Goal: Task Accomplishment & Management: Use online tool/utility

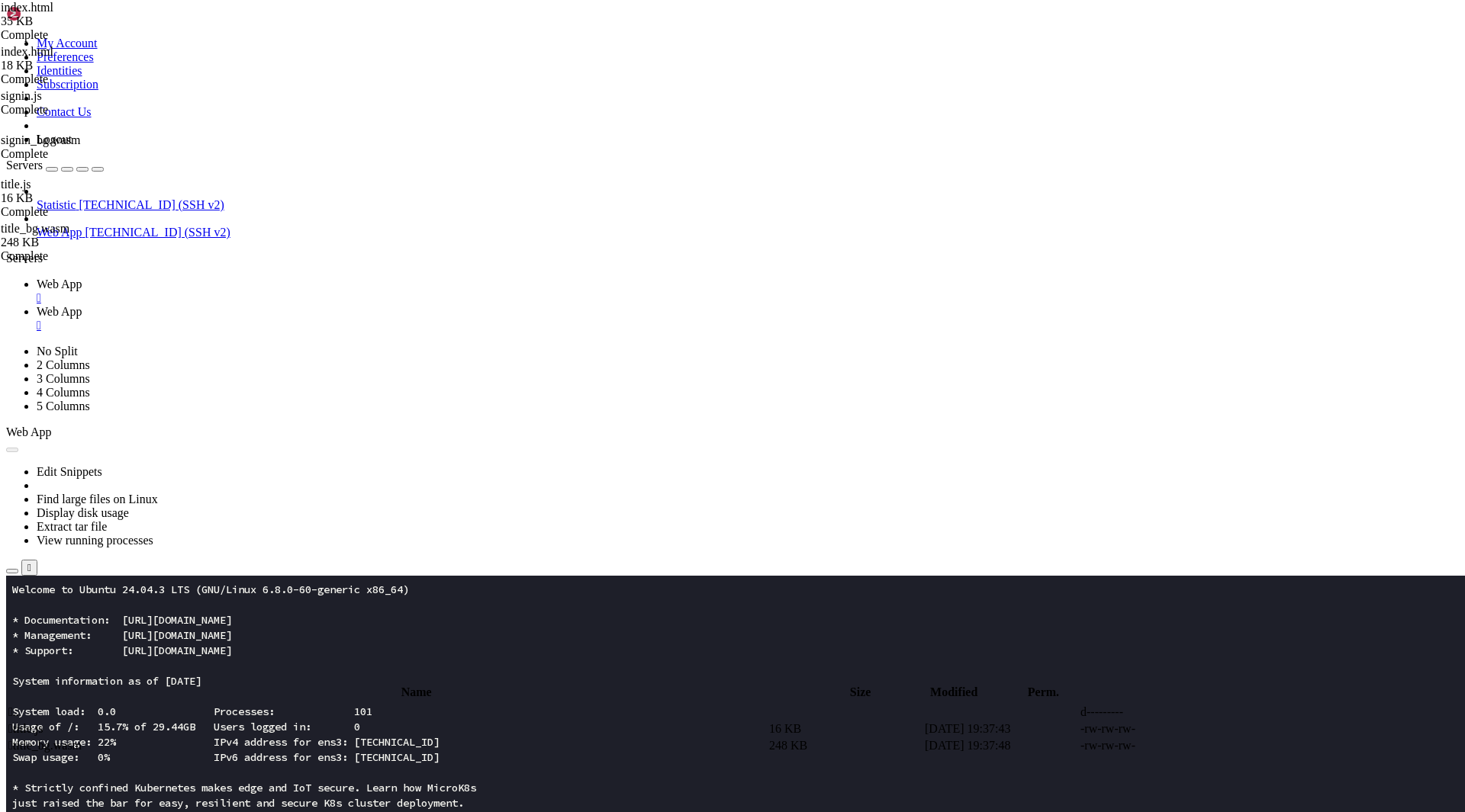
scroll to position [15, 0]
click at [297, 705] on td " .." at bounding box center [386, 712] width 759 height 15
type input "/root/app"
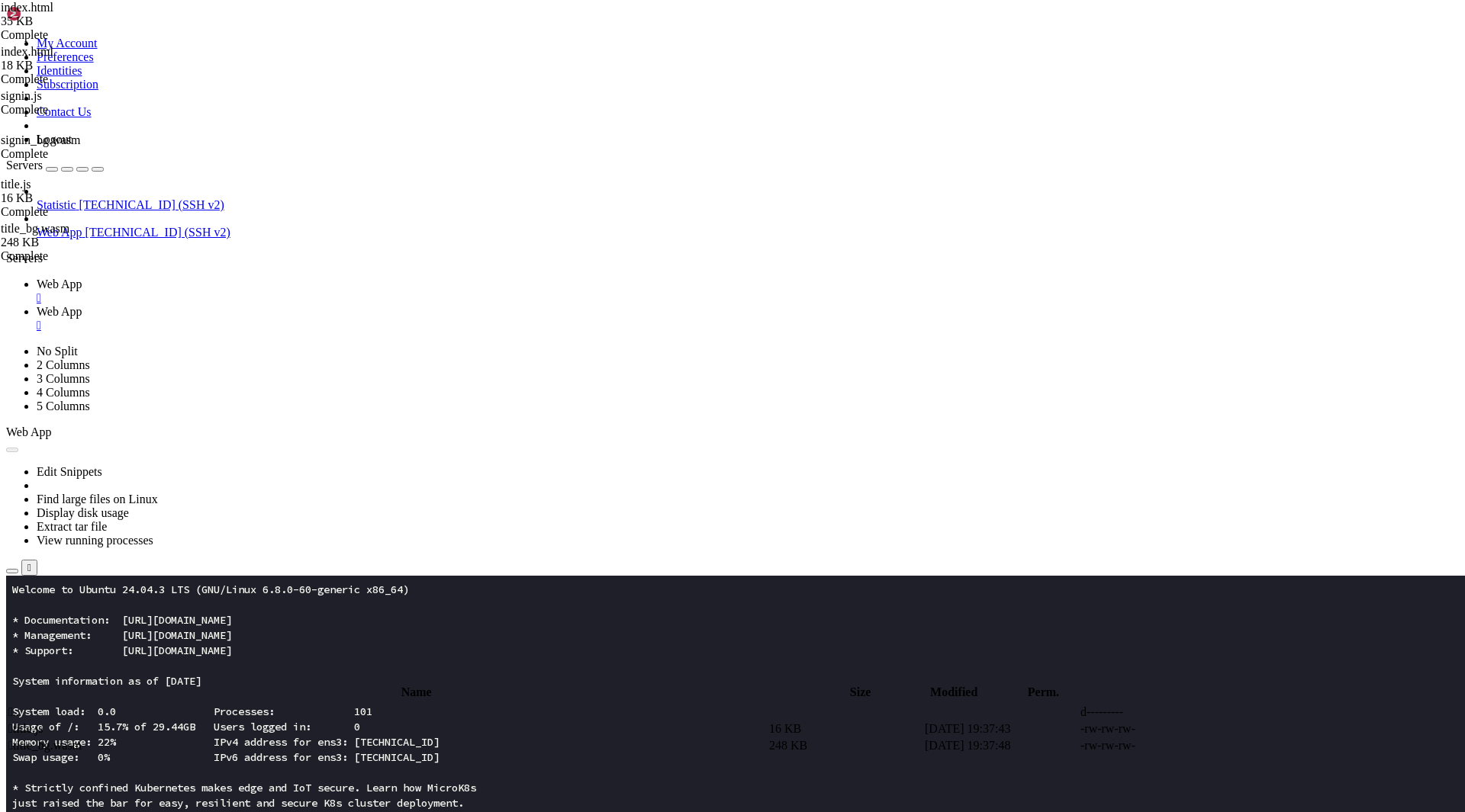
click at [19, 705] on span " .." at bounding box center [13, 711] width 10 height 13
click at [271, 772] on td " index.html" at bounding box center [386, 779] width 759 height 15
click at [262, 789] on td " index1.html" at bounding box center [386, 796] width 759 height 15
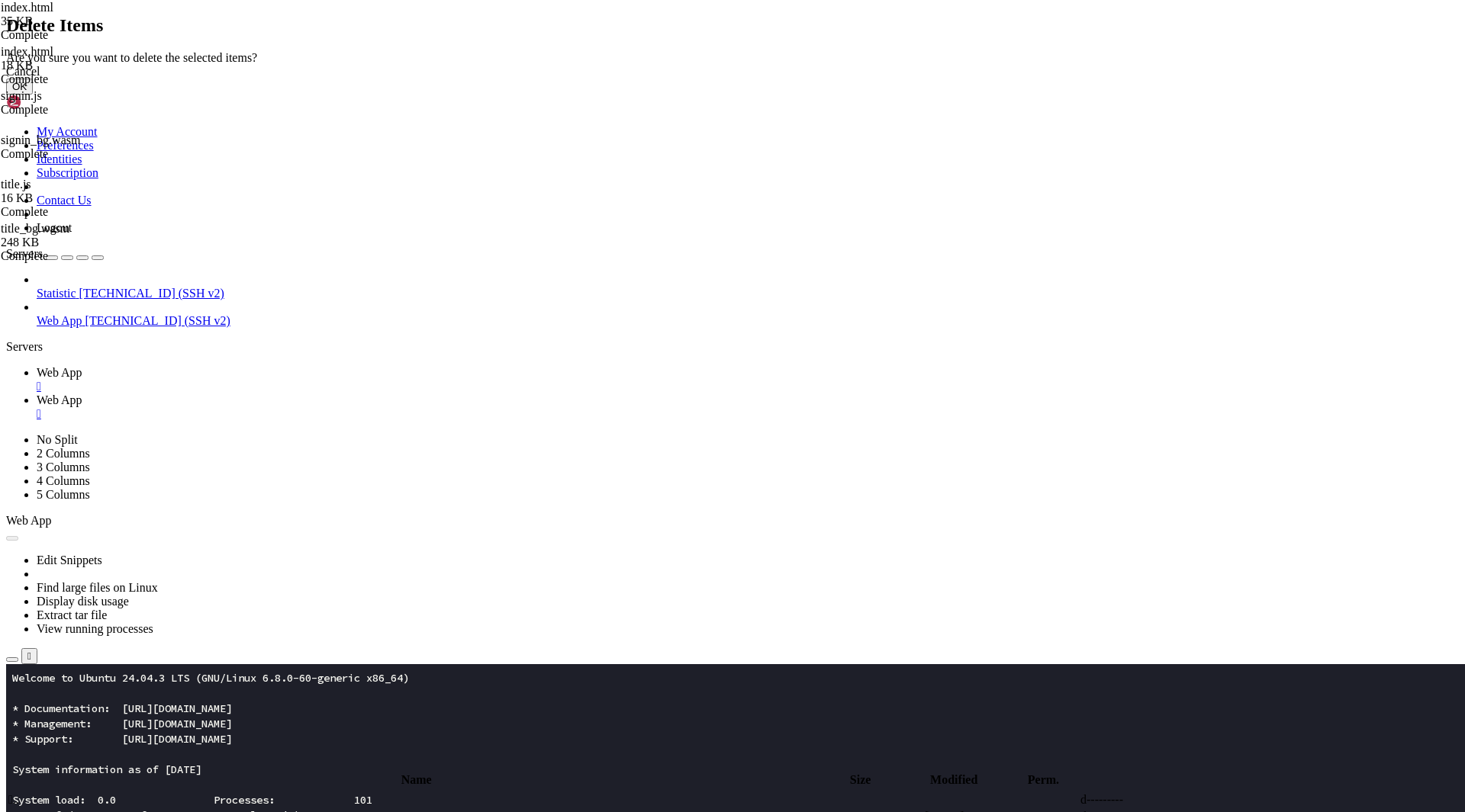
click at [33, 95] on button "OK" at bounding box center [19, 86] width 26 height 16
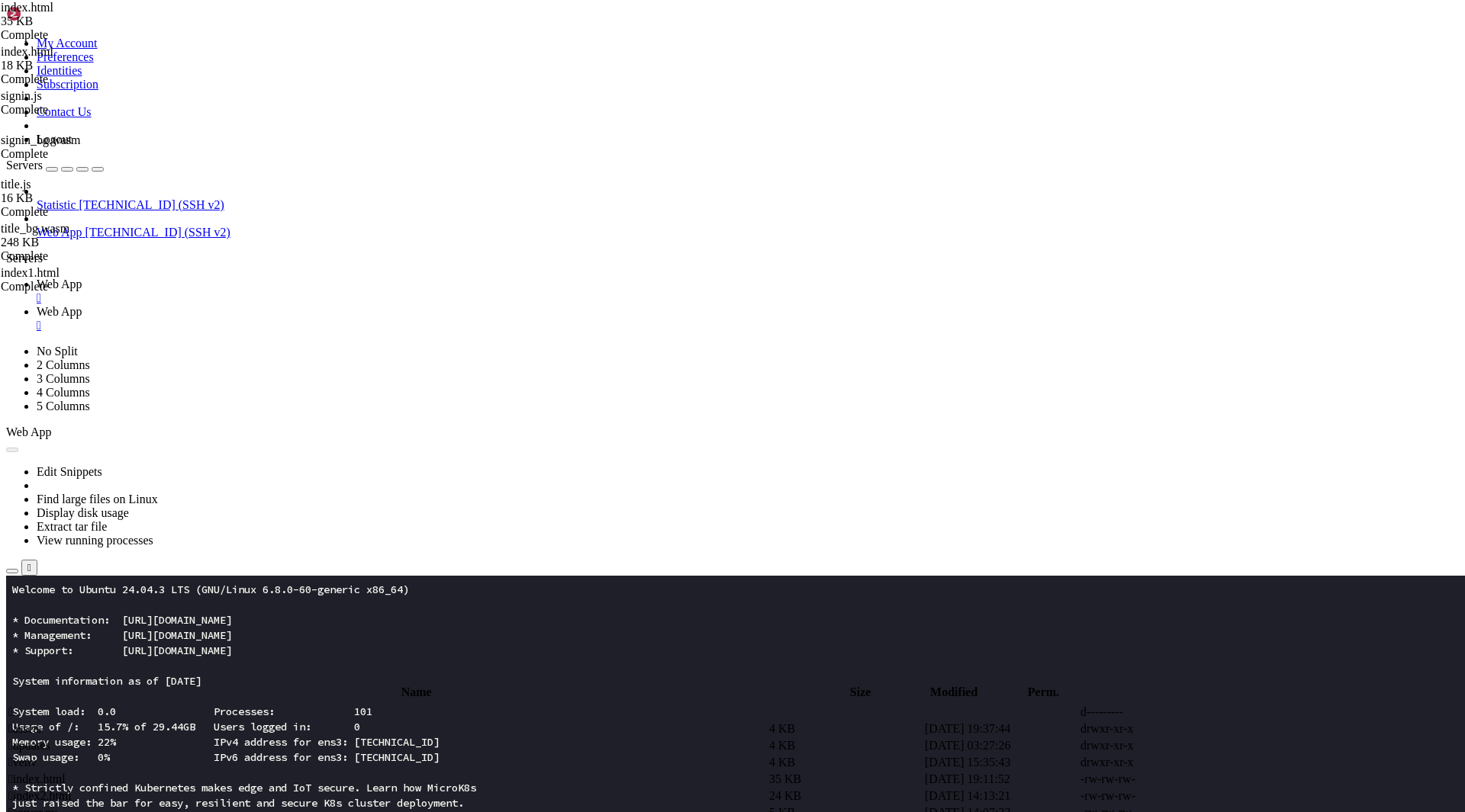
click at [269, 789] on td " index2.html" at bounding box center [386, 796] width 759 height 15
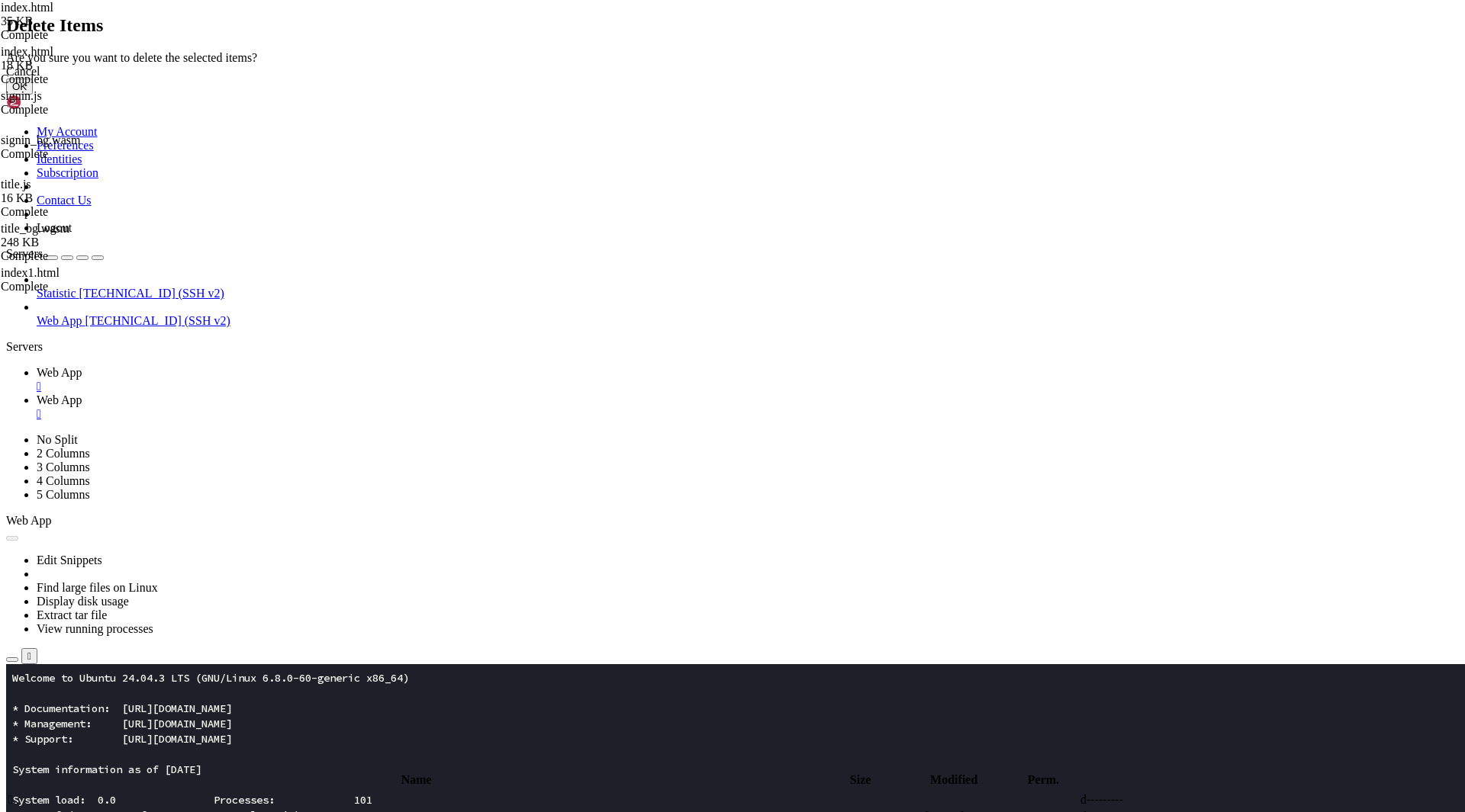
click at [33, 95] on button "OK" at bounding box center [19, 86] width 26 height 16
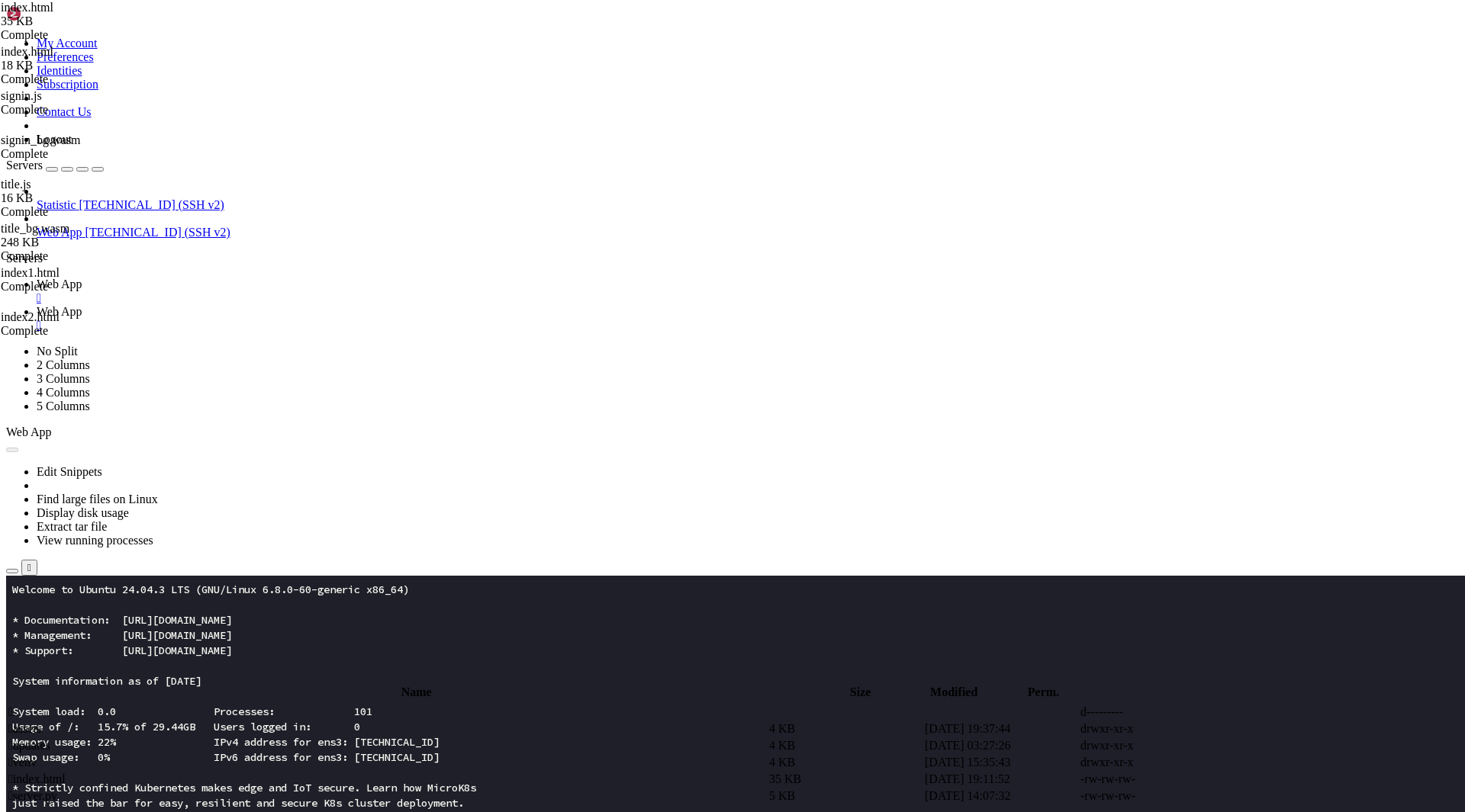
click at [66, 773] on span " index.html" at bounding box center [37, 779] width 57 height 13
type textarea "</html>"
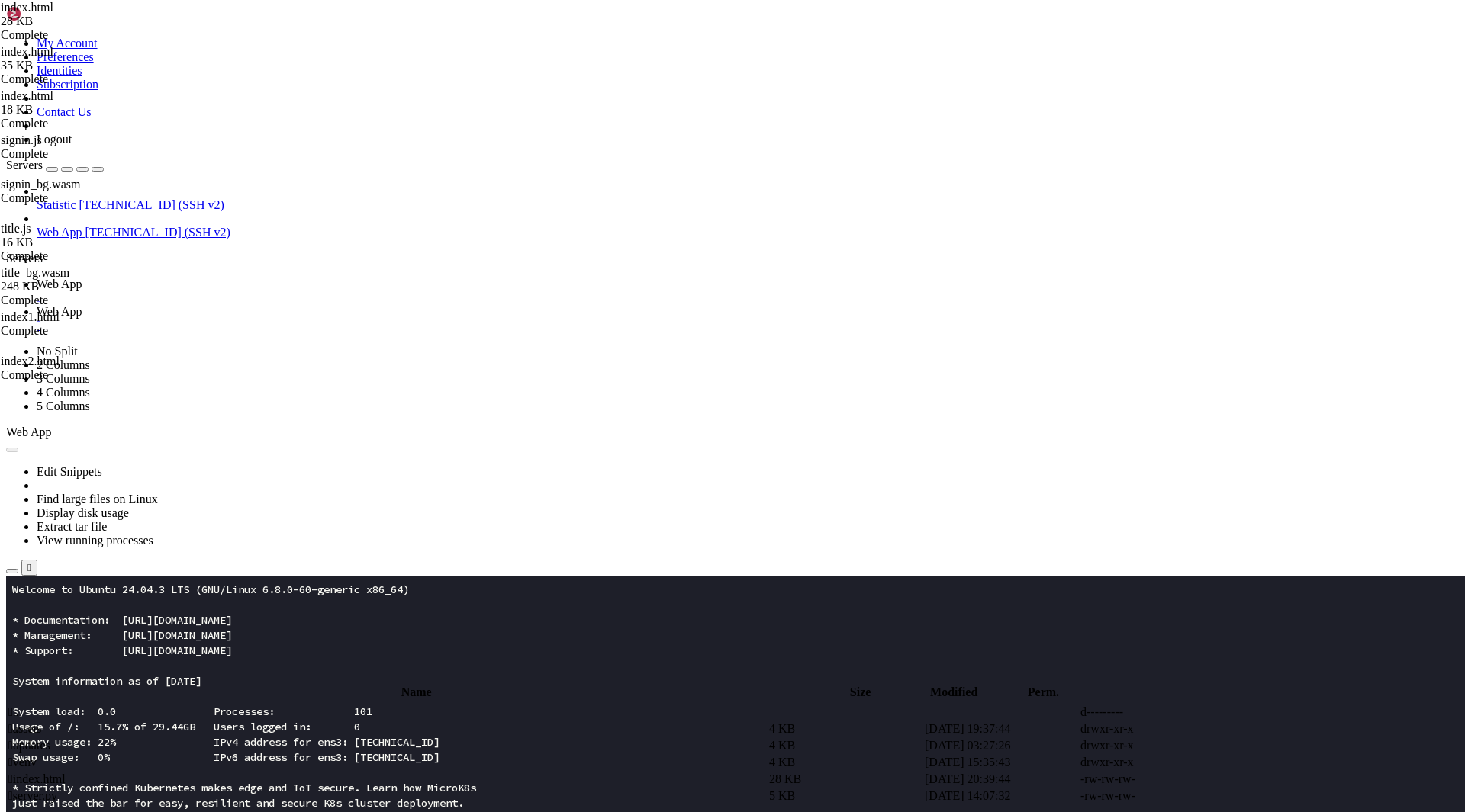
click at [297, 721] on td " assets" at bounding box center [386, 728] width 759 height 15
click at [326, 721] on td " assets" at bounding box center [386, 728] width 759 height 15
click at [19, 705] on span " .." at bounding box center [13, 711] width 10 height 13
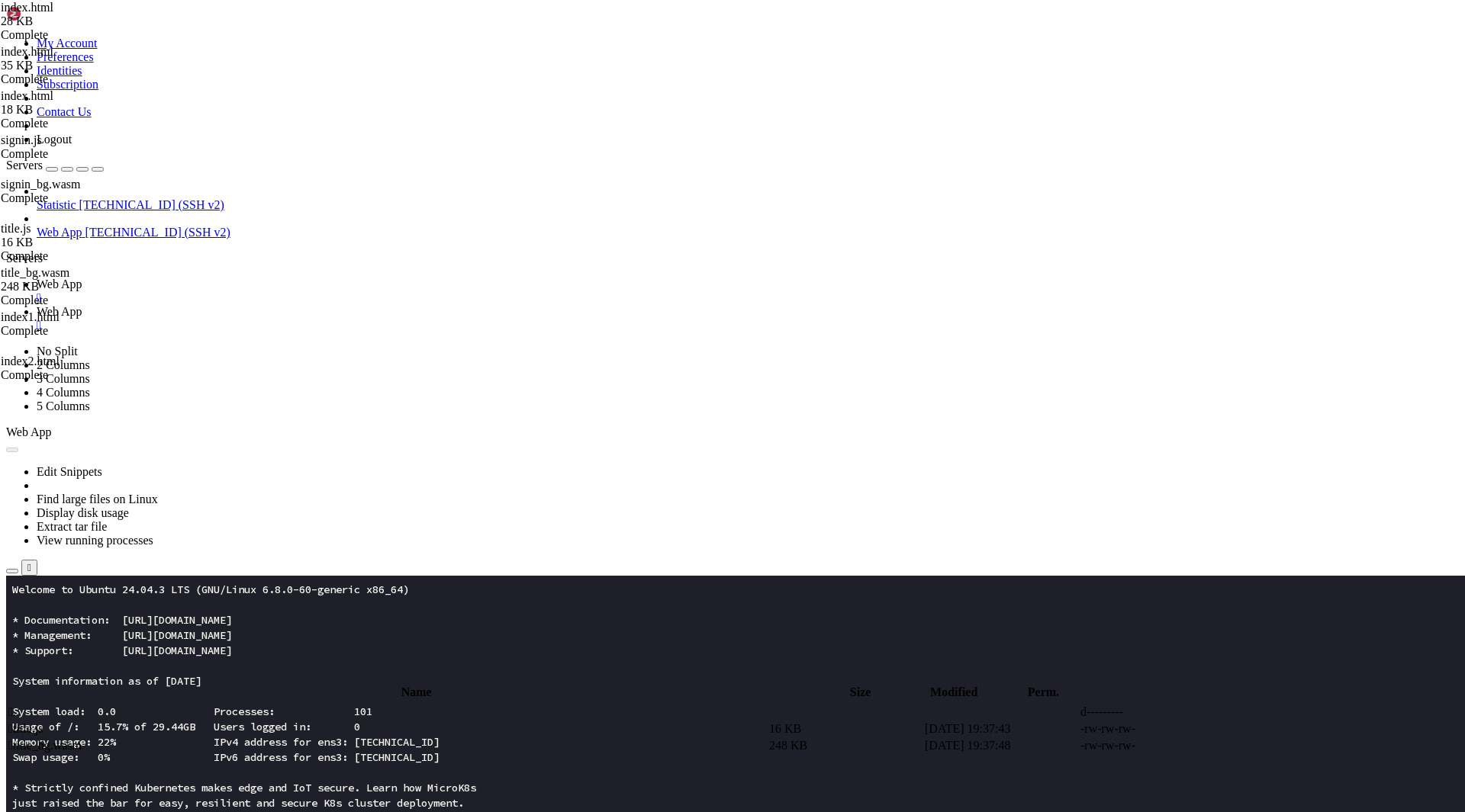
type input "/root/app"
click at [66, 773] on span " index.html" at bounding box center [37, 779] width 57 height 13
type textarea "</html>"
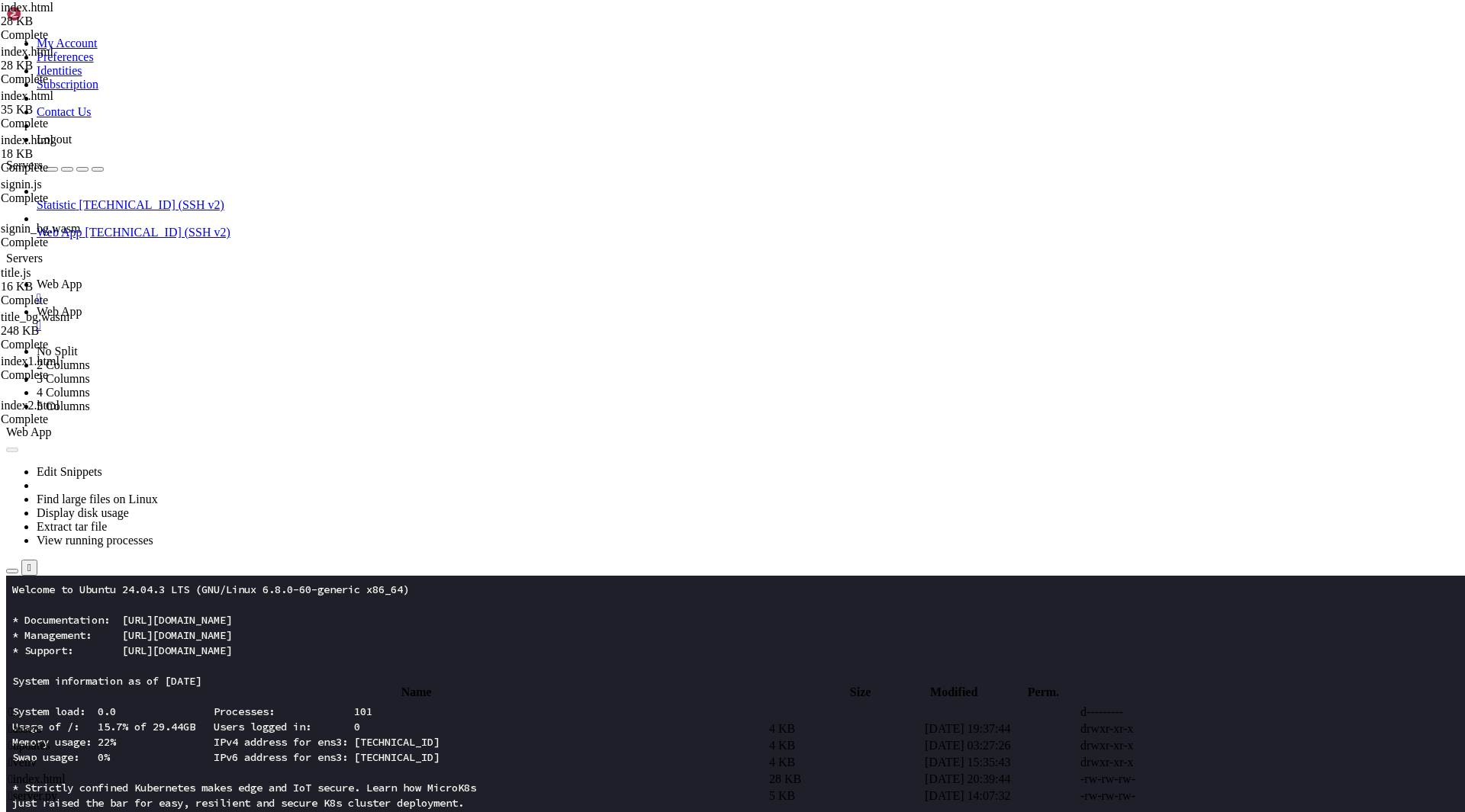
type textarea "<script>"
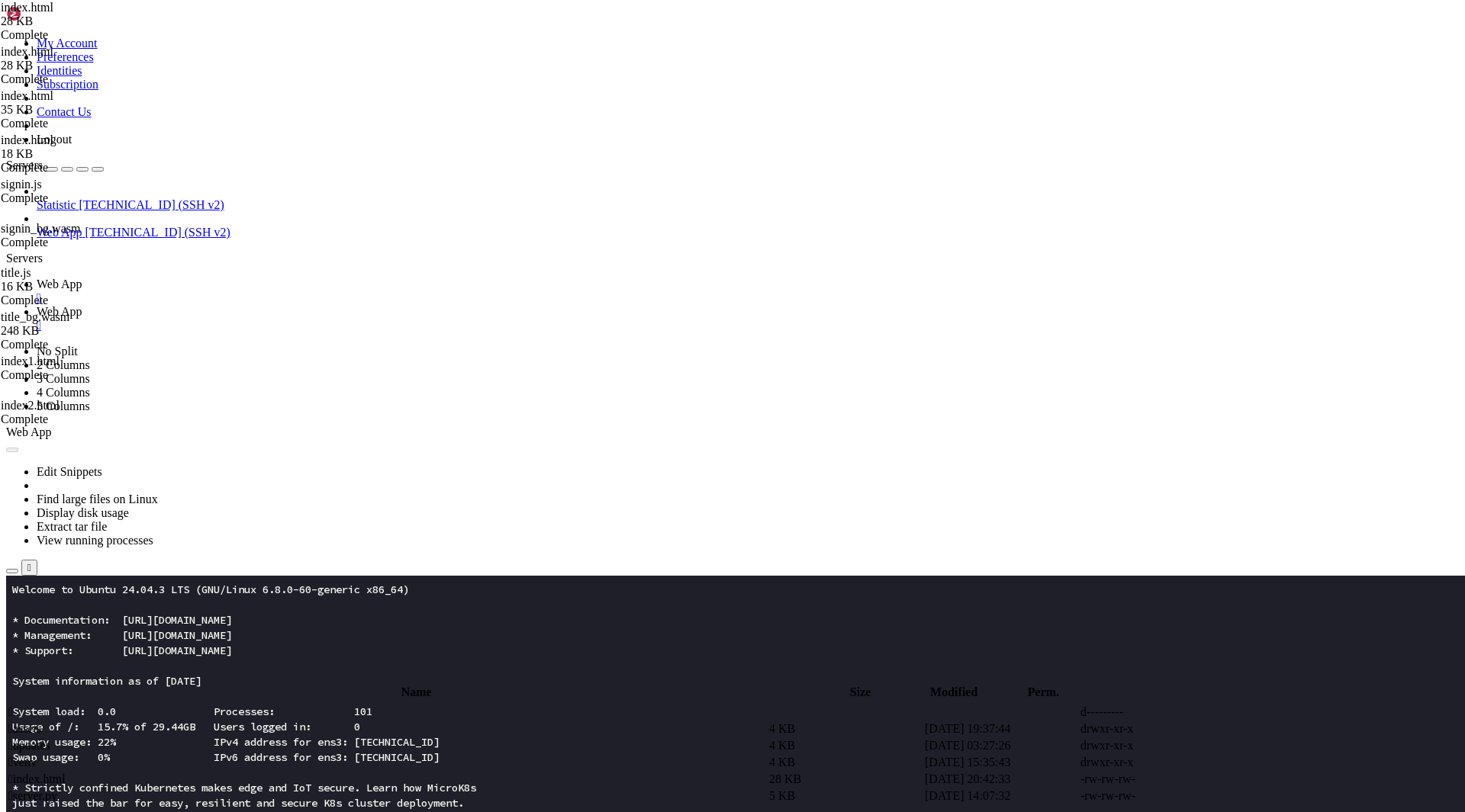
click at [66, 773] on span " index.html" at bounding box center [37, 779] width 57 height 13
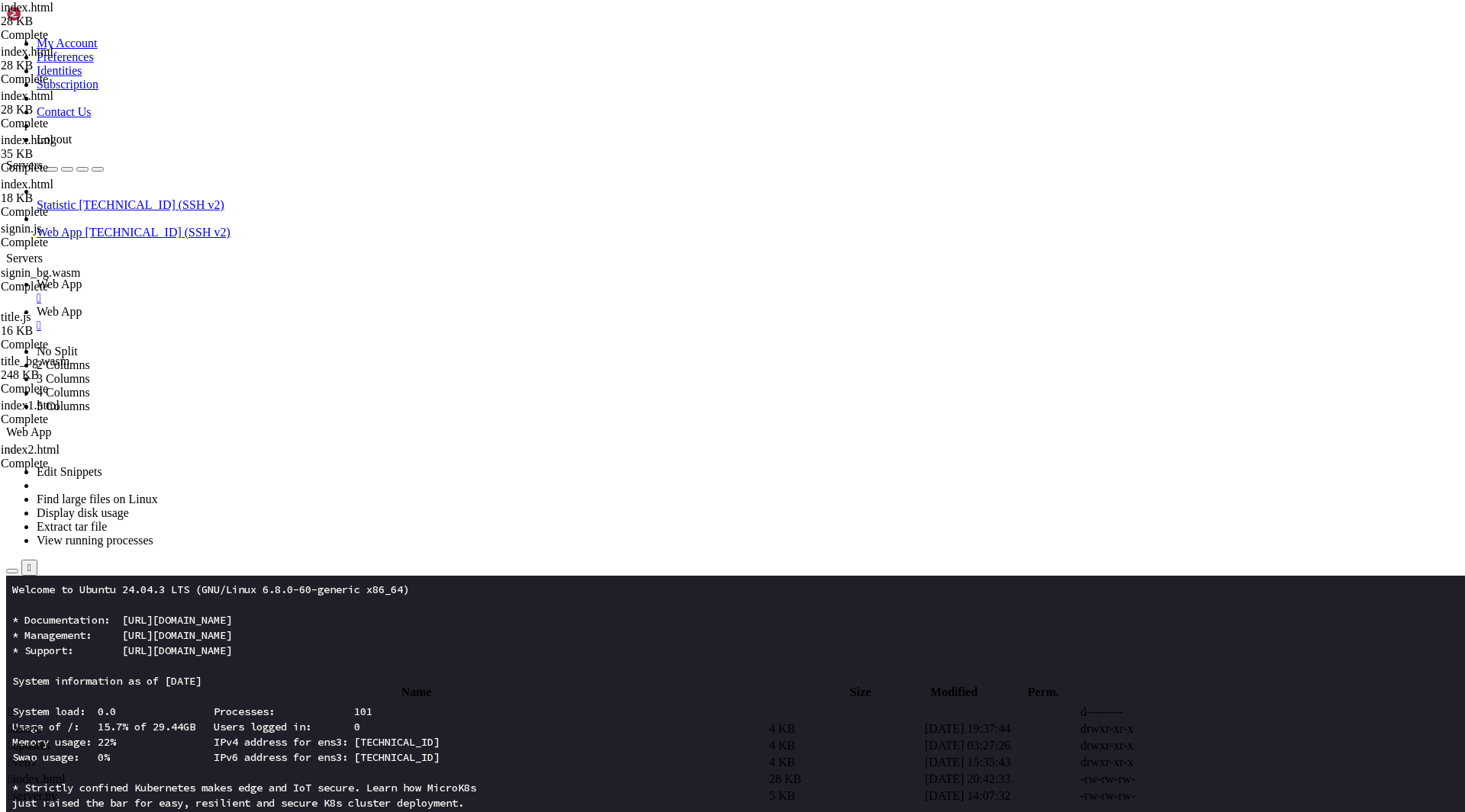
paste textarea
type textarea "<script>"
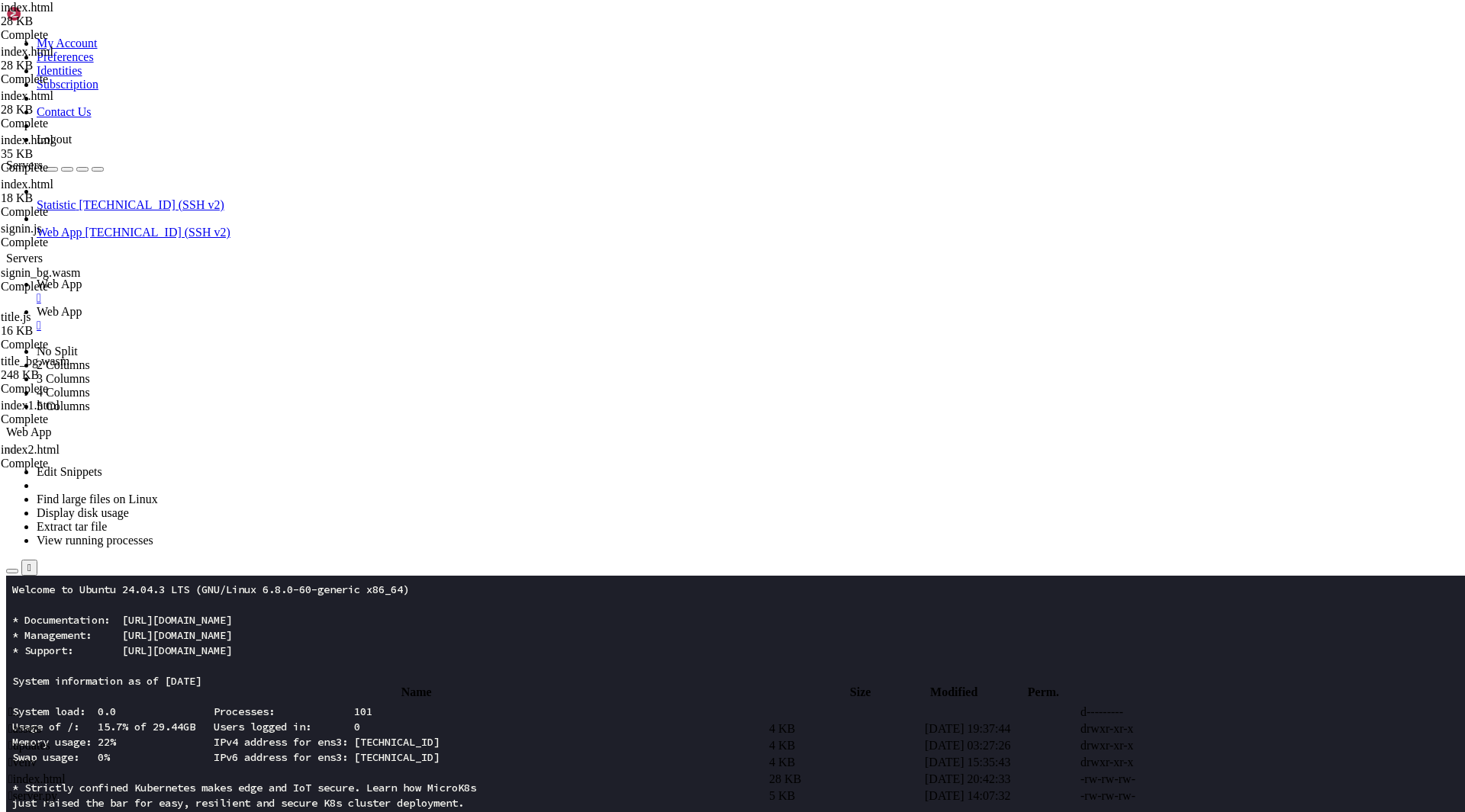
click at [66, 773] on span " index.html" at bounding box center [37, 779] width 57 height 13
drag, startPoint x: 297, startPoint y: 736, endPoint x: 182, endPoint y: 595, distance: 182.0
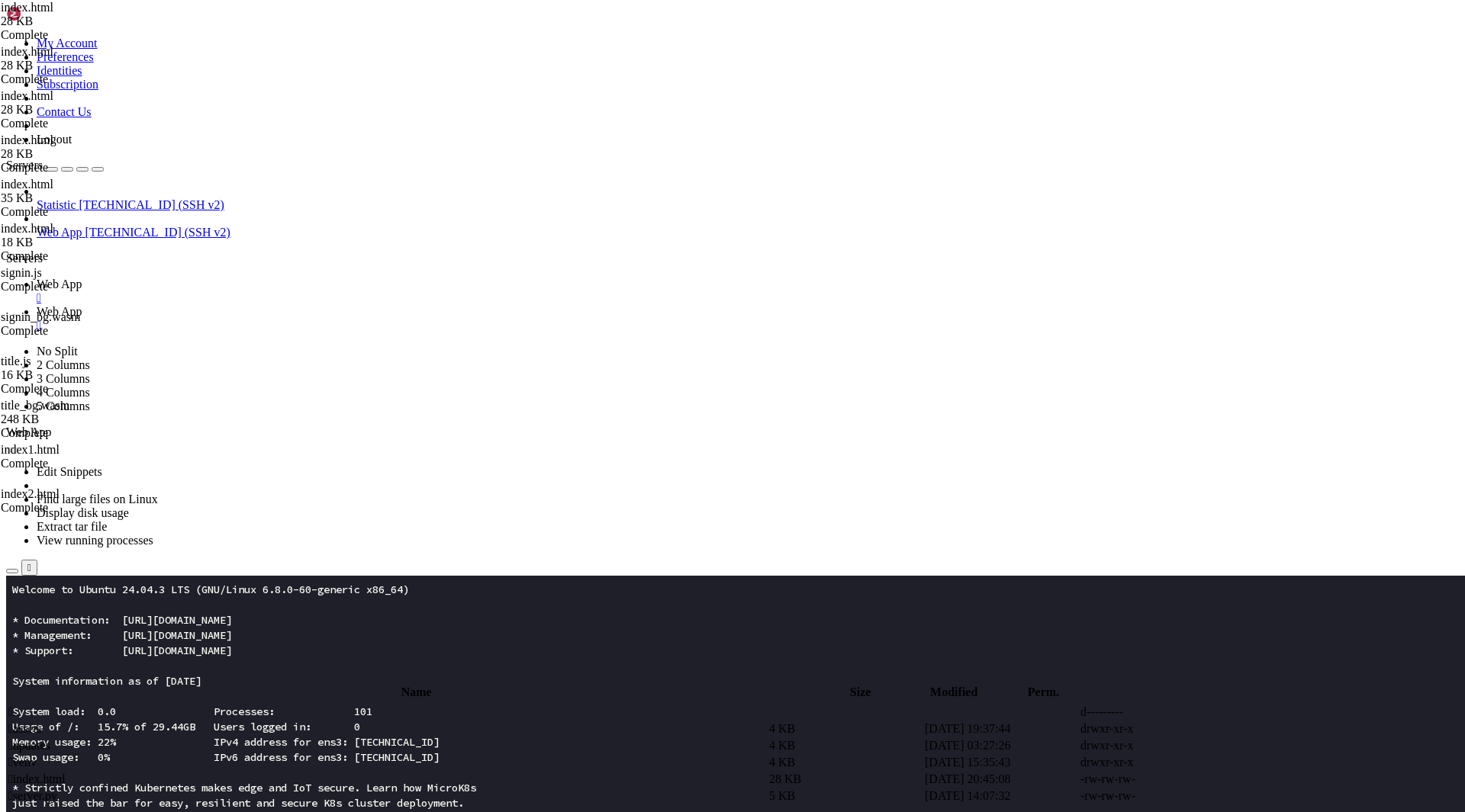
click at [182, 595] on div "My Account Preferences Identities Subscription Contact Us Logout Servers Statis…" at bounding box center [732, 752] width 1453 height 1492
type textarea "<script> const yEl=document.getElementById("y"); if(yEl) yEl.textContent=new Da…"
paste textarea
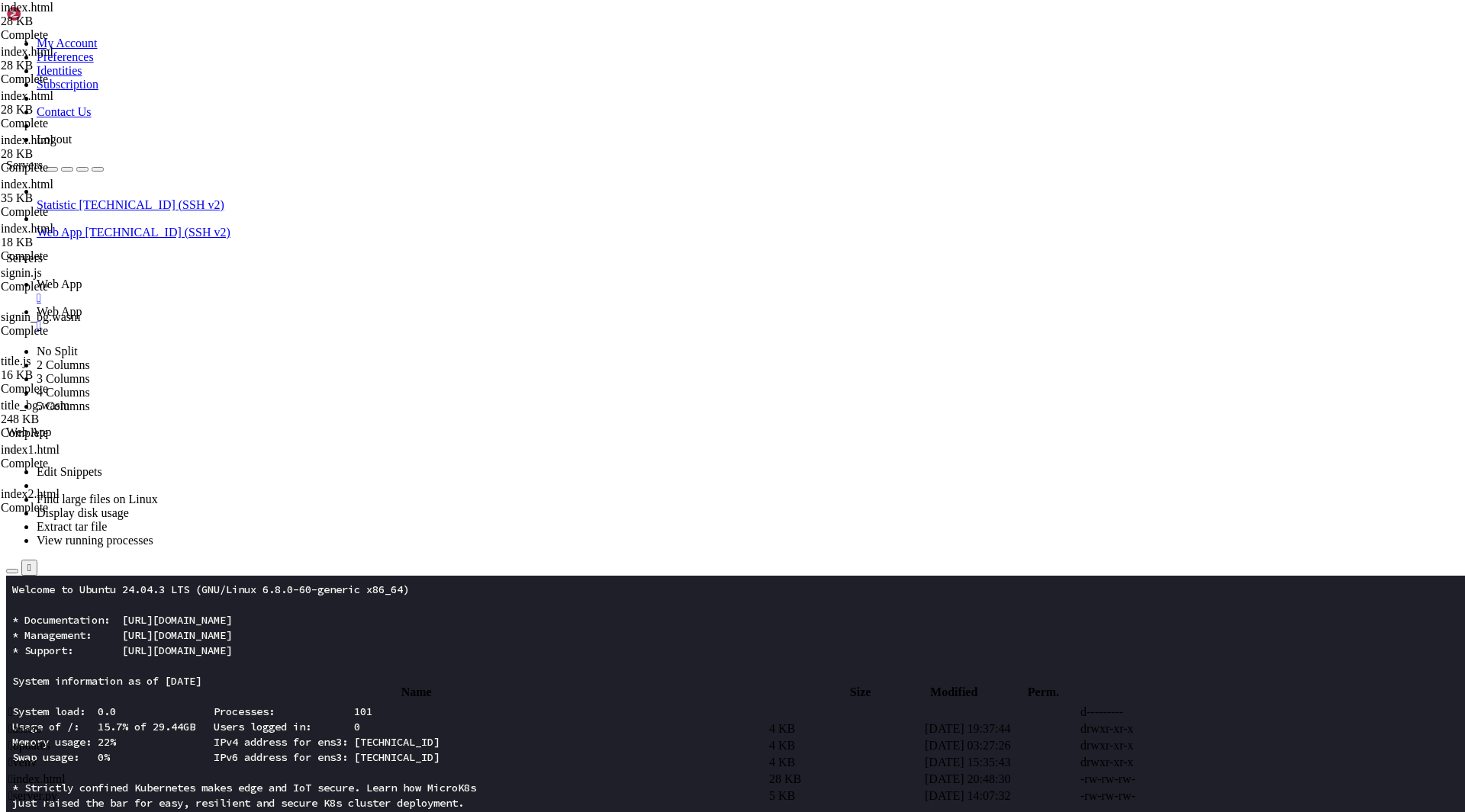
click at [66, 773] on span " index.html" at bounding box center [37, 779] width 57 height 13
type textarea "</html>"
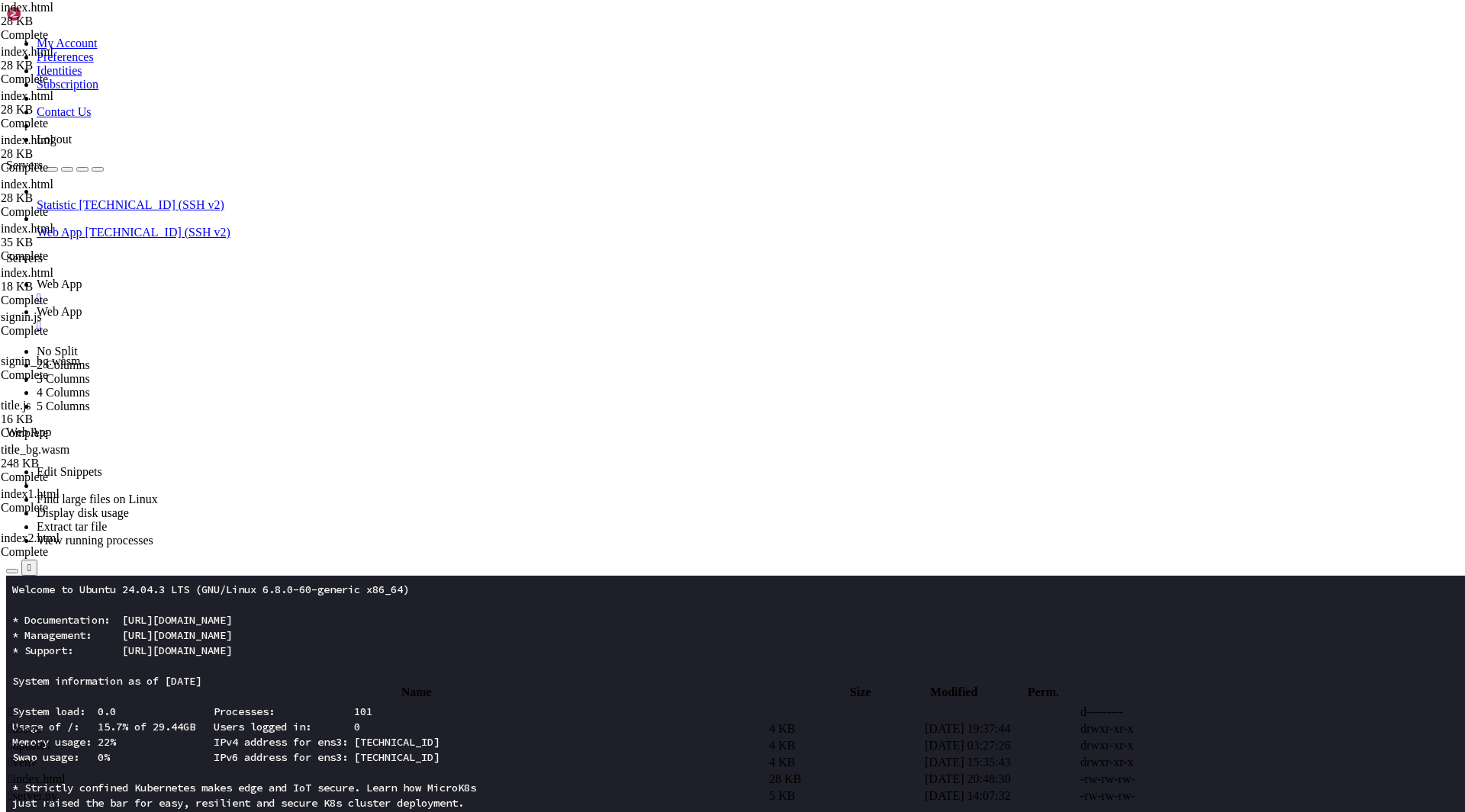
paste textarea
type textarea "<script>"
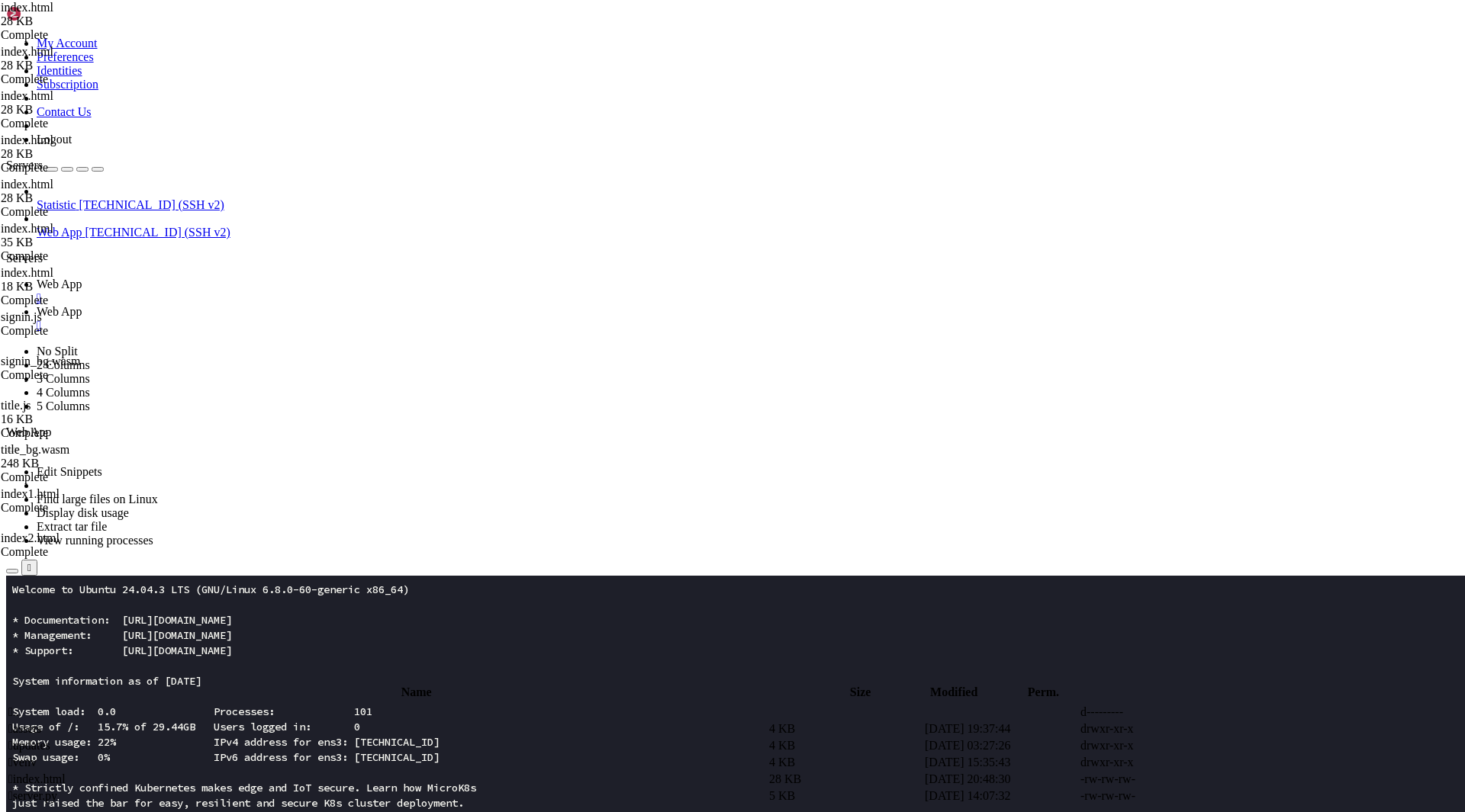
scroll to position [4266, 0]
click at [316, 772] on td " index.html" at bounding box center [386, 779] width 759 height 15
type textarea "</html>"
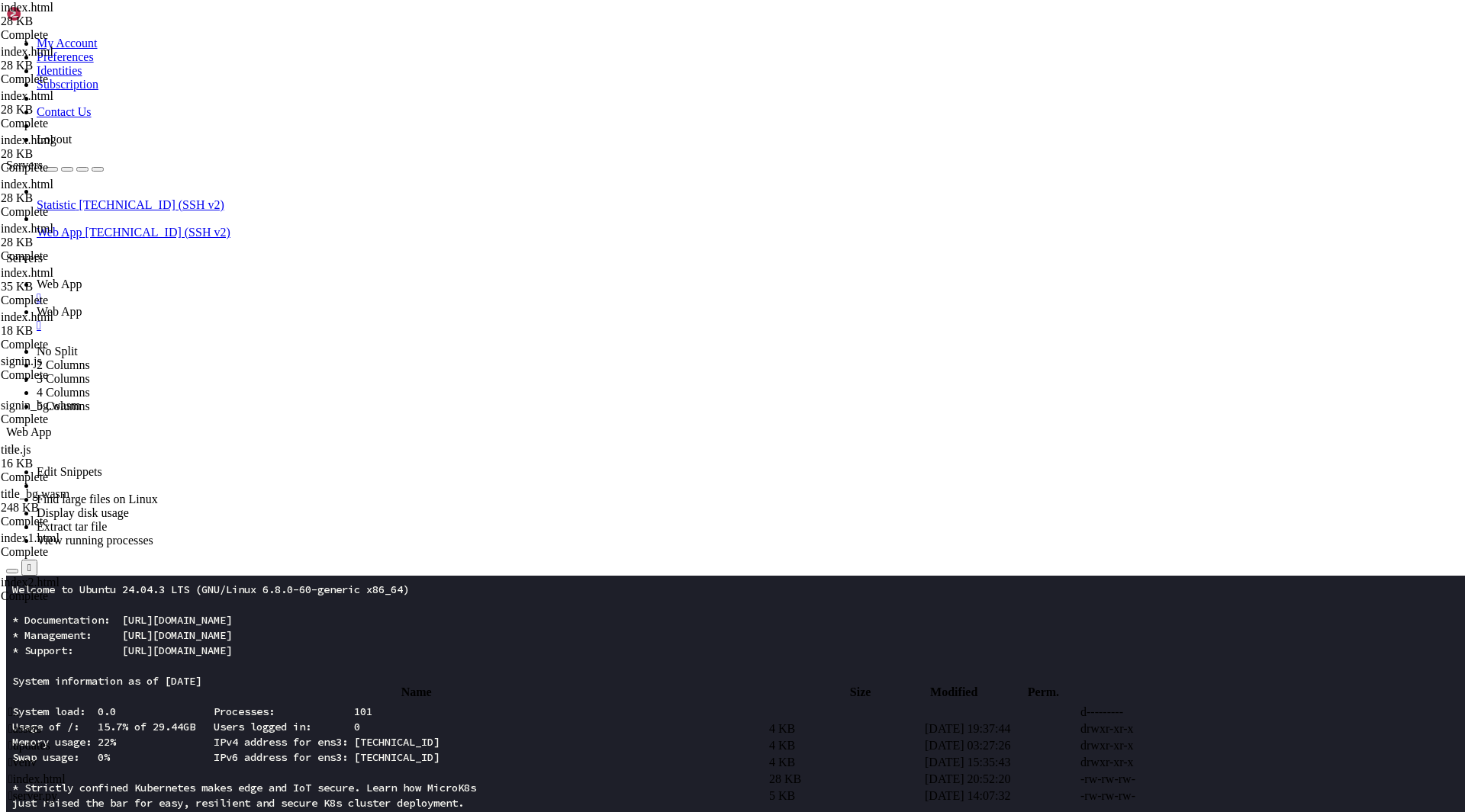
scroll to position [4277, 0]
drag, startPoint x: 308, startPoint y: 729, endPoint x: 228, endPoint y: 498, distance: 244.5
type textarea "<script> const yEl=document.getElementById("y");"
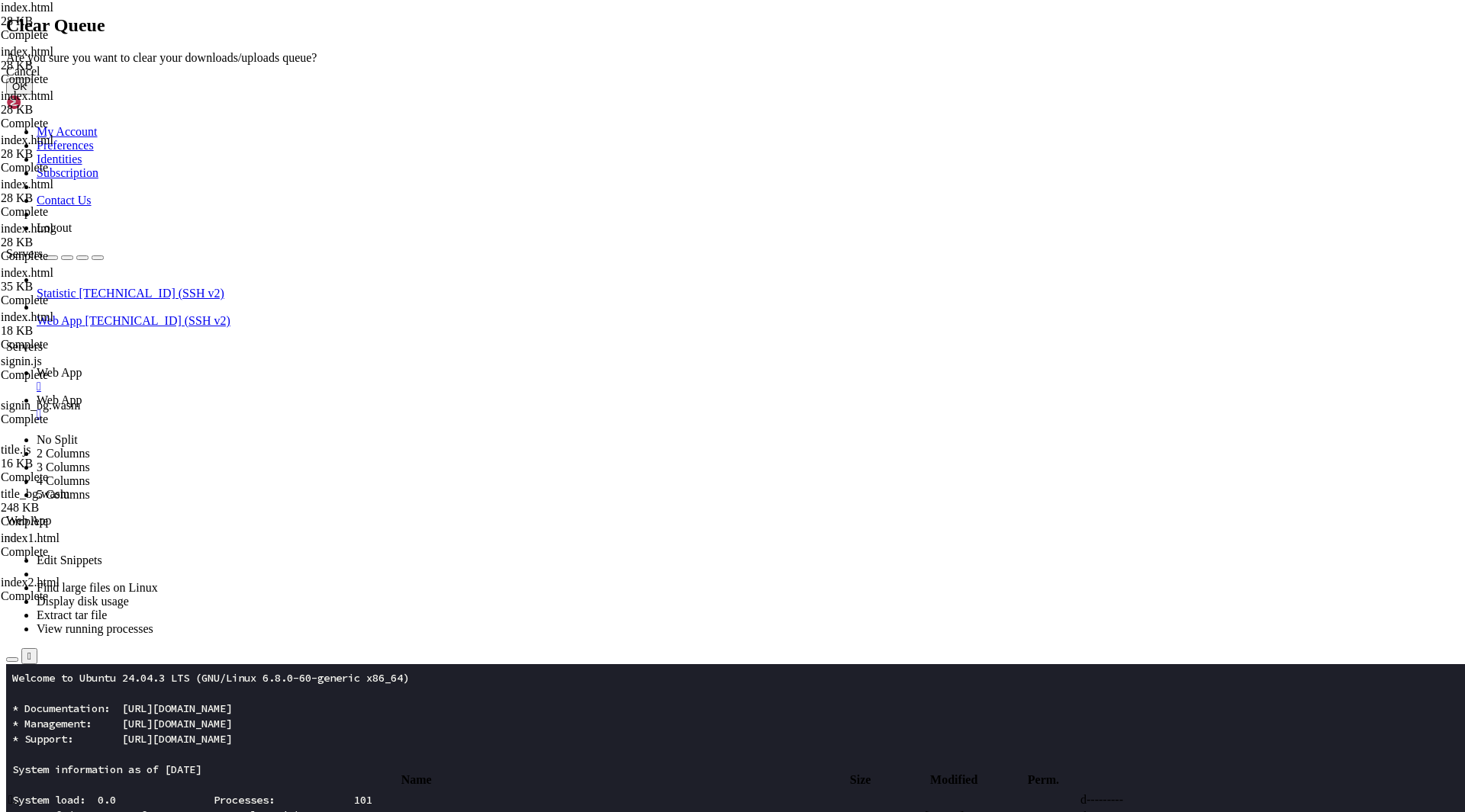
click at [33, 95] on button "OK" at bounding box center [19, 86] width 26 height 16
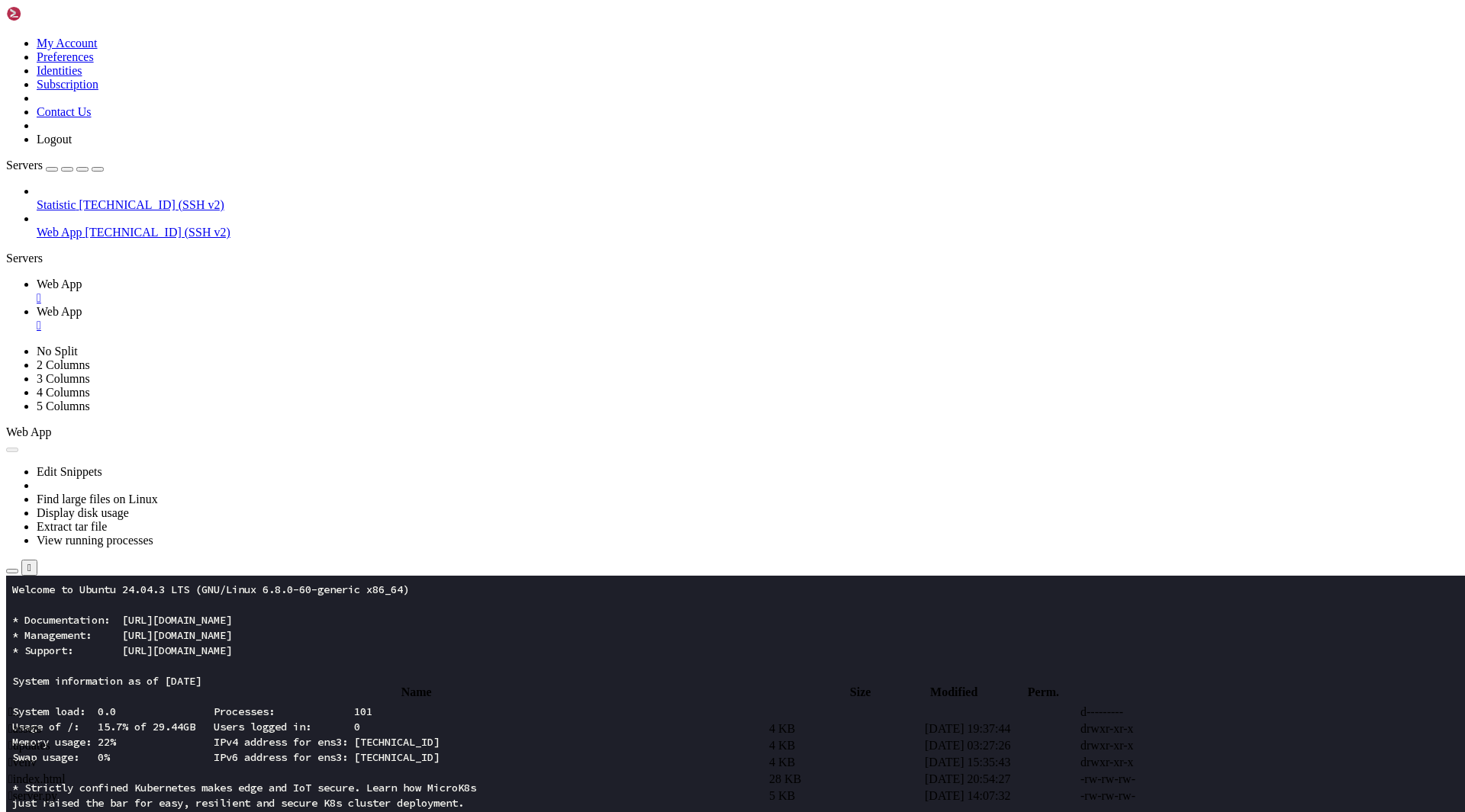
click at [41, 722] on span " assets" at bounding box center [24, 728] width 33 height 13
click at [459, 721] on td " assets" at bounding box center [386, 728] width 759 height 15
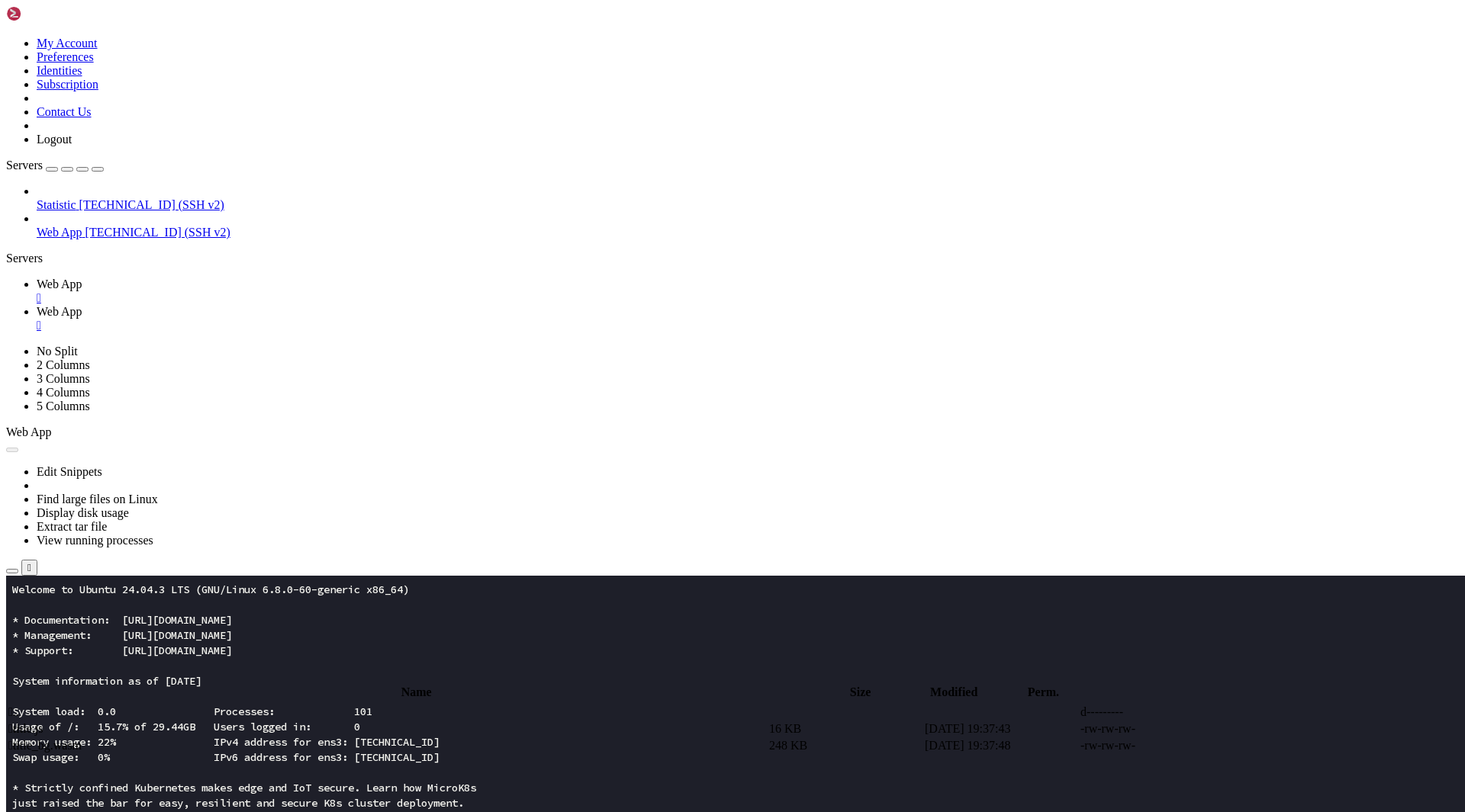
click at [390, 721] on td " title.js" at bounding box center [386, 728] width 759 height 15
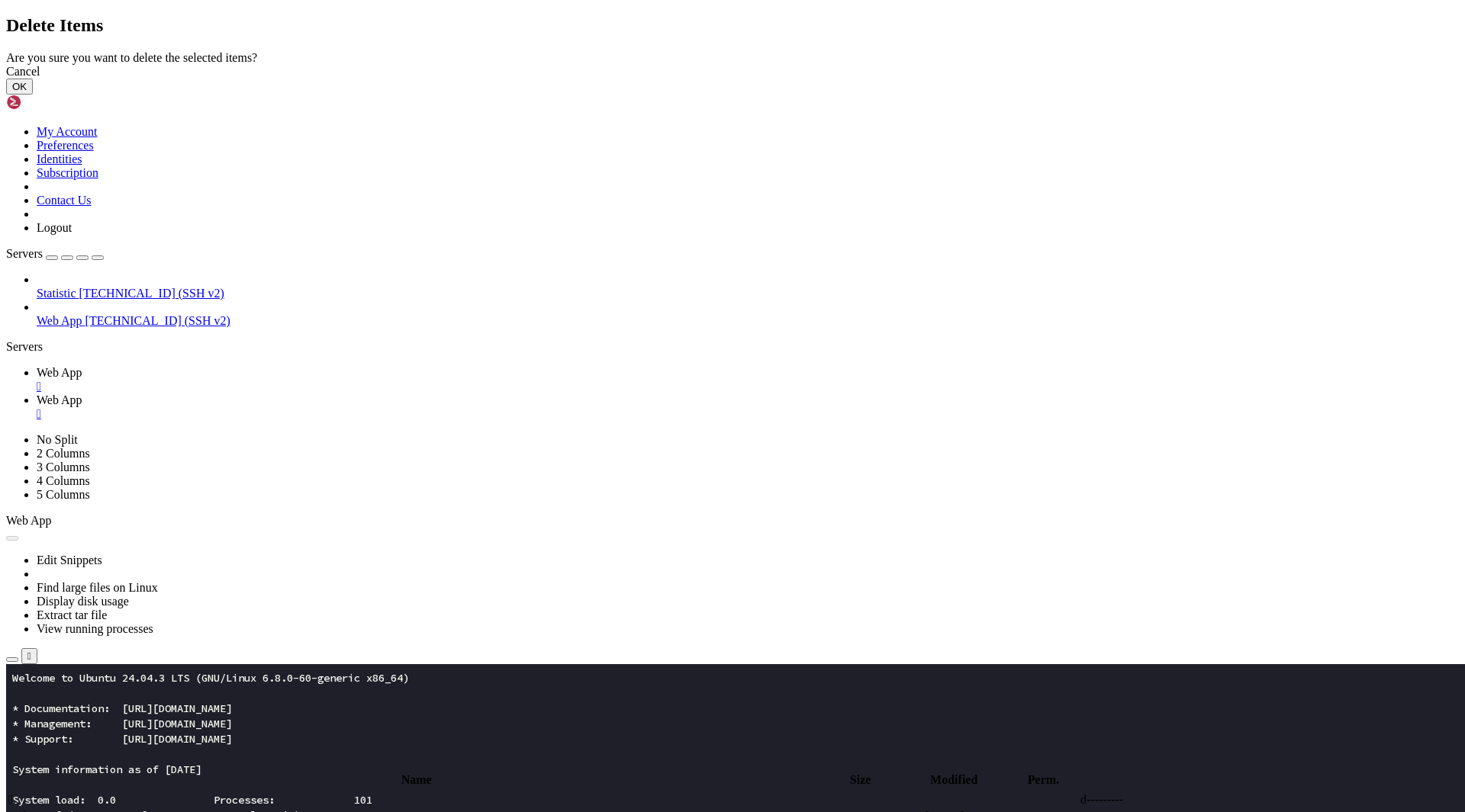
click at [33, 95] on button "OK" at bounding box center [19, 86] width 26 height 16
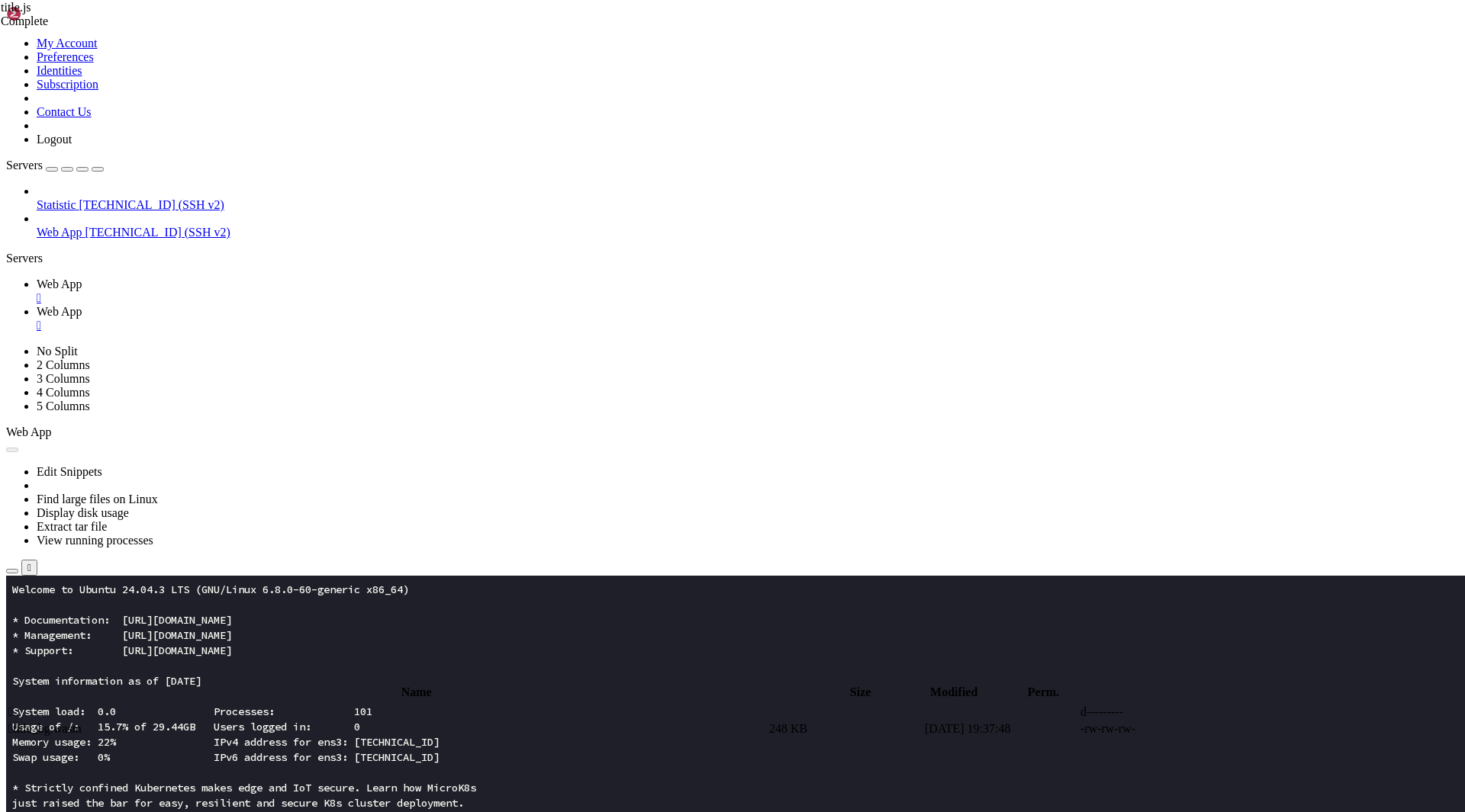
click at [285, 721] on td " title_bg.wasm" at bounding box center [386, 728] width 759 height 15
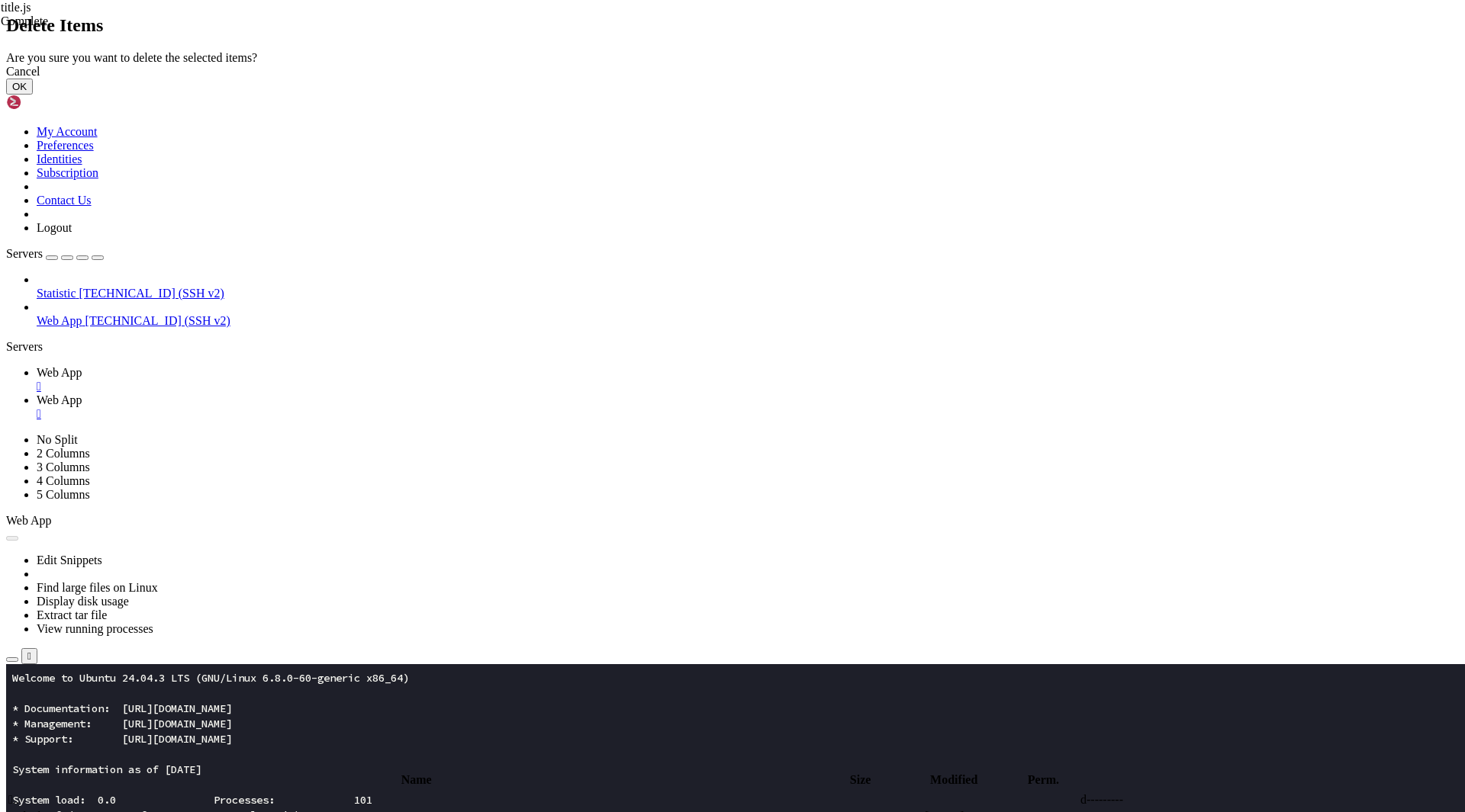
click at [33, 95] on button "OK" at bounding box center [19, 86] width 26 height 16
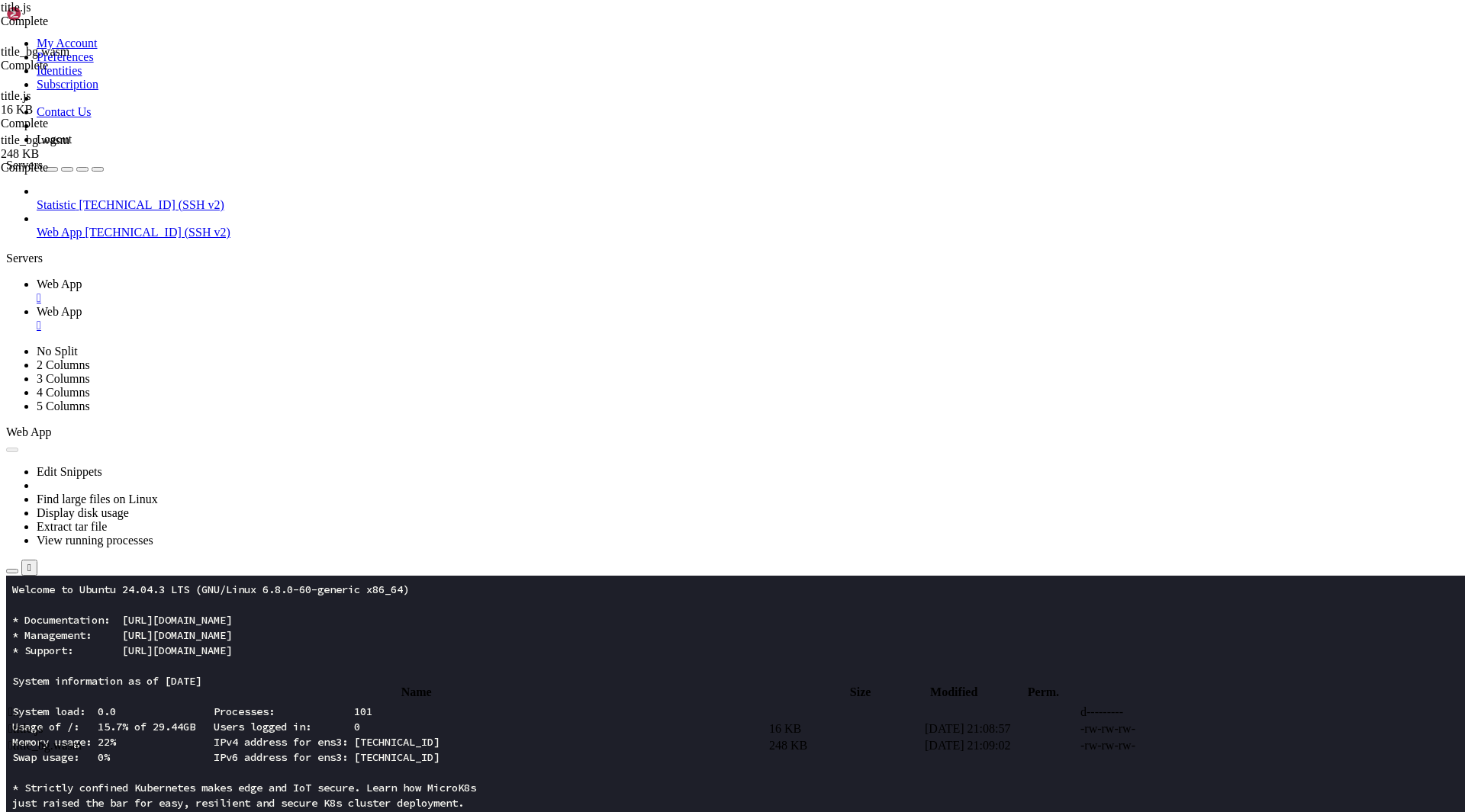
click at [19, 705] on span " .." at bounding box center [13, 711] width 10 height 13
type input "/root/app"
click at [309, 772] on td " index.html" at bounding box center [386, 779] width 759 height 15
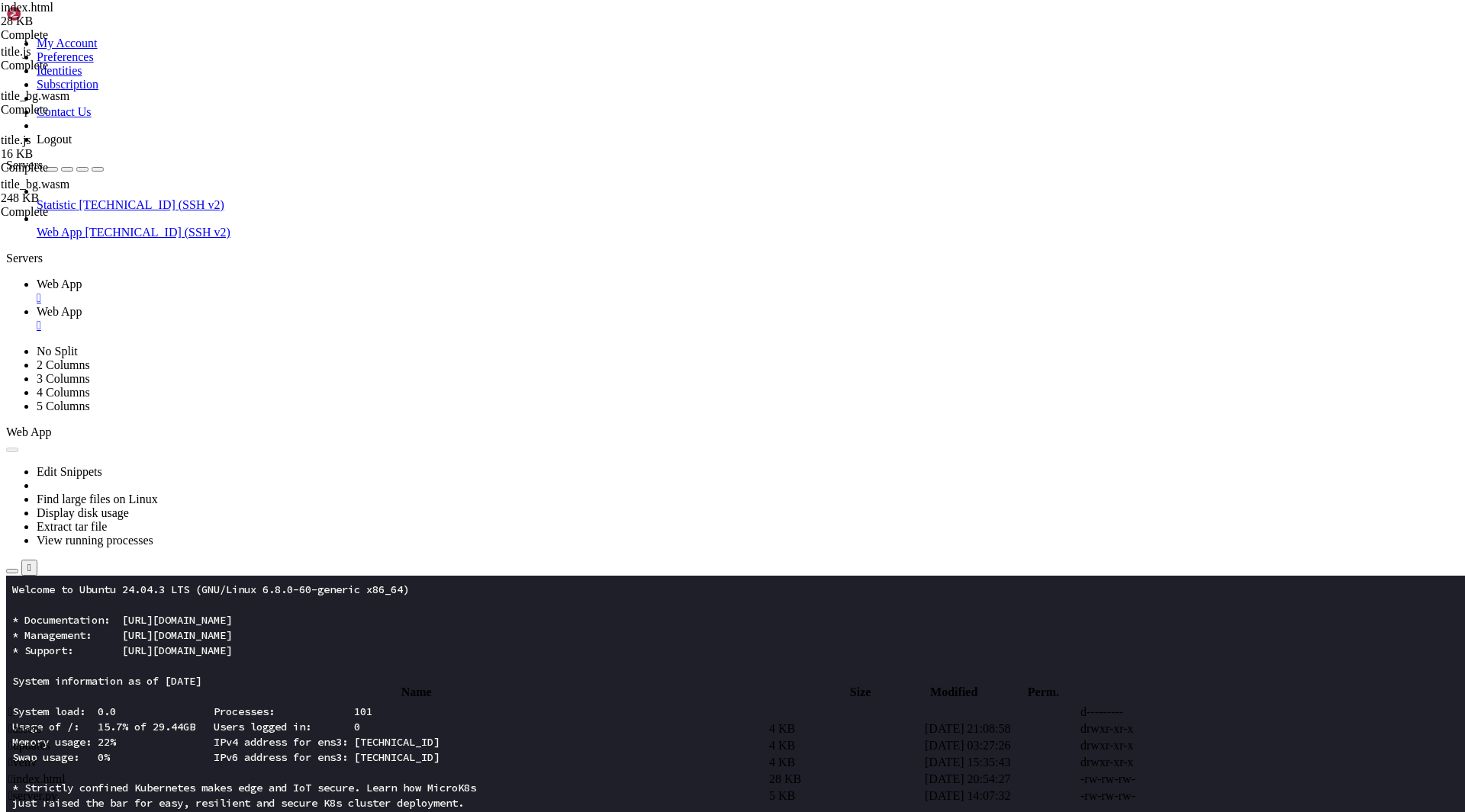
type textarea "<script type="module">import i,{animate as a}from"/assets/title.js";window.addE…"
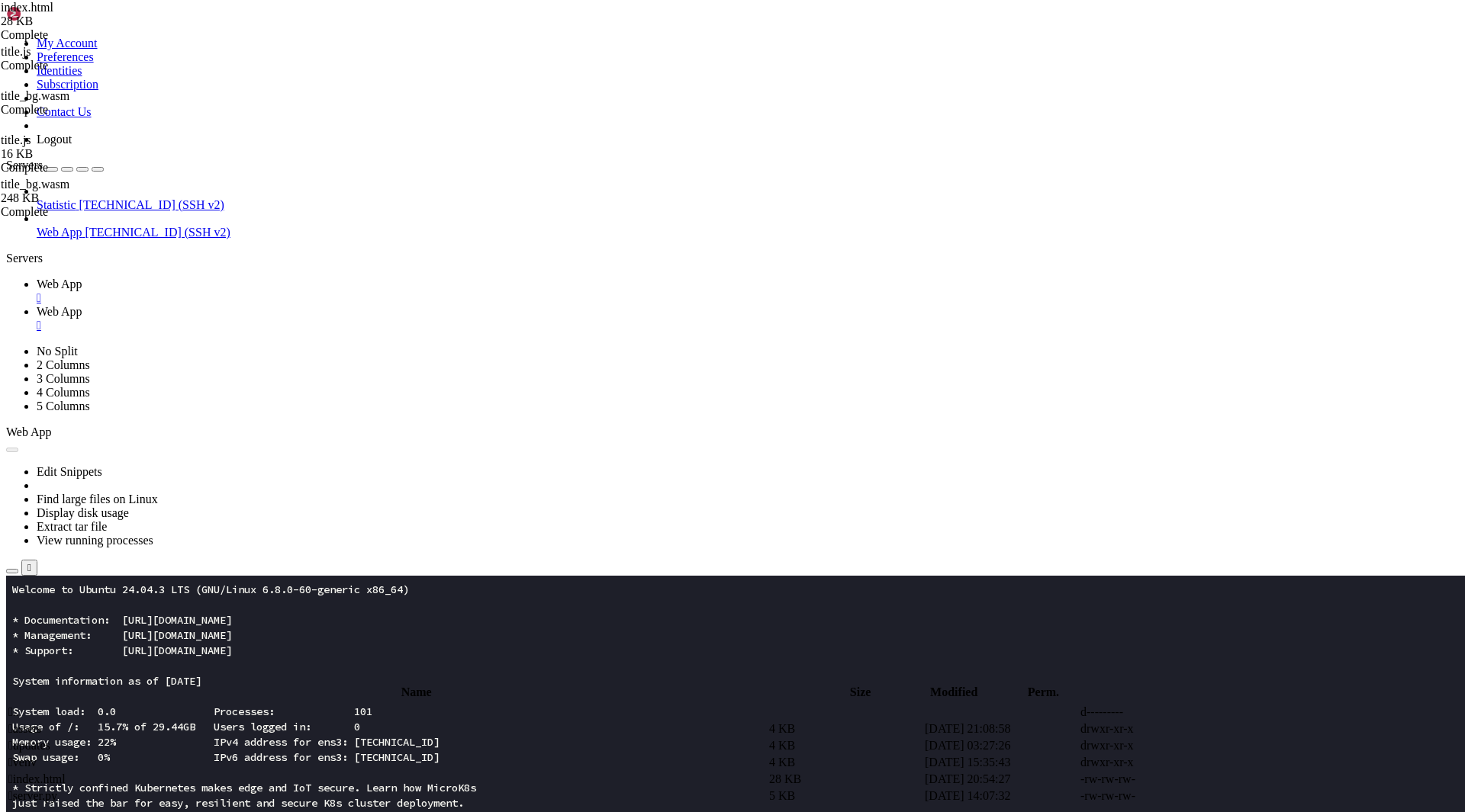
click at [359, 721] on td " assets" at bounding box center [386, 728] width 759 height 15
click at [338, 721] on td " title.js" at bounding box center [386, 728] width 759 height 15
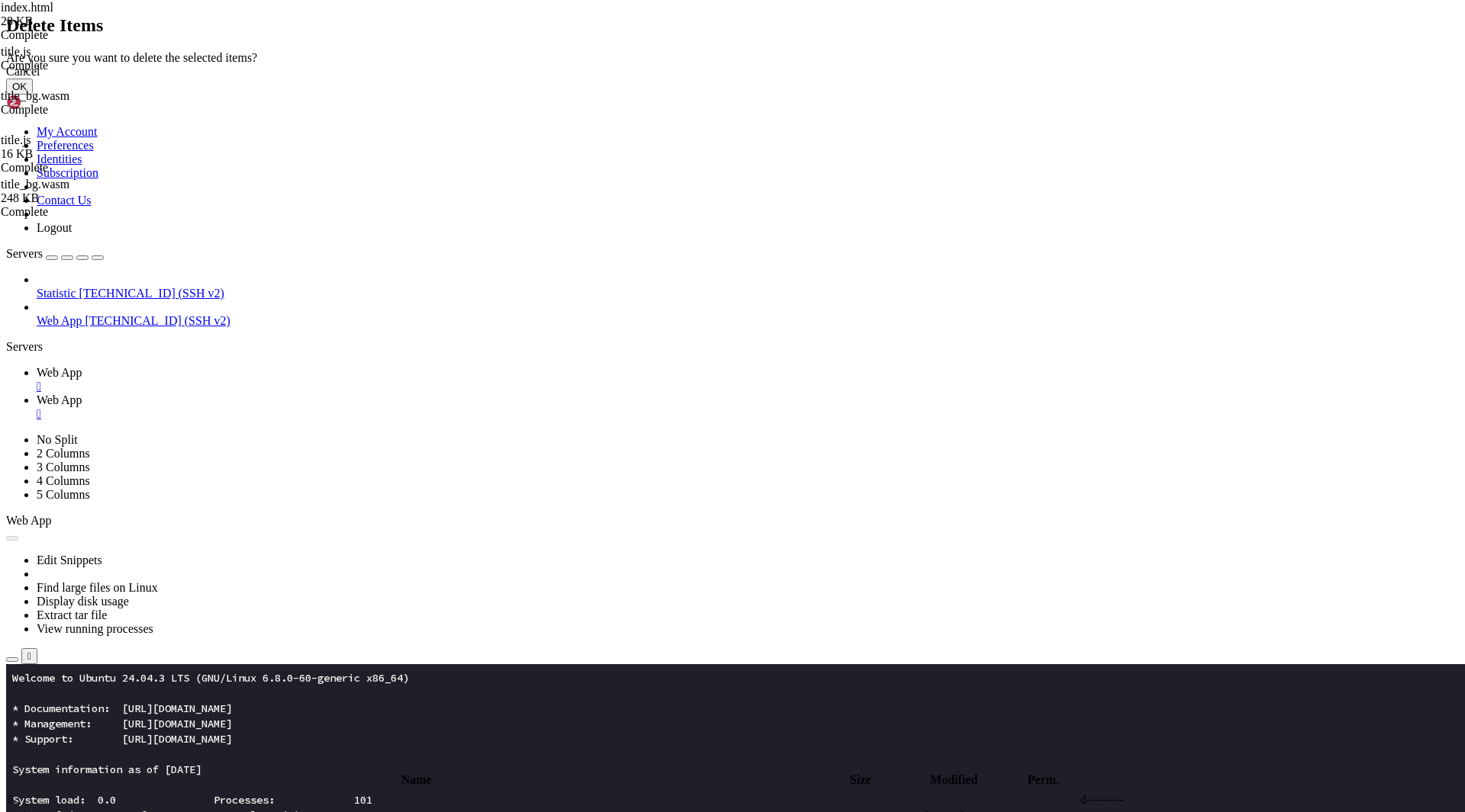
click at [33, 95] on button "OK" at bounding box center [19, 86] width 26 height 16
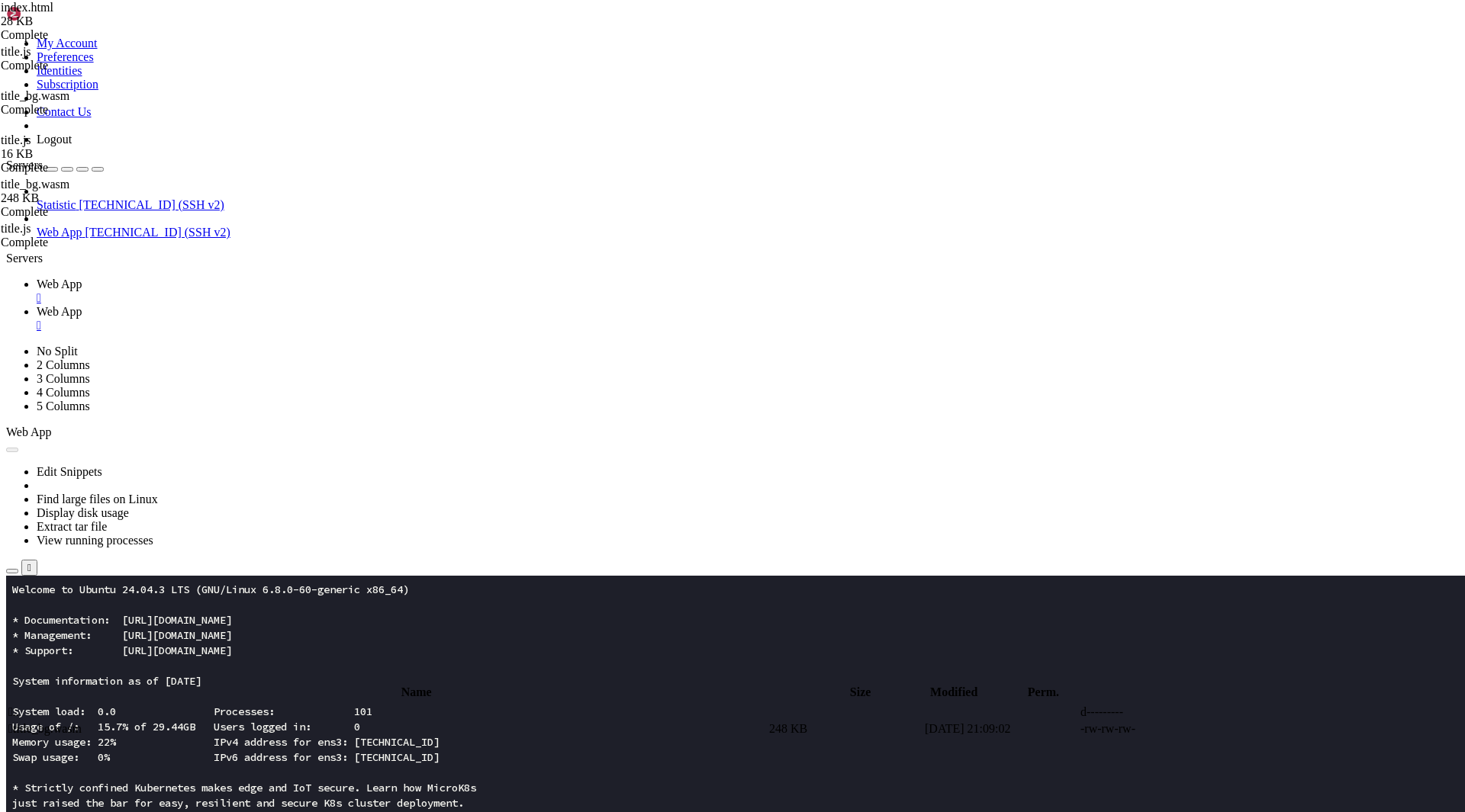
click at [82, 722] on span " title_bg.wasm" at bounding box center [45, 728] width 73 height 13
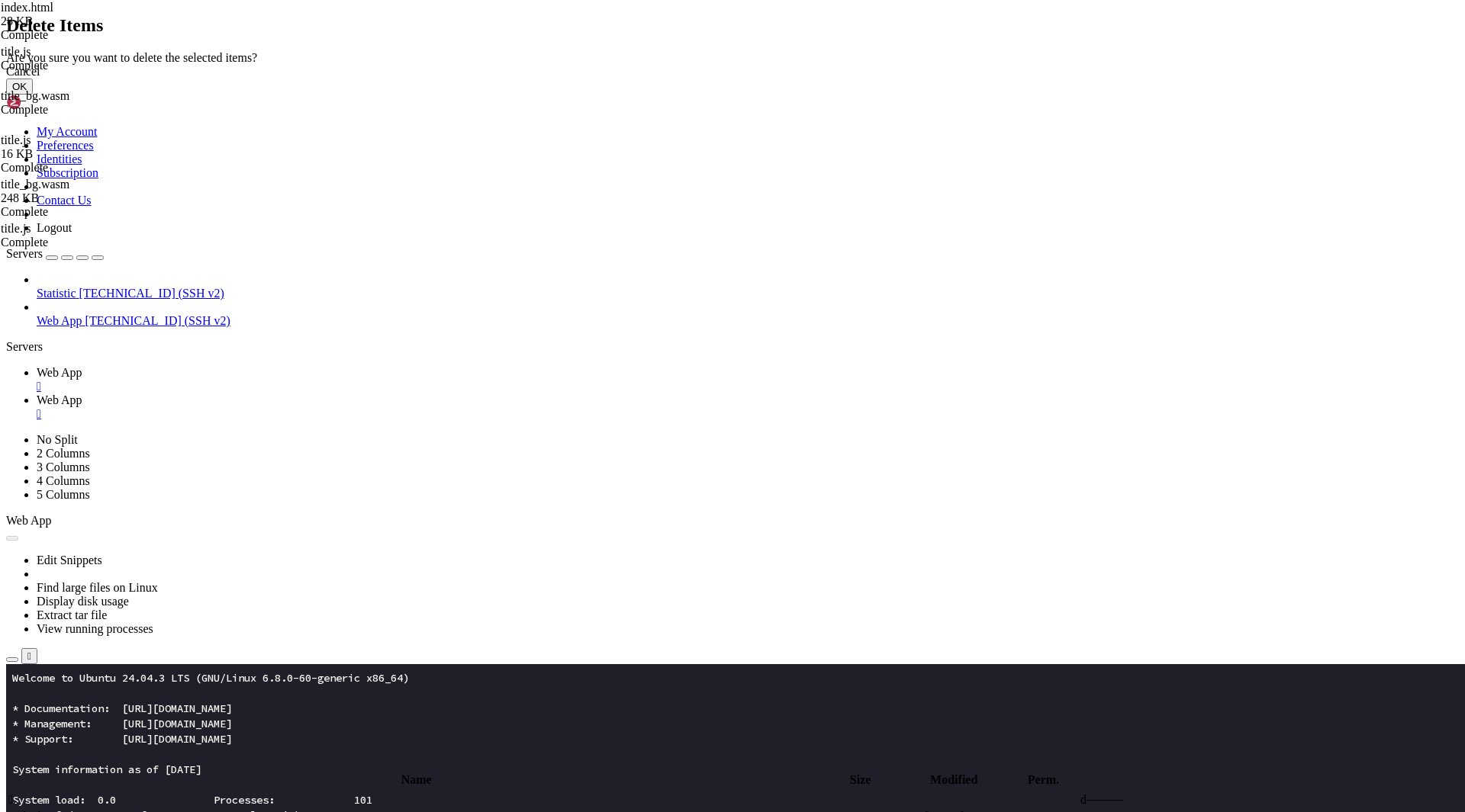
click at [33, 95] on button "OK" at bounding box center [19, 86] width 26 height 16
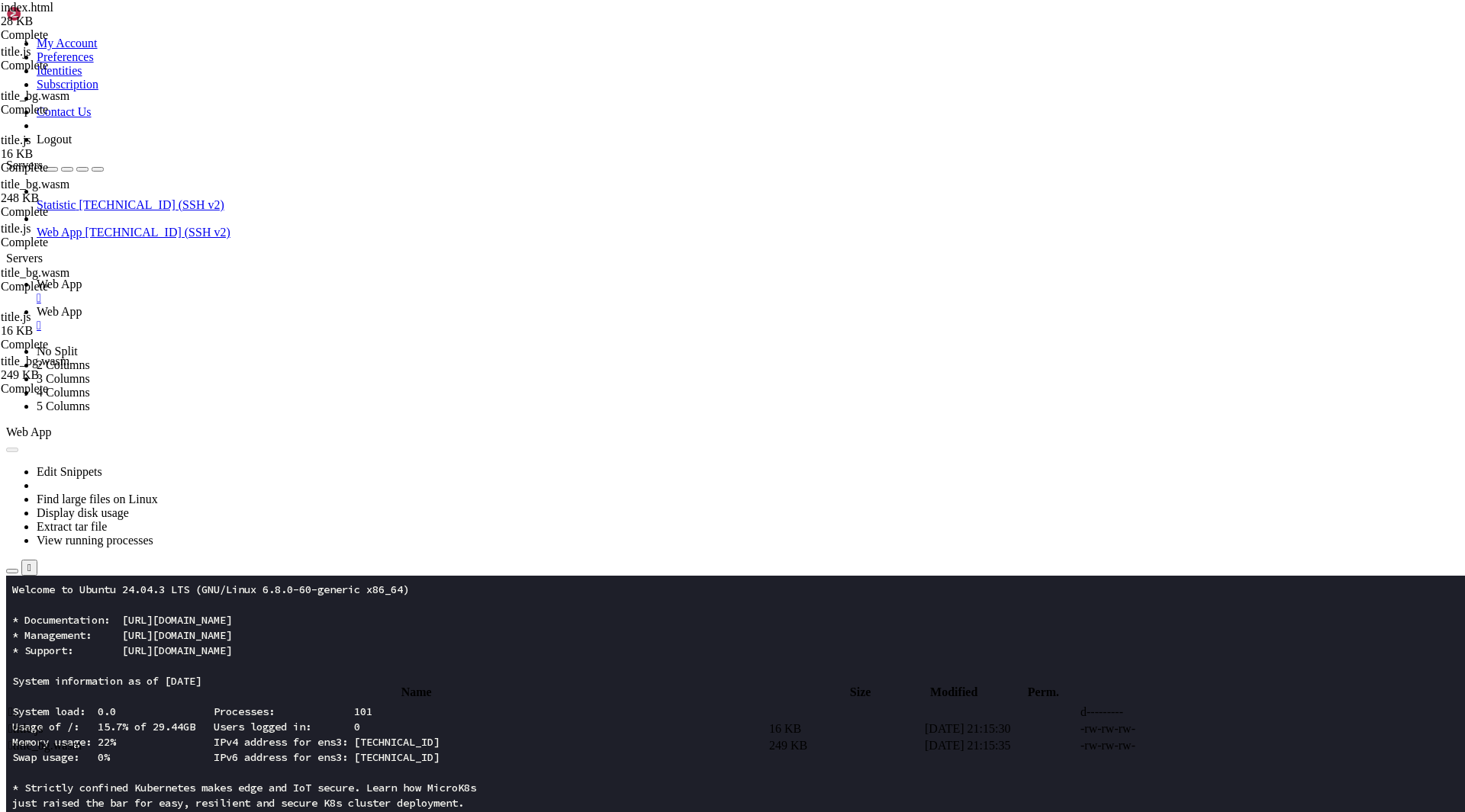
click at [343, 705] on td " .." at bounding box center [386, 712] width 759 height 15
type input "/root/app"
click at [66, 773] on span " index.html" at bounding box center [37, 779] width 57 height 13
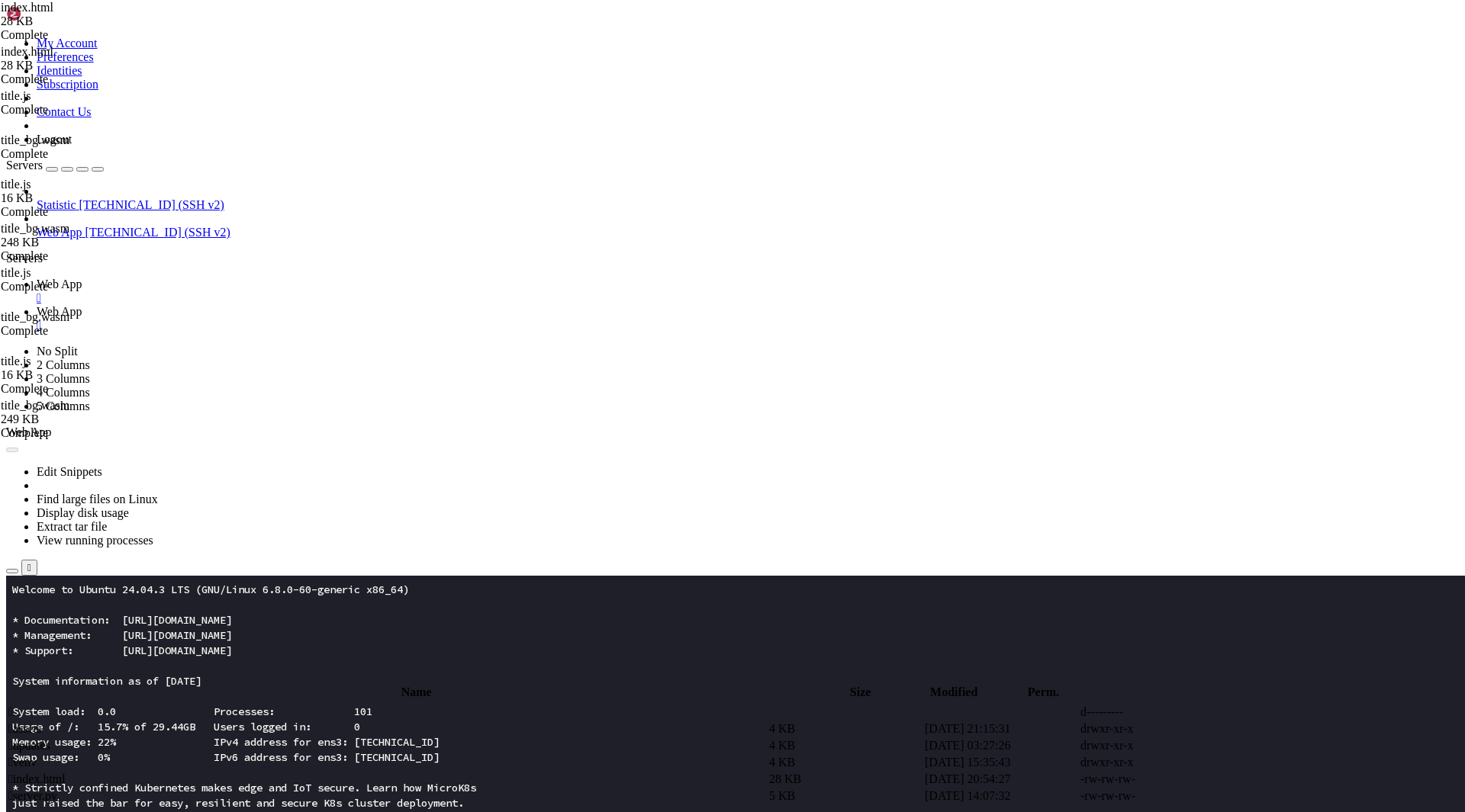
type textarea "</html>"
type textarea "<script>const __Y9t4pQ2=document.getElementById("y");if(__Y9t4pQ2)__Y9t4pQ2.tex…"
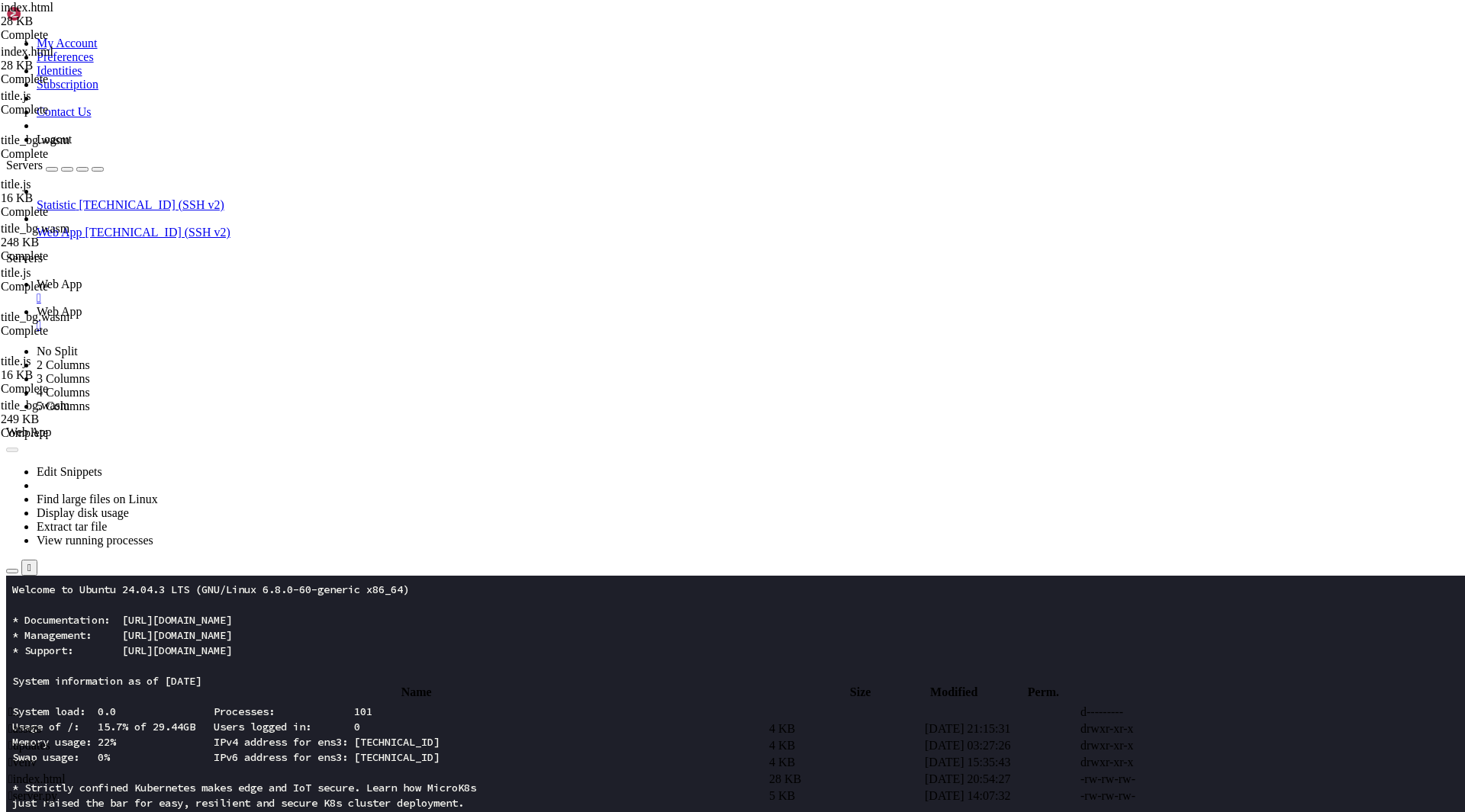
scroll to position [4162, 0]
click at [251, 772] on td " index.html" at bounding box center [386, 779] width 759 height 15
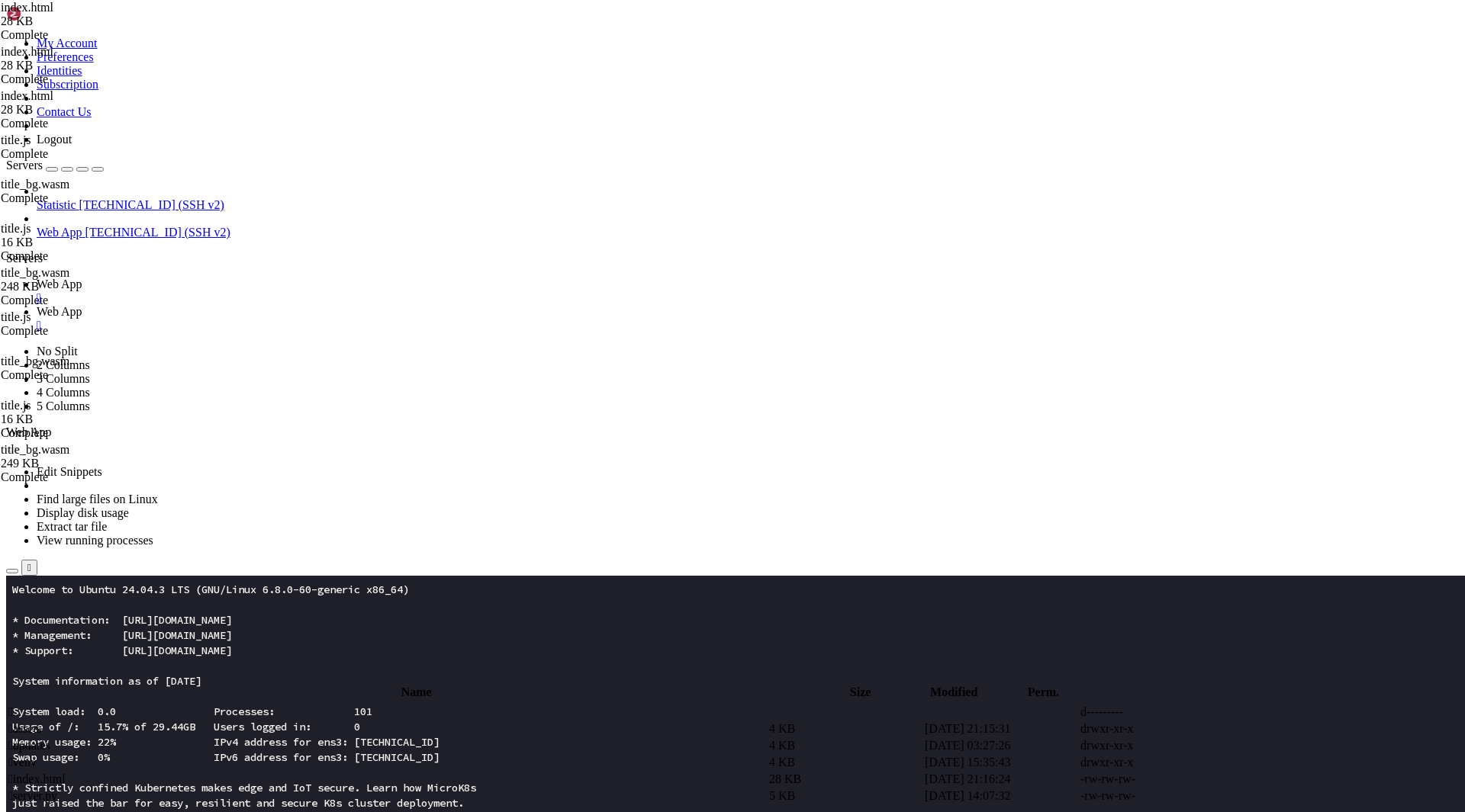
type textarea "</html>"
click at [41, 722] on span " assets" at bounding box center [24, 728] width 33 height 13
click at [276, 721] on td " title.js" at bounding box center [386, 728] width 759 height 15
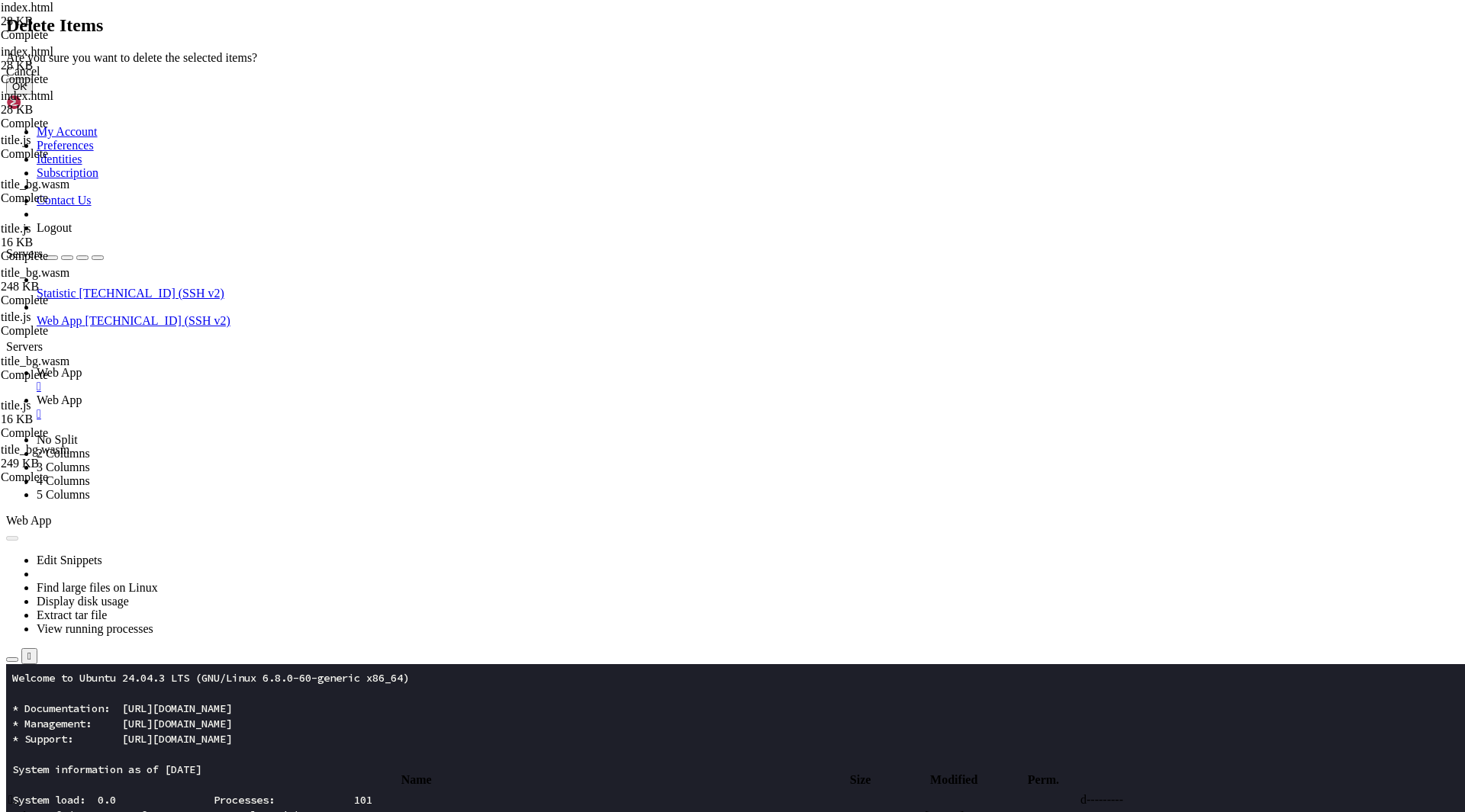
click at [33, 95] on button "OK" at bounding box center [19, 86] width 26 height 16
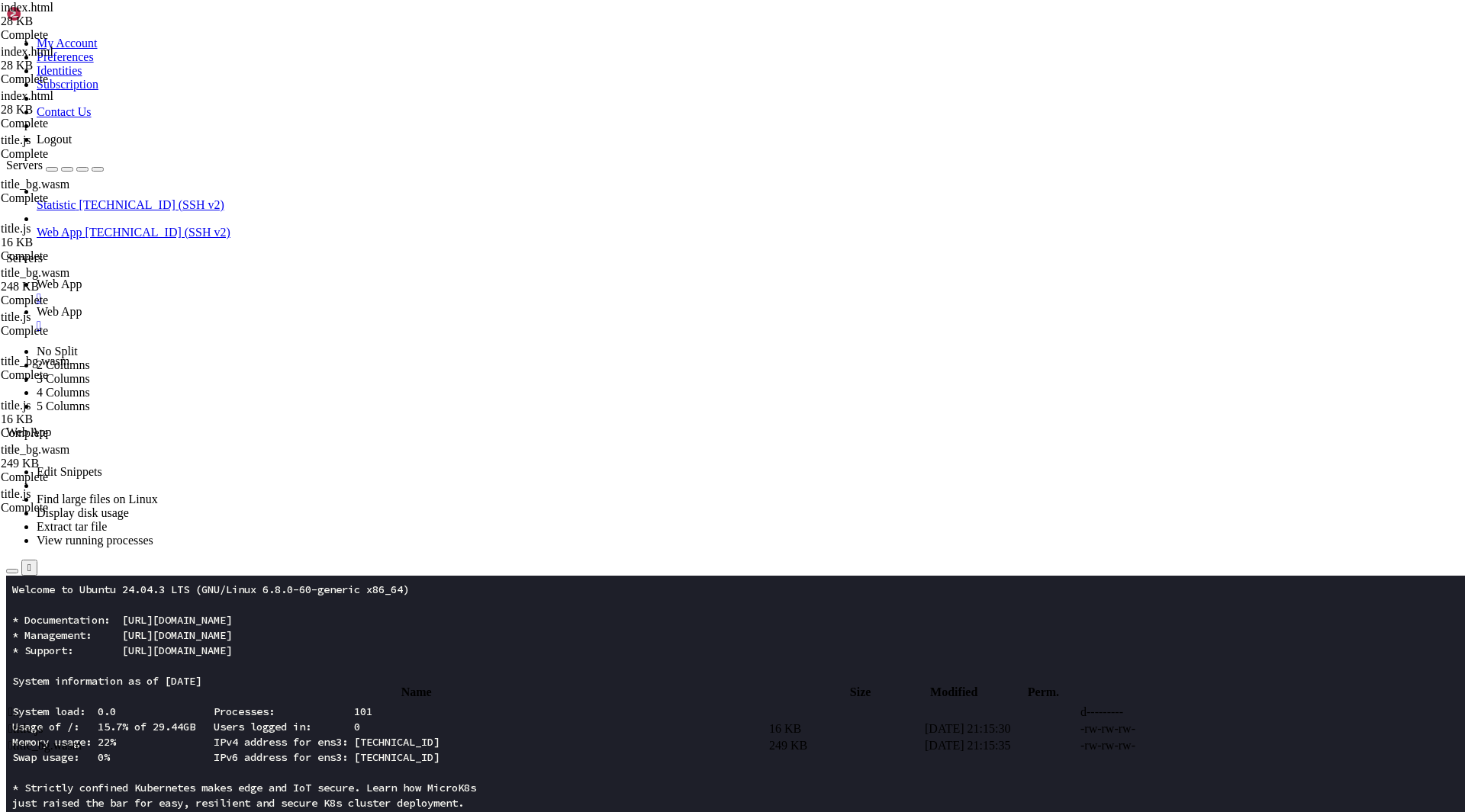
click at [82, 739] on span " title_bg.wasm" at bounding box center [45, 745] width 73 height 13
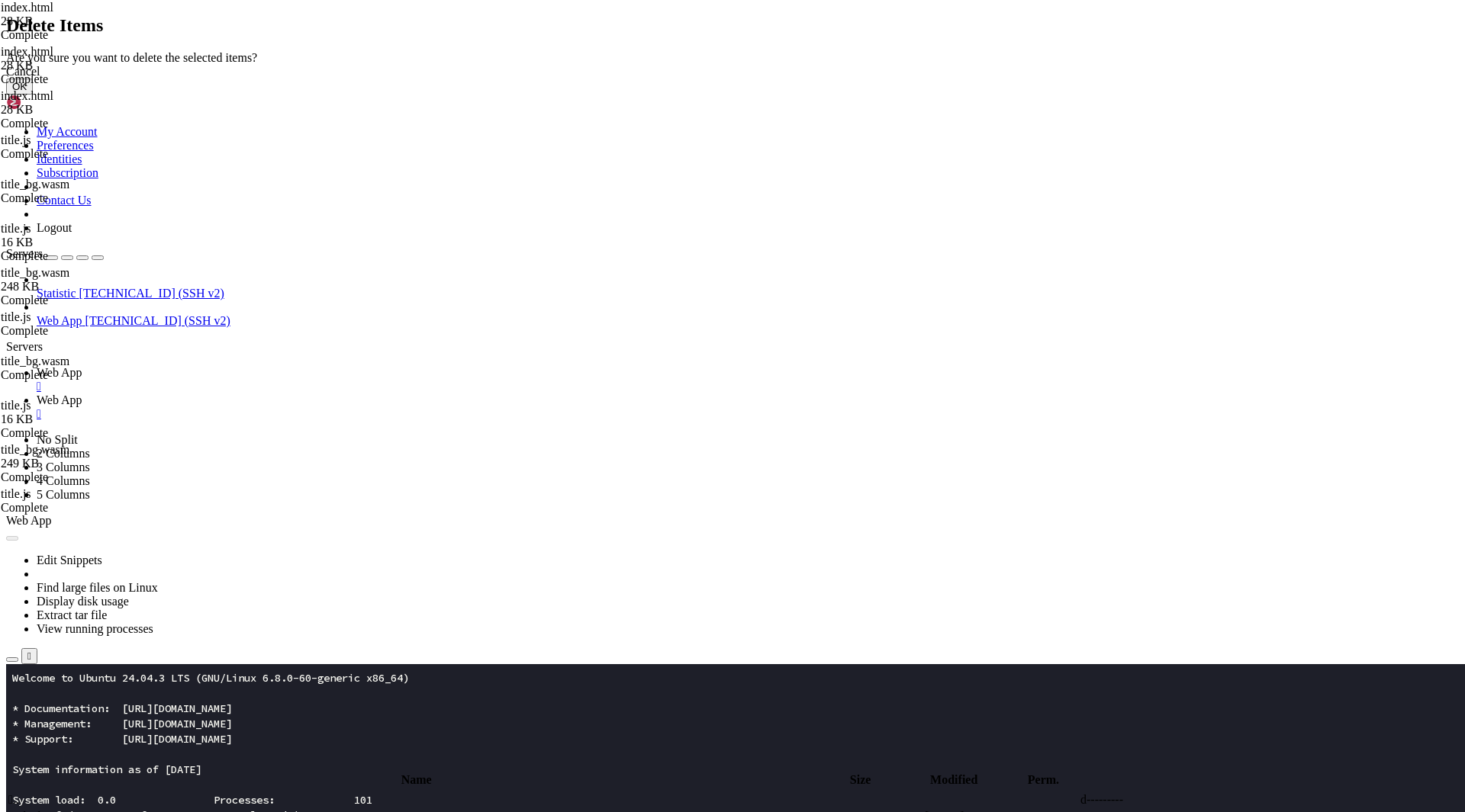
click at [33, 95] on button "OK" at bounding box center [19, 86] width 26 height 16
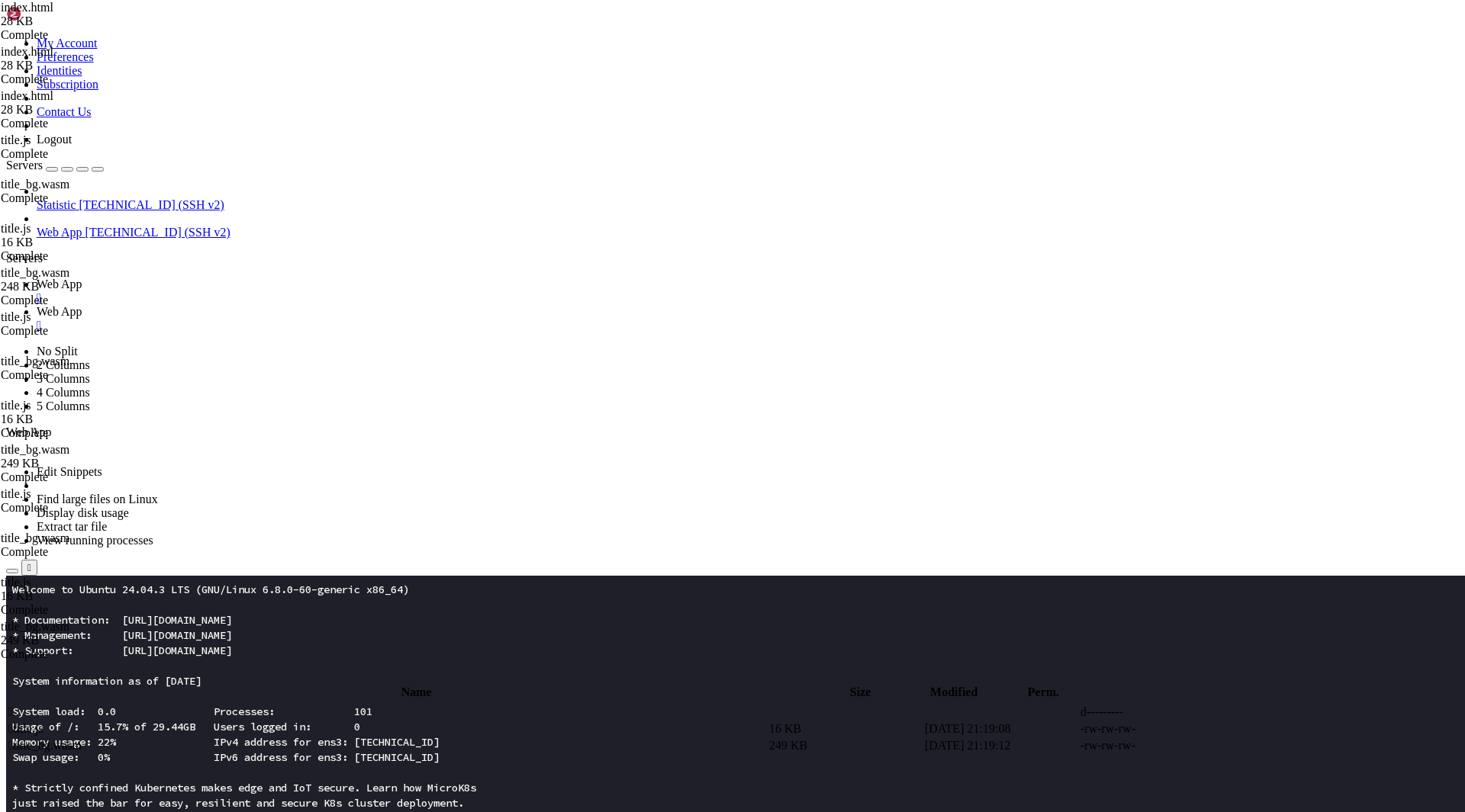
click at [306, 721] on td " title.js" at bounding box center [386, 728] width 759 height 15
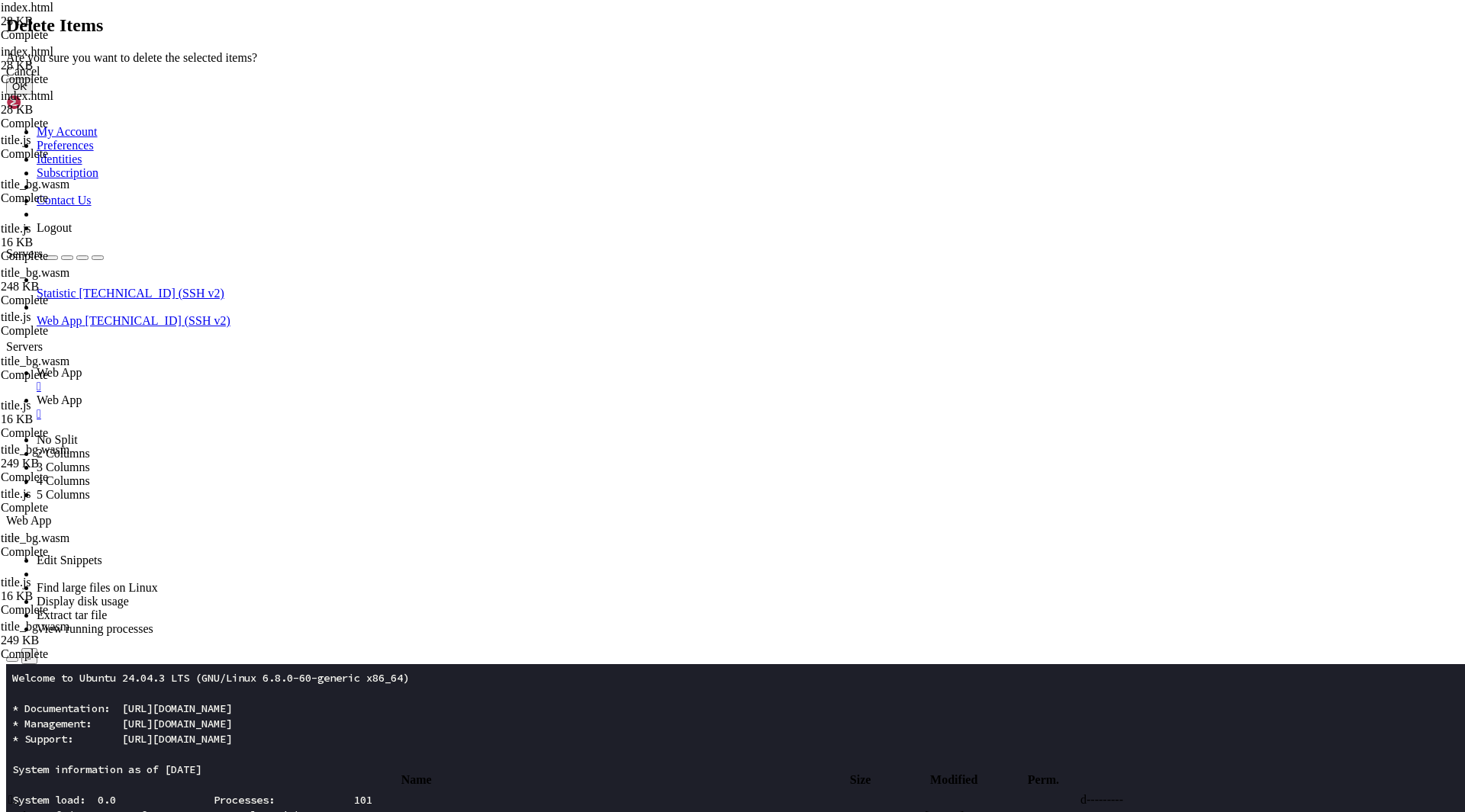
click at [33, 95] on button "OK" at bounding box center [19, 86] width 26 height 16
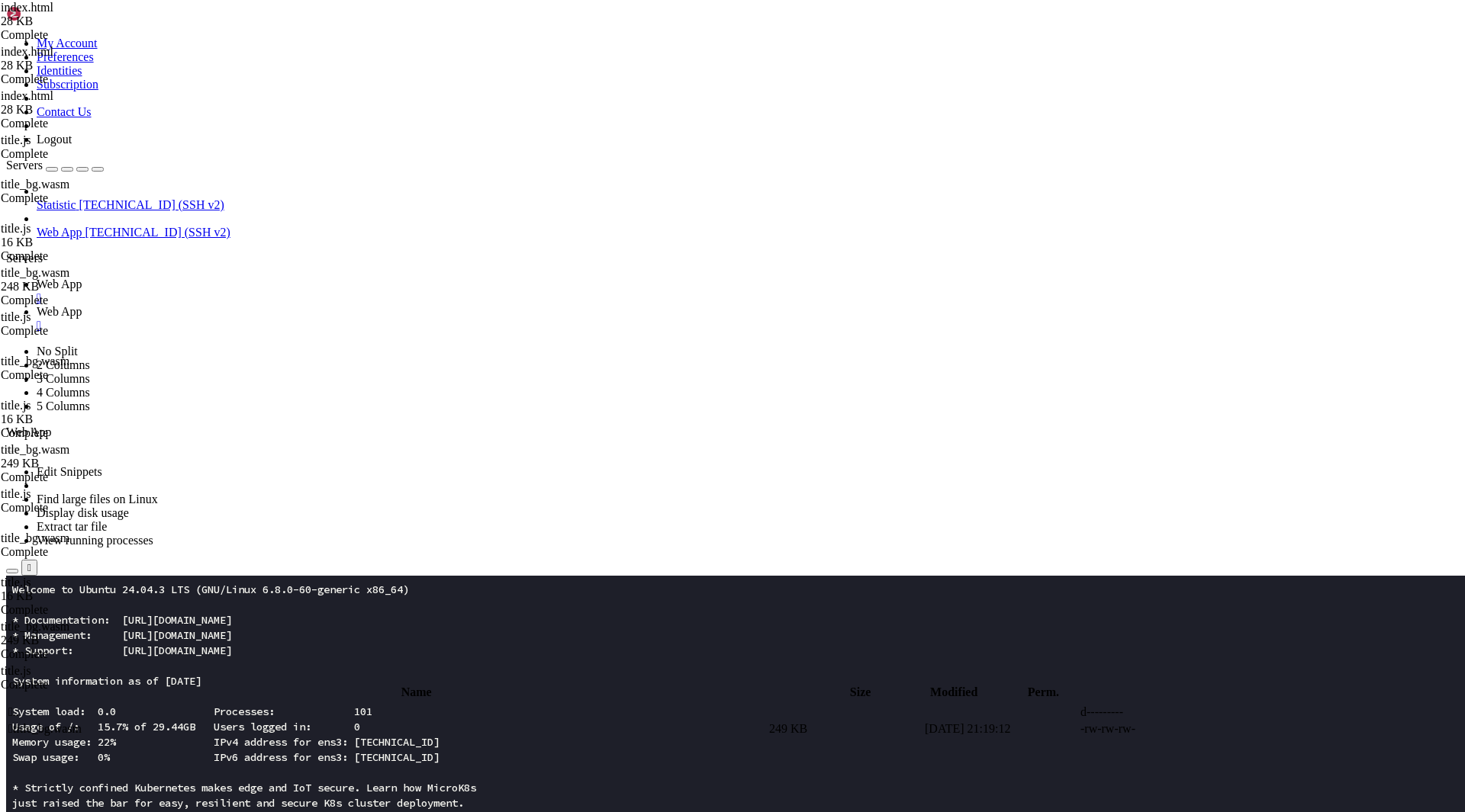
click at [82, 722] on span " title_bg.wasm" at bounding box center [45, 728] width 73 height 13
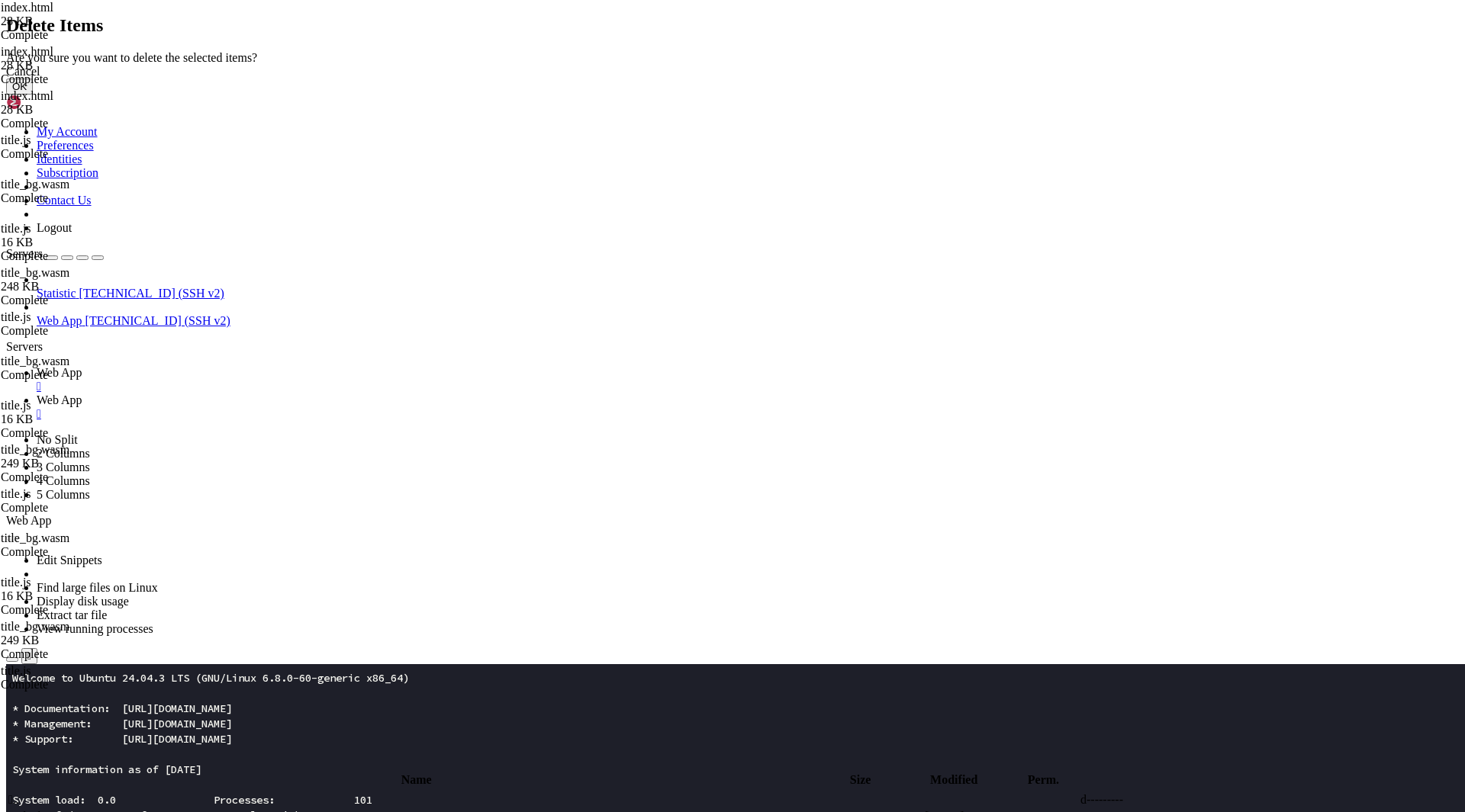
click at [33, 95] on button "OK" at bounding box center [19, 86] width 26 height 16
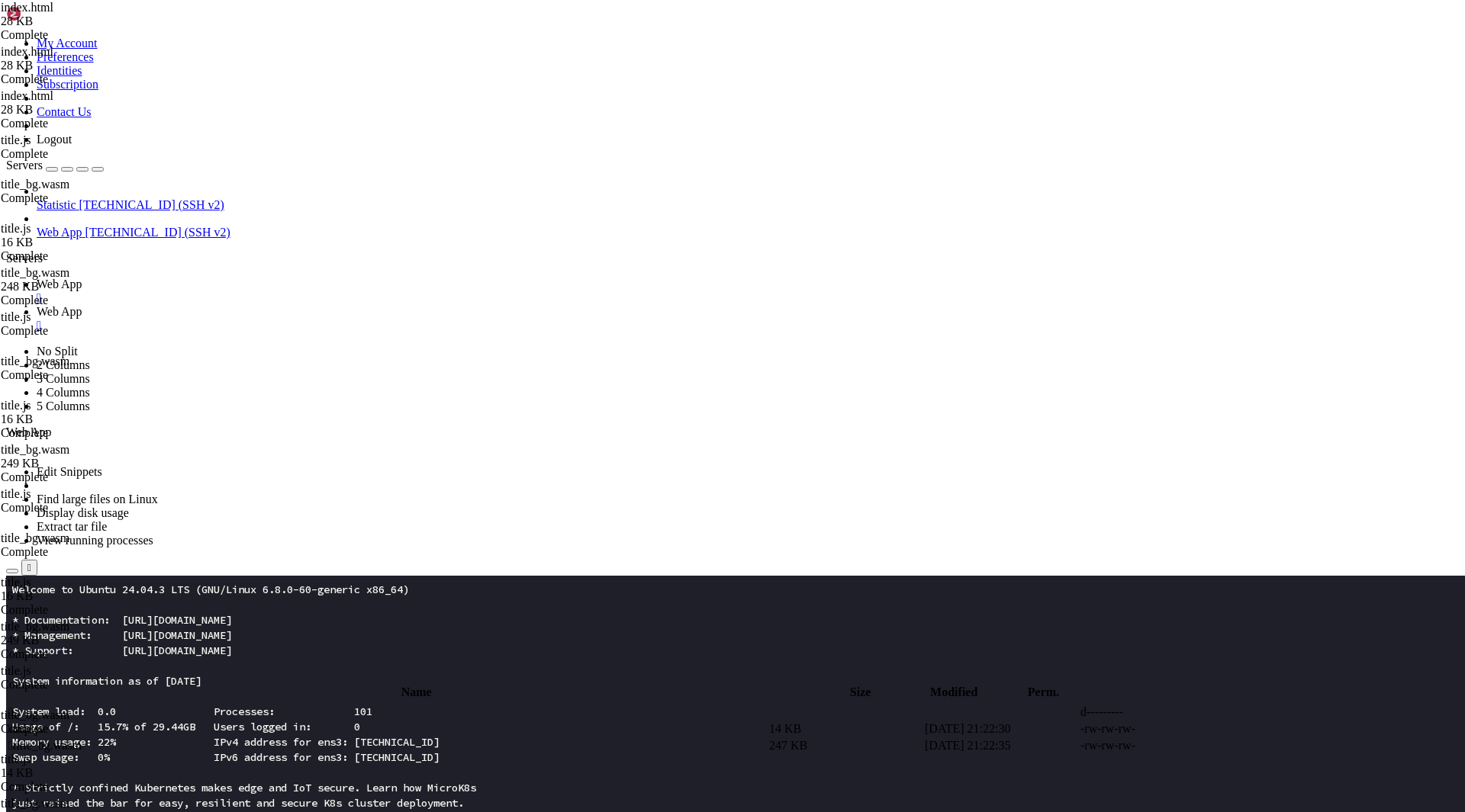
click at [42, 722] on span " title.js" at bounding box center [25, 728] width 35 height 13
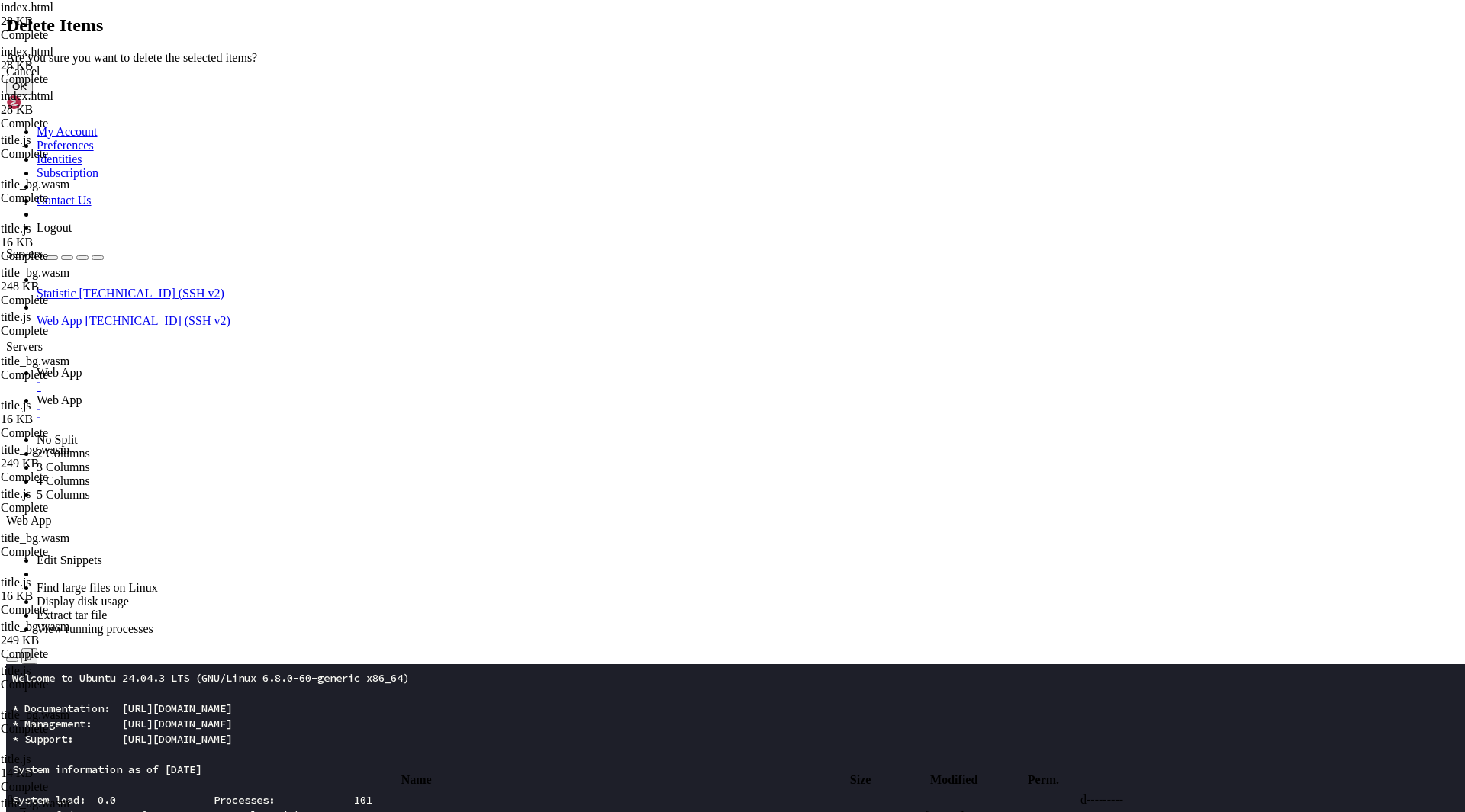
click at [33, 95] on button "OK" at bounding box center [19, 86] width 26 height 16
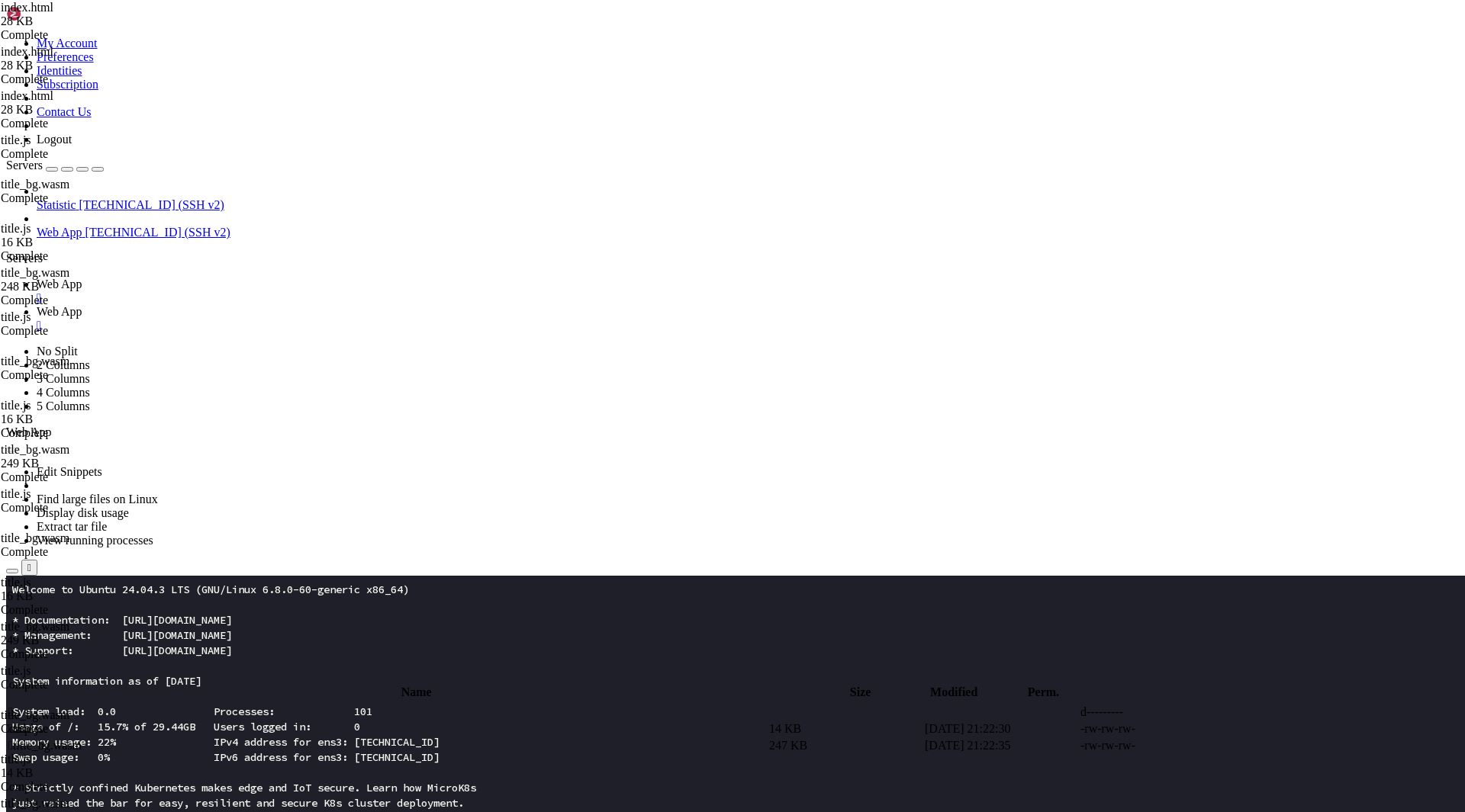
click at [82, 739] on span " title_bg.wasm" at bounding box center [45, 745] width 73 height 13
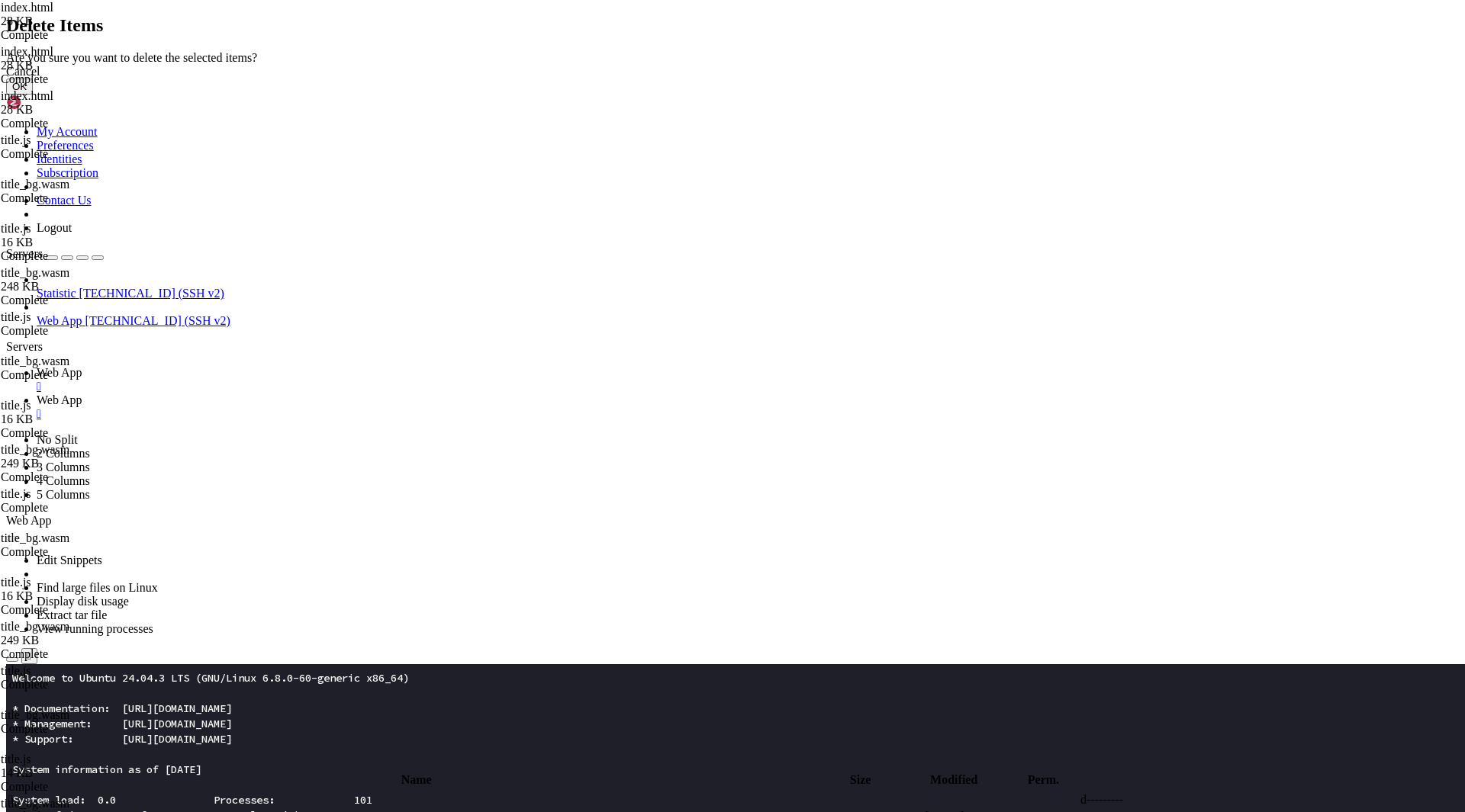
click at [33, 95] on button "OK" at bounding box center [19, 86] width 26 height 16
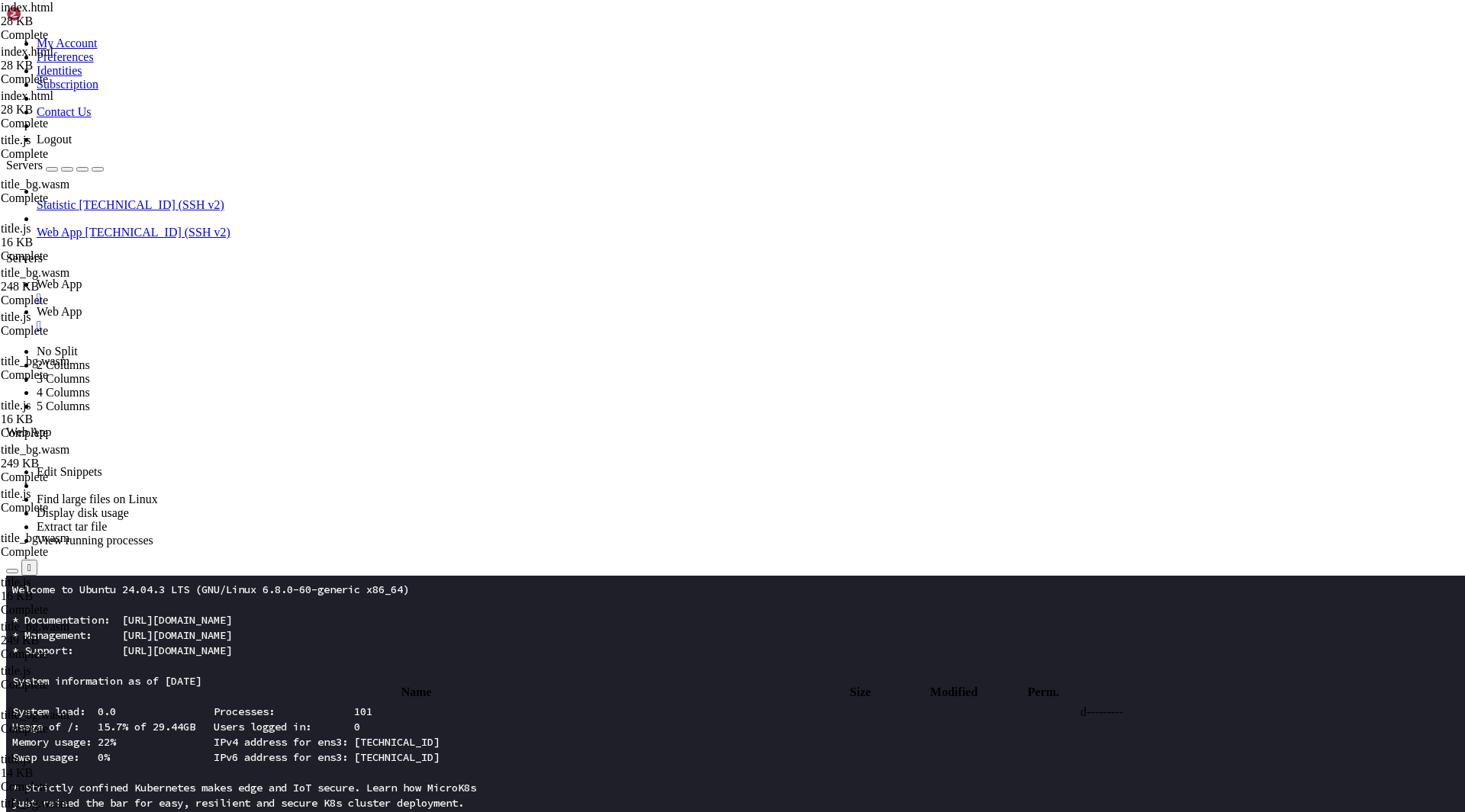
scroll to position [296, 0]
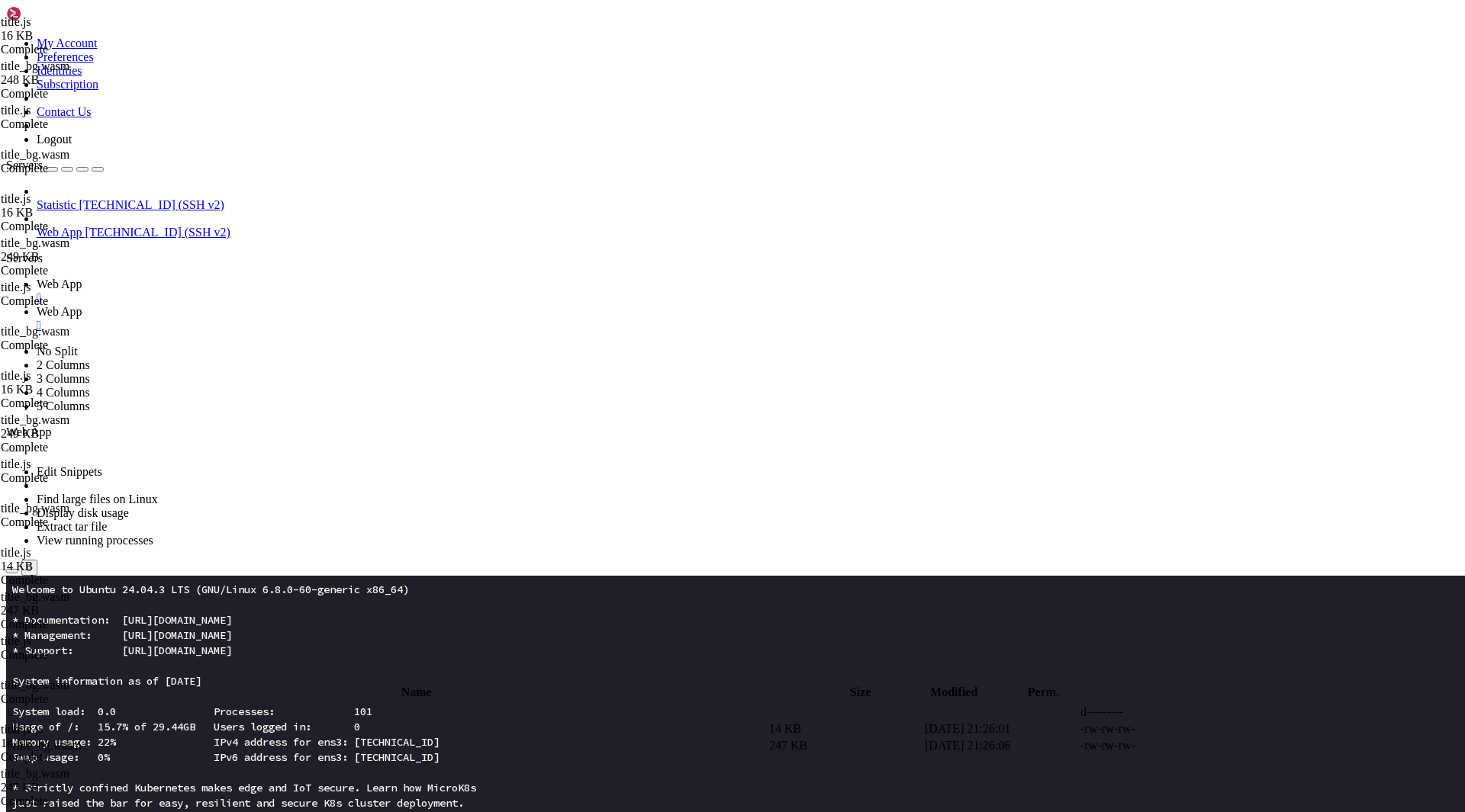
click at [349, 705] on td " .." at bounding box center [386, 712] width 759 height 15
type input "/root/app"
click at [66, 773] on span " index.html" at bounding box center [37, 779] width 57 height 13
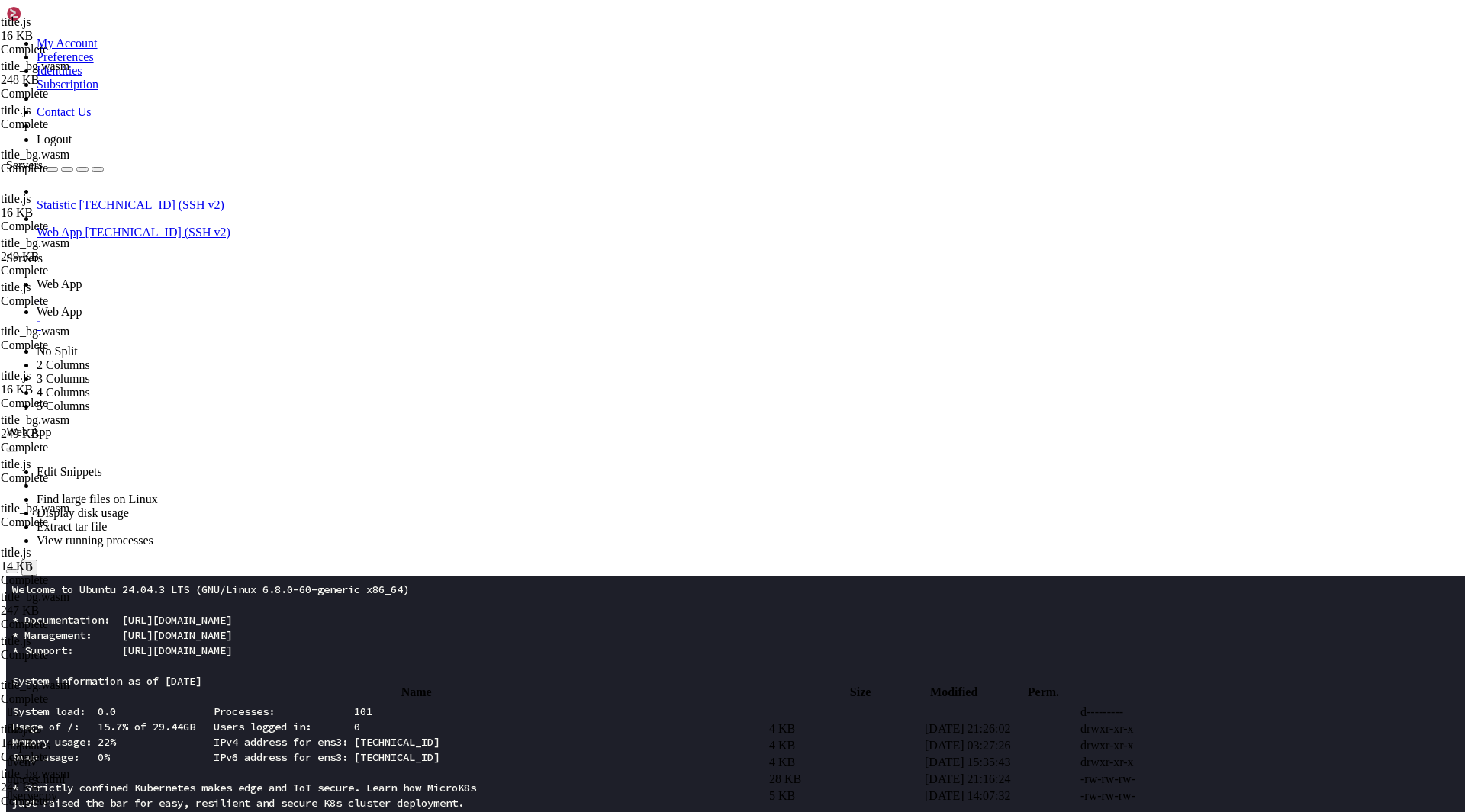
type textarea "</html>"
drag, startPoint x: 290, startPoint y: 707, endPoint x: 181, endPoint y: 608, distance: 147.2
click at [181, 605] on div "My Account Preferences Identities Subscription Contact Us Logout Servers Statis…" at bounding box center [732, 752] width 1453 height 1492
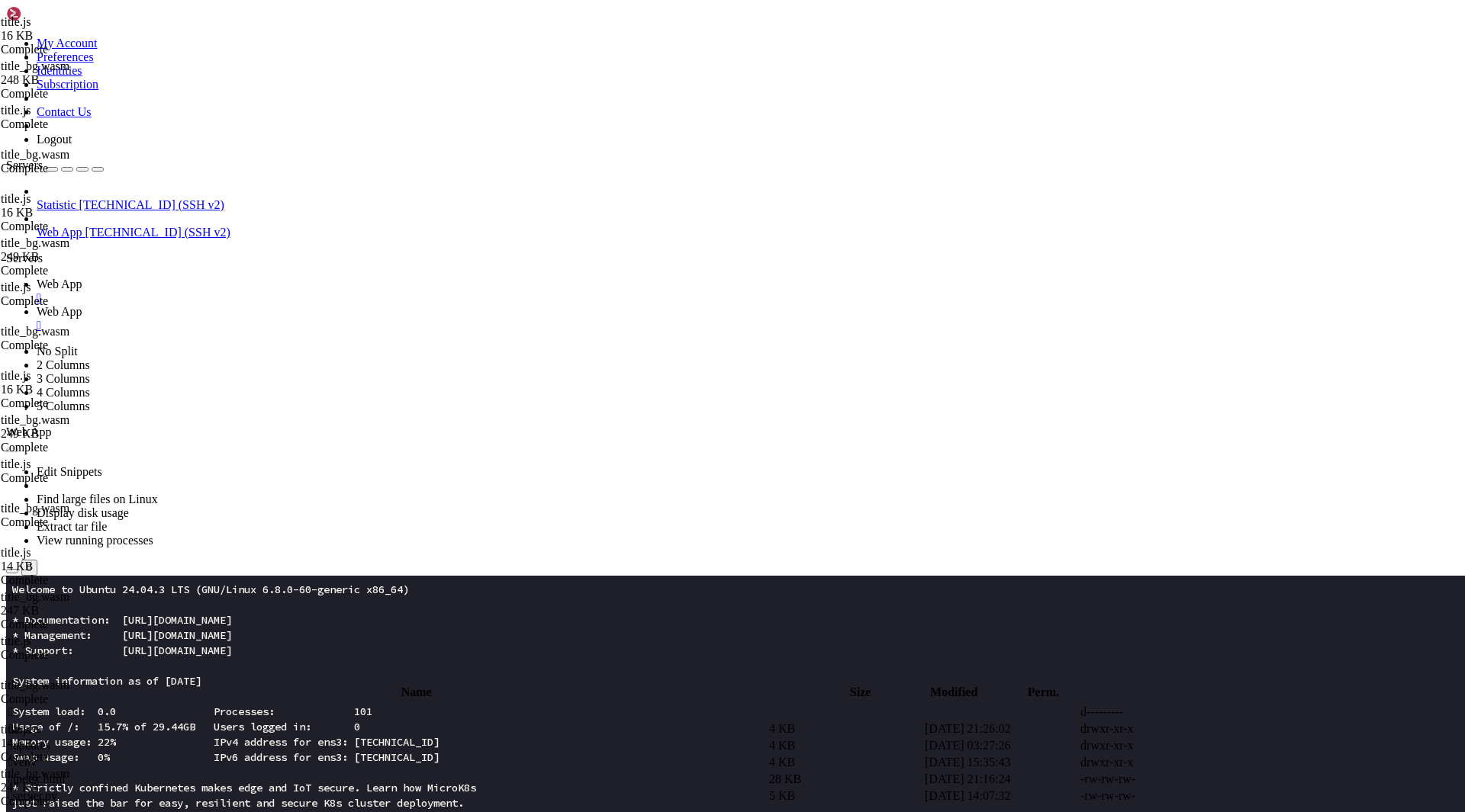
type textarea "<script type="module"> import init,{animate}from"/assets/title.js";"
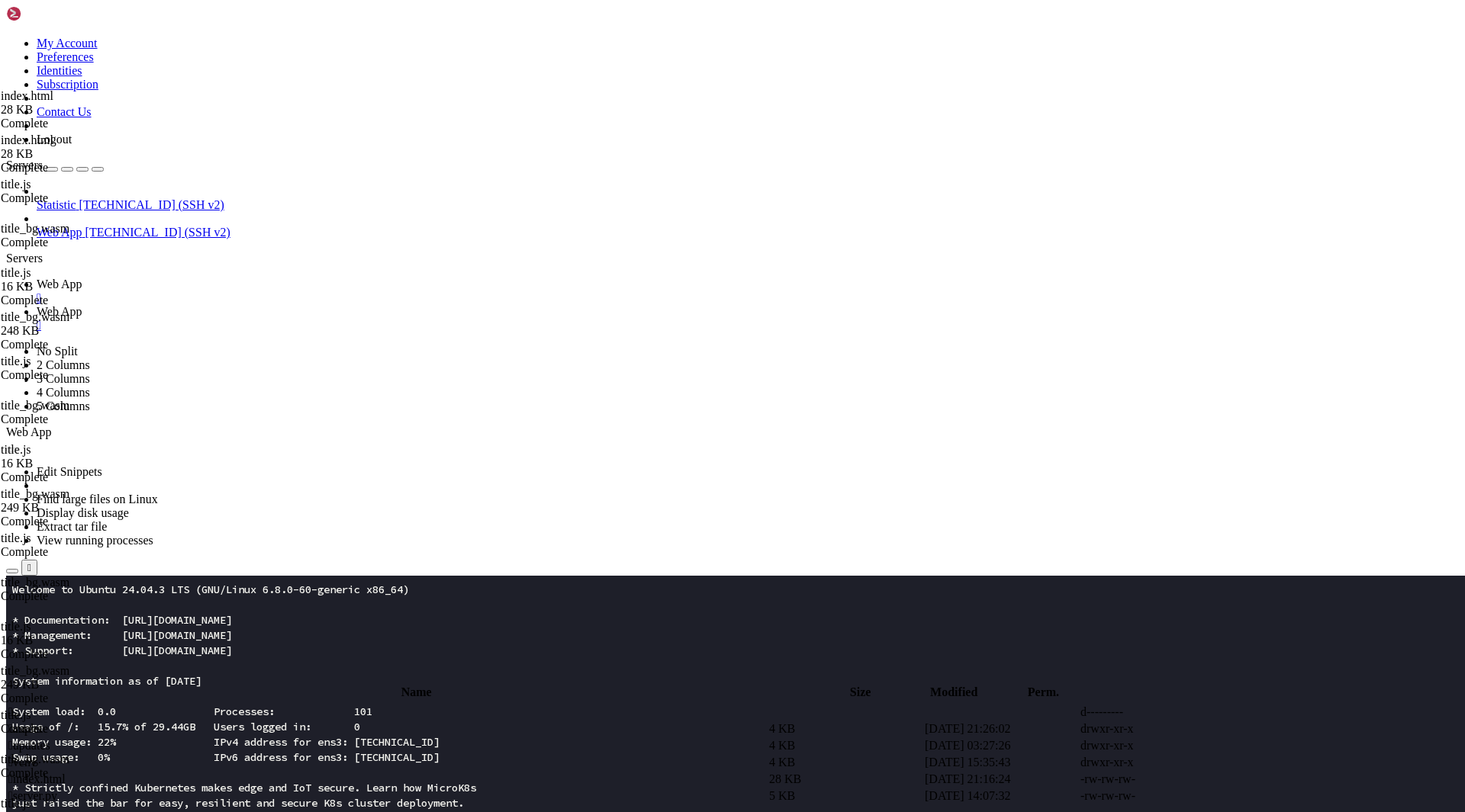
scroll to position [340, 0]
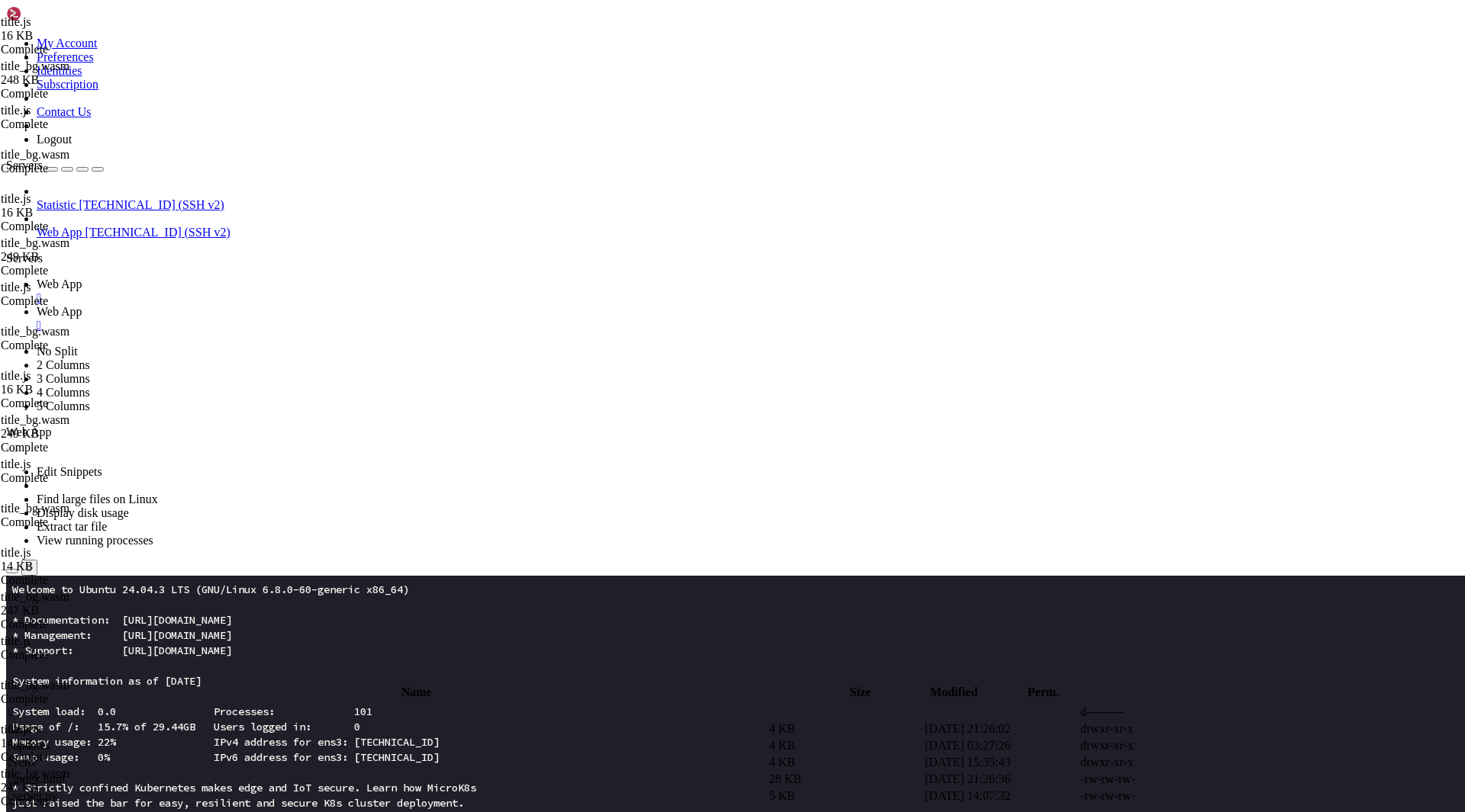
click at [66, 773] on span " index.html" at bounding box center [37, 779] width 57 height 13
drag, startPoint x: 289, startPoint y: 699, endPoint x: 212, endPoint y: 580, distance: 141.7
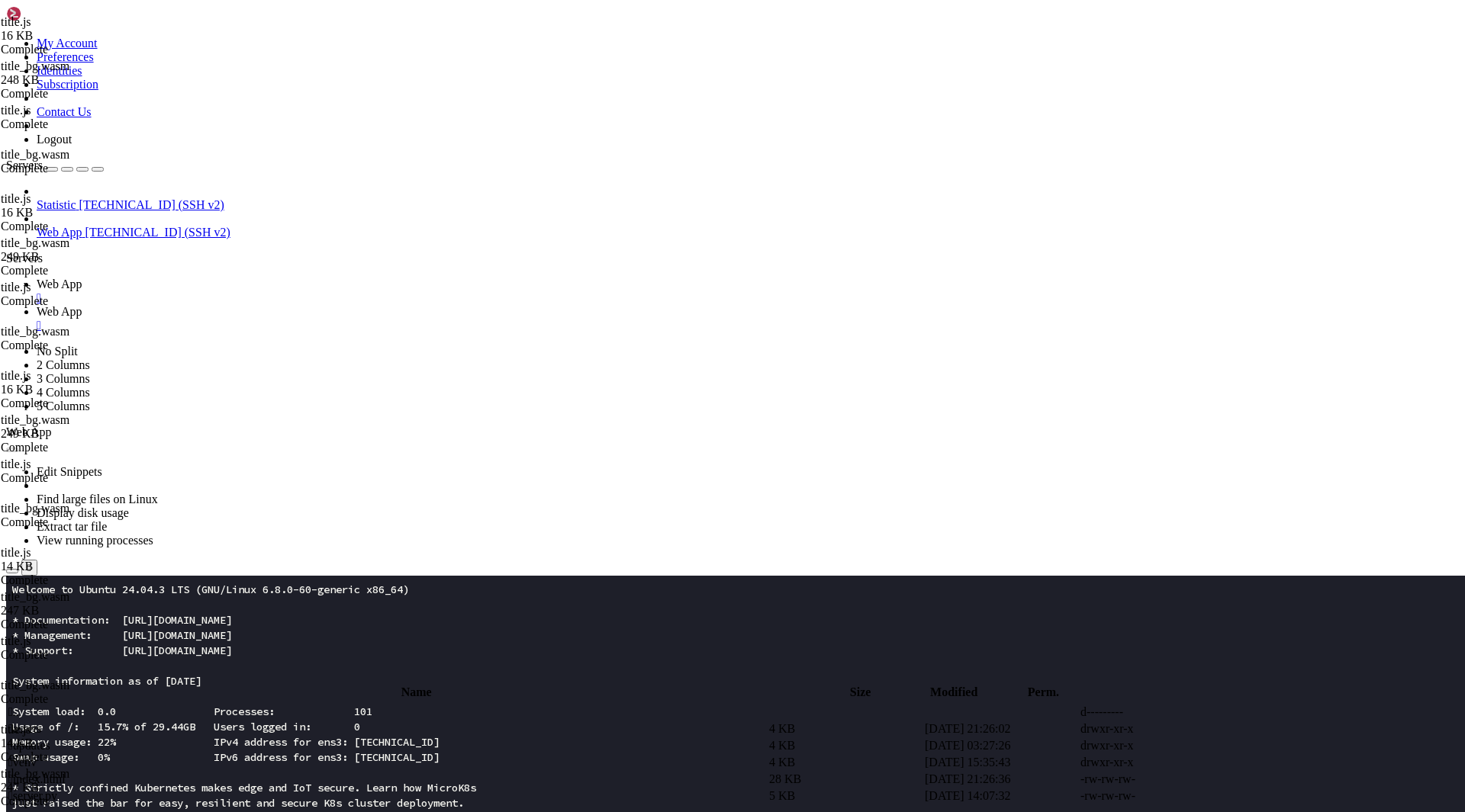
type textarea "<script type="module"> const v=[DOMAIN_NAME]();"
click at [66, 773] on span " index.html" at bounding box center [37, 779] width 57 height 13
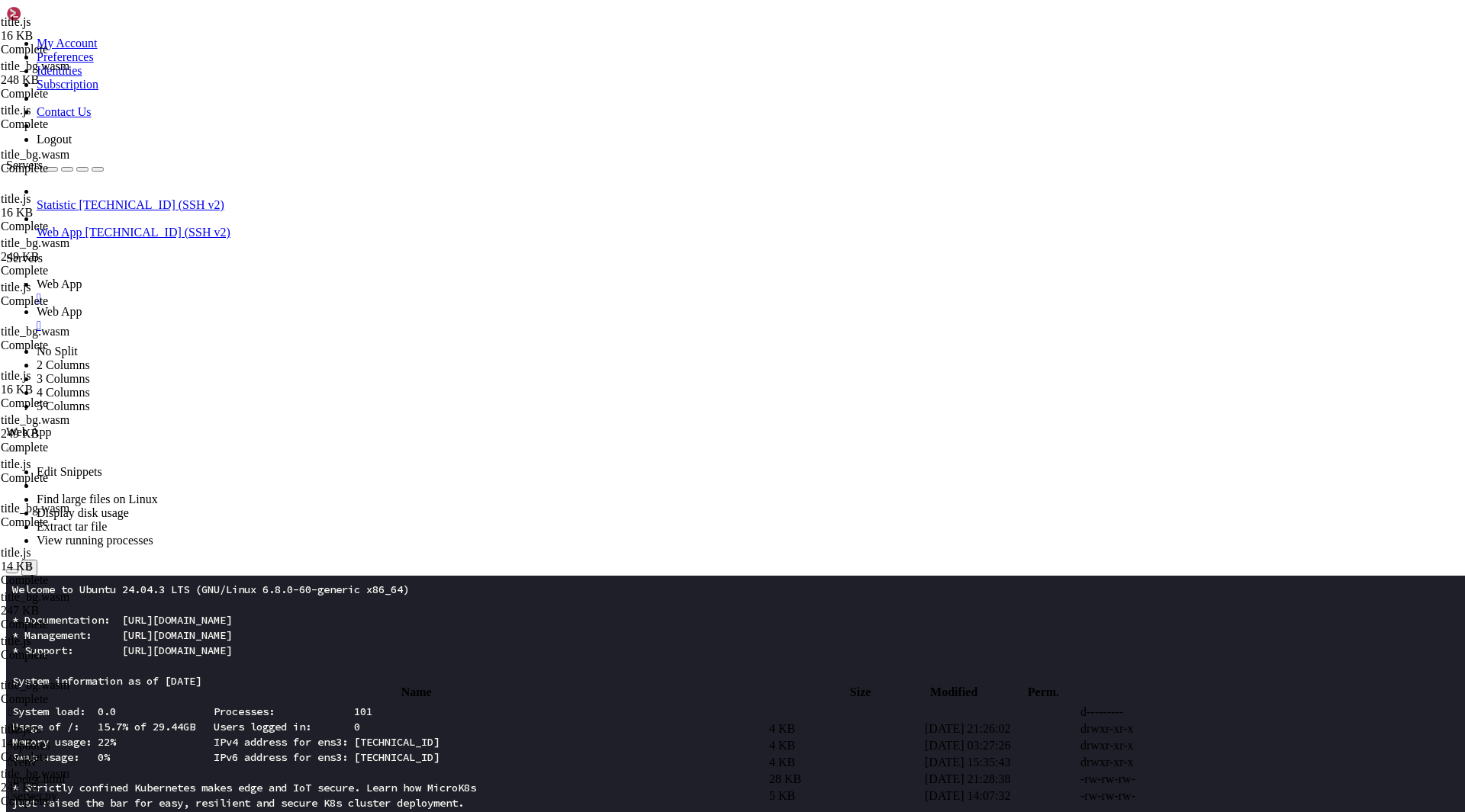
type textarea "</html>"
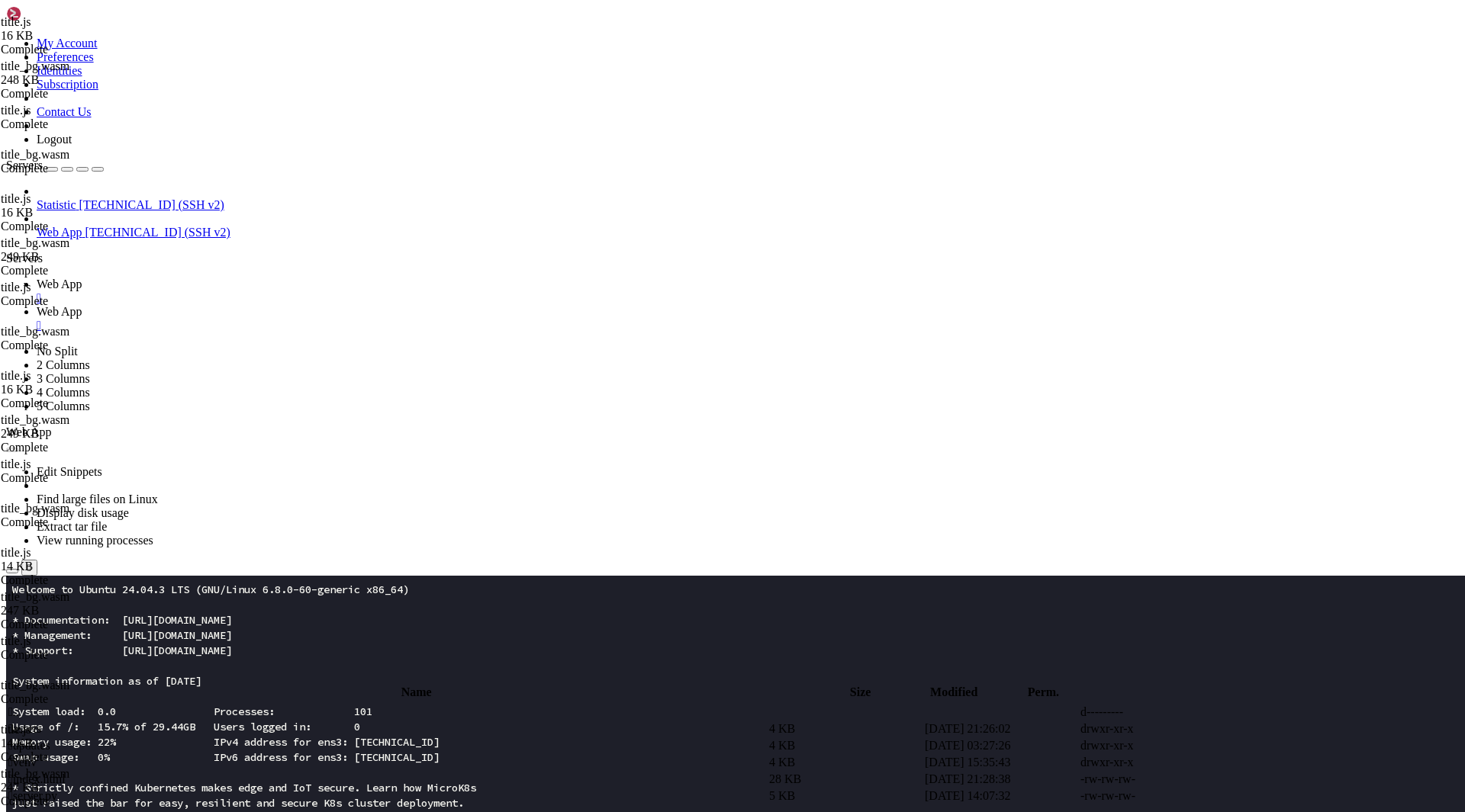
click at [66, 773] on span " index.html" at bounding box center [37, 779] width 57 height 13
drag, startPoint x: 339, startPoint y: 370, endPoint x: 422, endPoint y: 461, distance: 123.2
click at [418, 450] on body "Loading... My Account Preferences Identities Subscription Contact Us Logout Ser…" at bounding box center [732, 800] width 1453 height 1589
click at [421, 464] on div at bounding box center [732, 406] width 1465 height 812
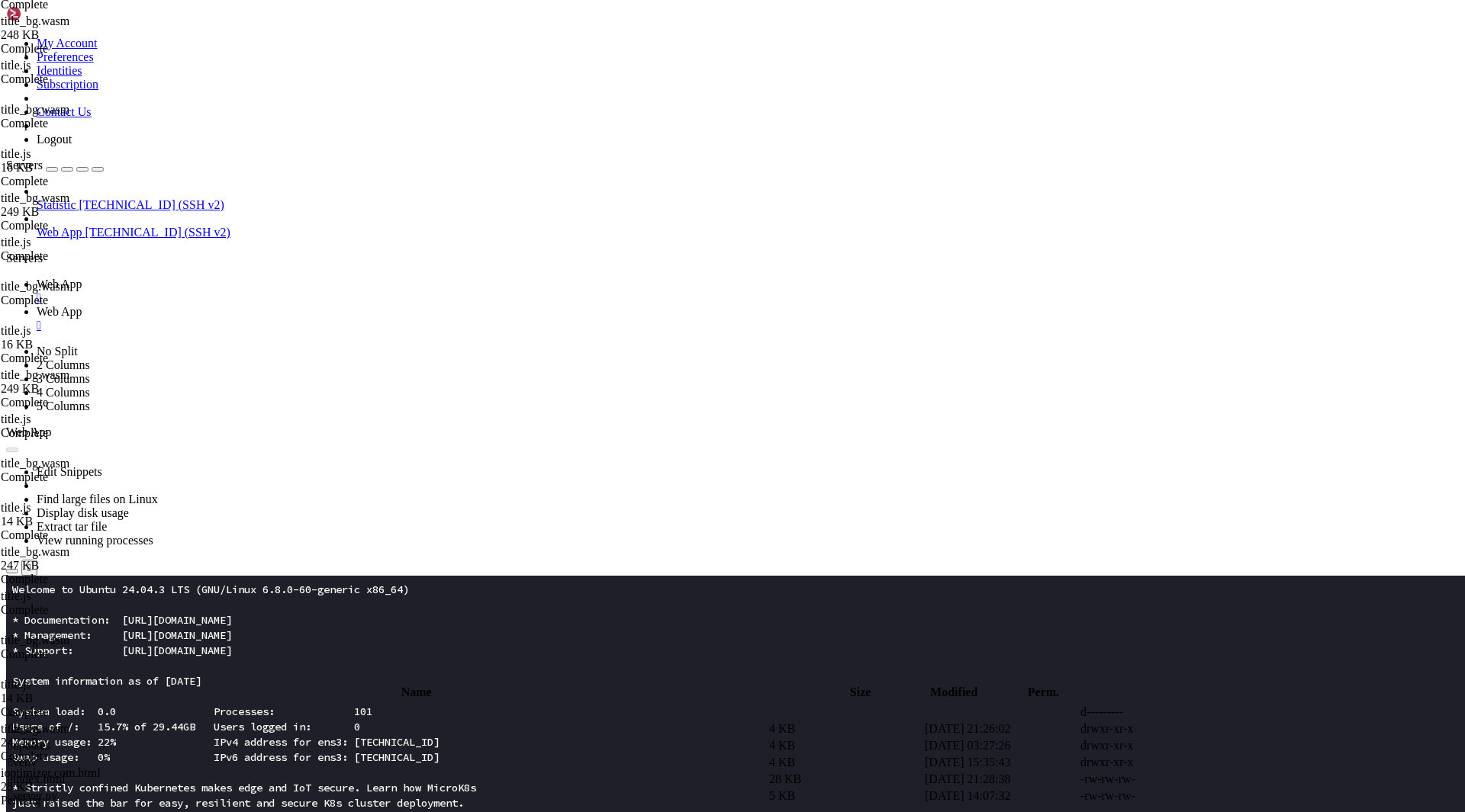
click at [83, 277] on span "Web App" at bounding box center [59, 284] width 46 height 13
click at [67, 620] on button "Reconnect" at bounding box center [36, 628] width 61 height 16
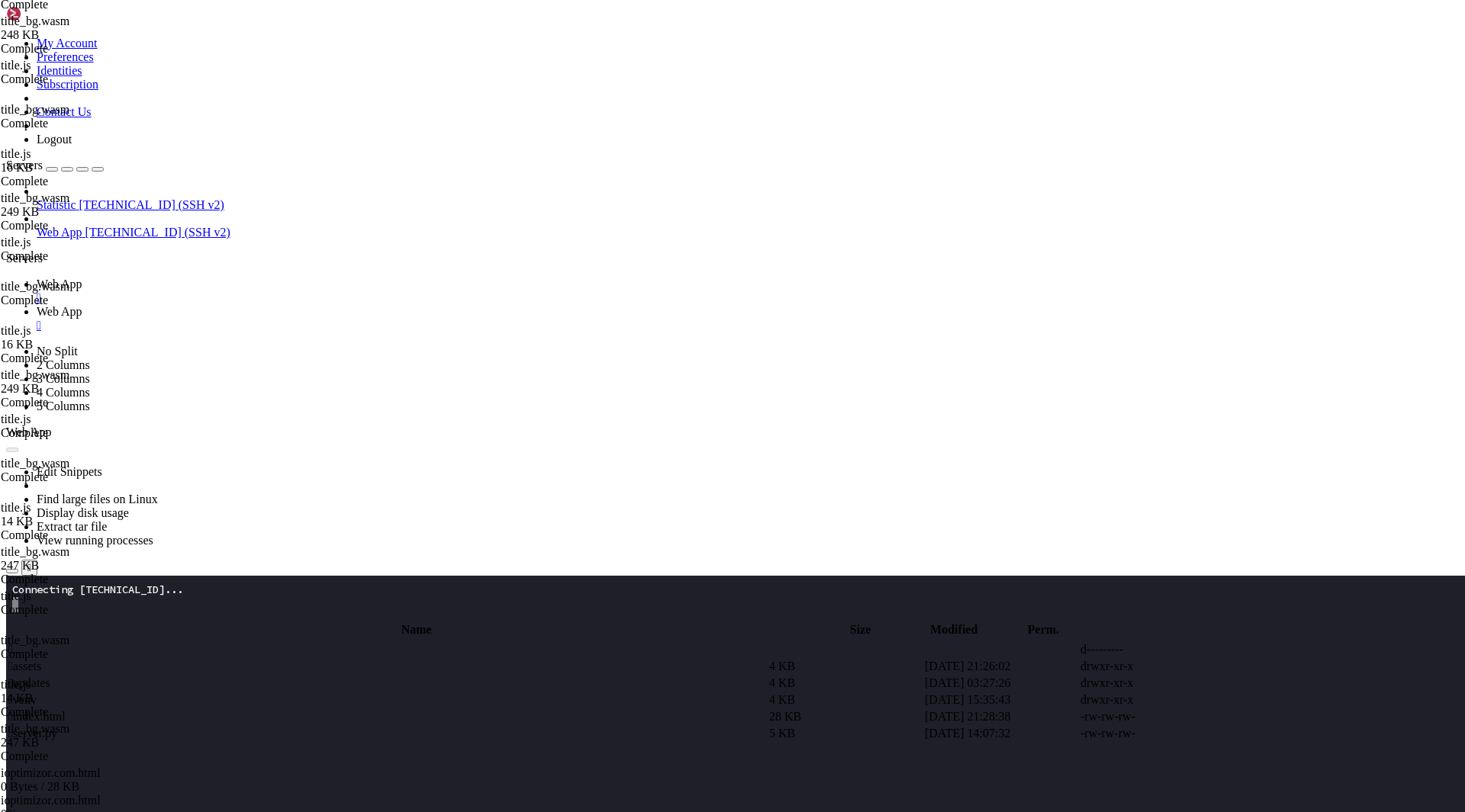
click at [83, 304] on span "Web App" at bounding box center [59, 311] width 46 height 13
click at [285, 726] on td " server.py" at bounding box center [386, 733] width 759 height 15
click at [281, 726] on td " server.py" at bounding box center [386, 733] width 759 height 15
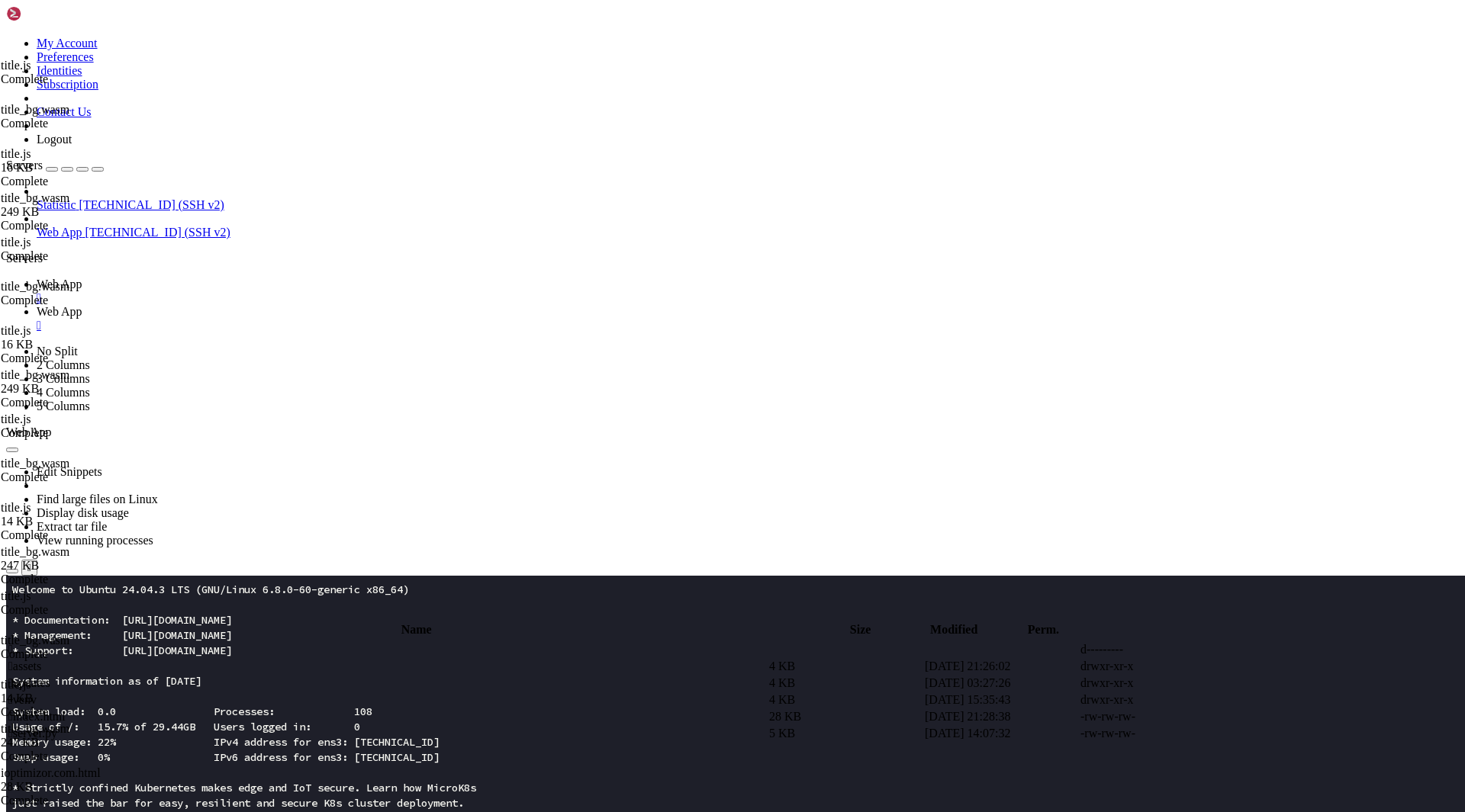
scroll to position [694, 0]
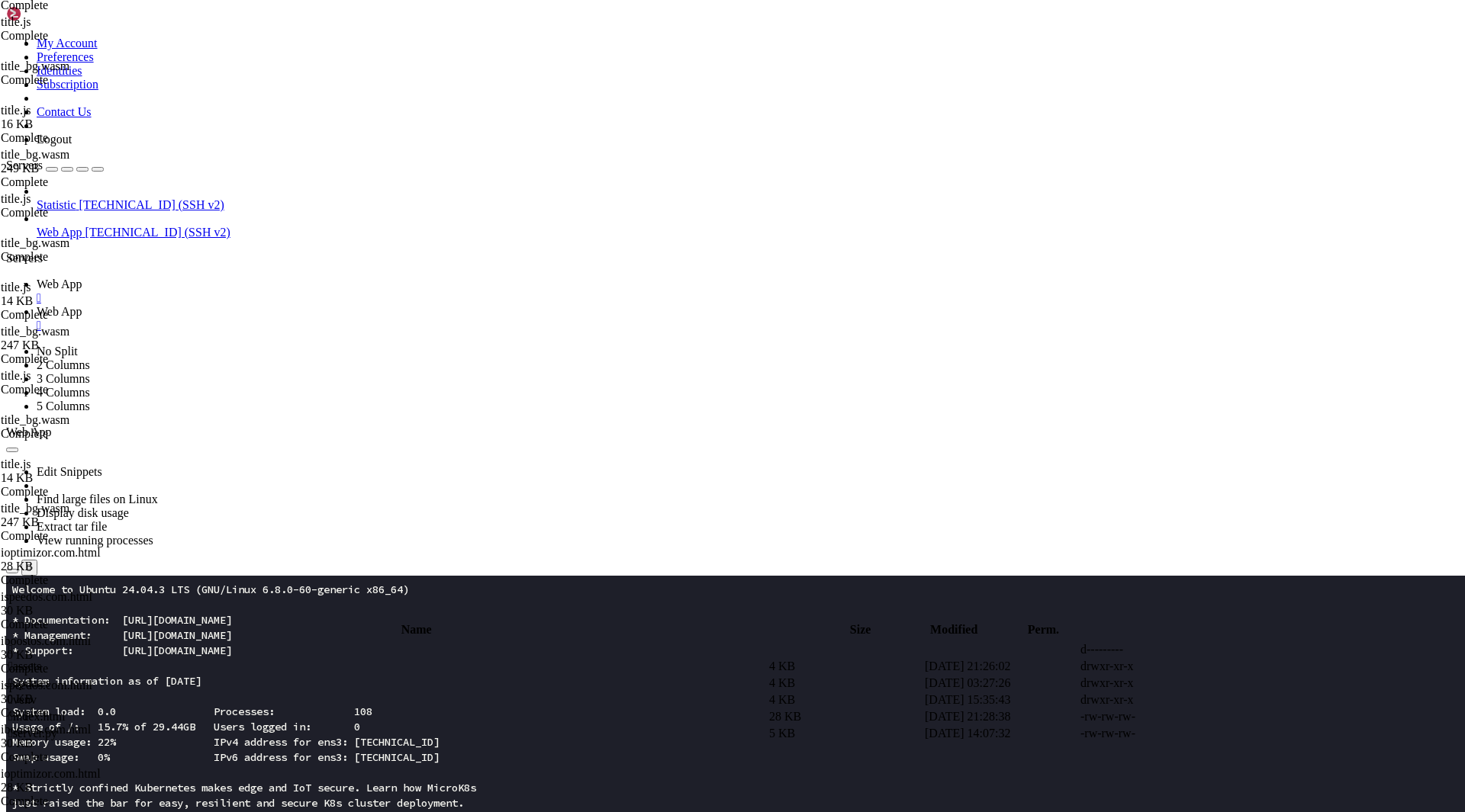
click at [165, 616] on div "submit" at bounding box center [165, 616] width 0 height 0
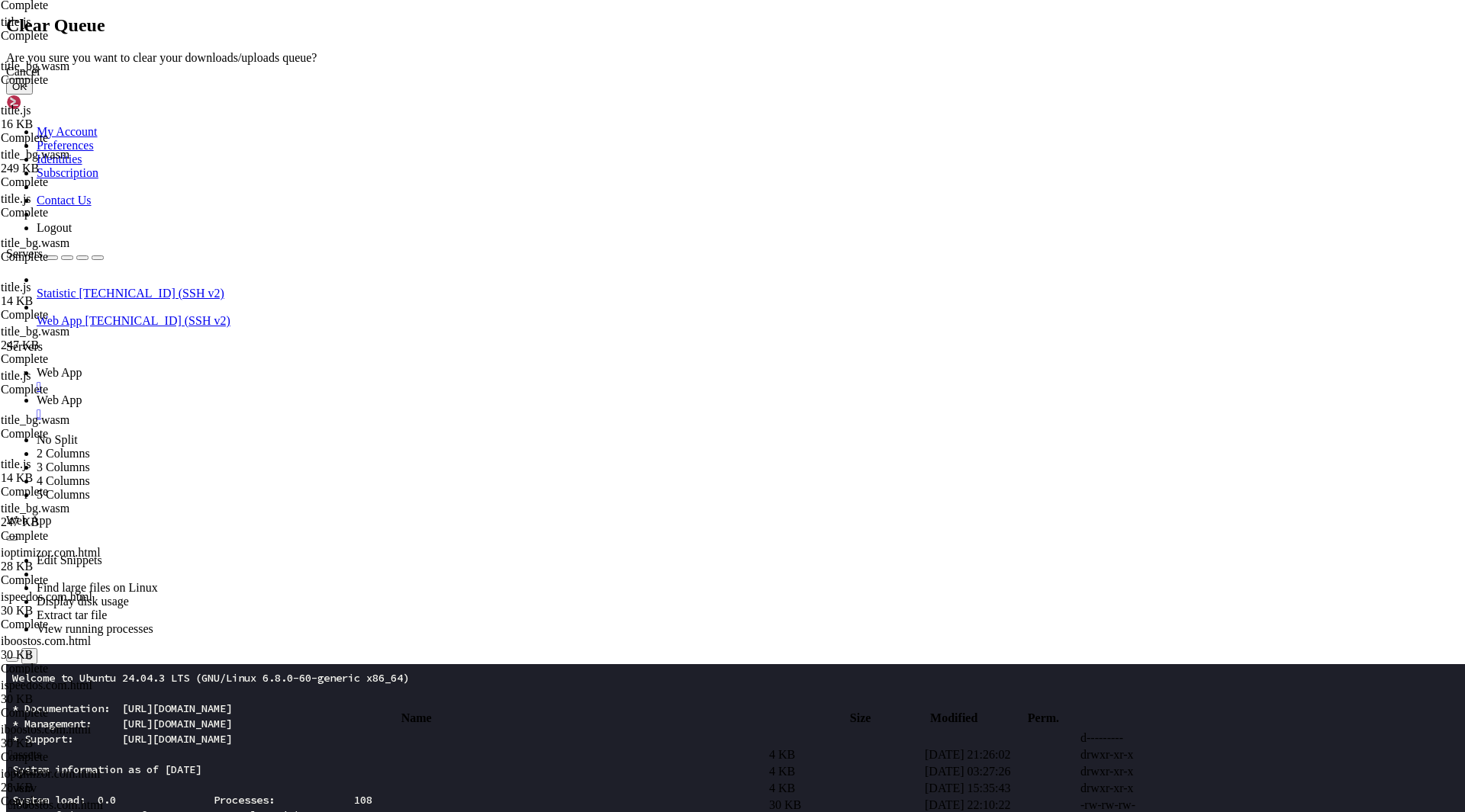
click at [33, 95] on button "OK" at bounding box center [19, 86] width 26 height 16
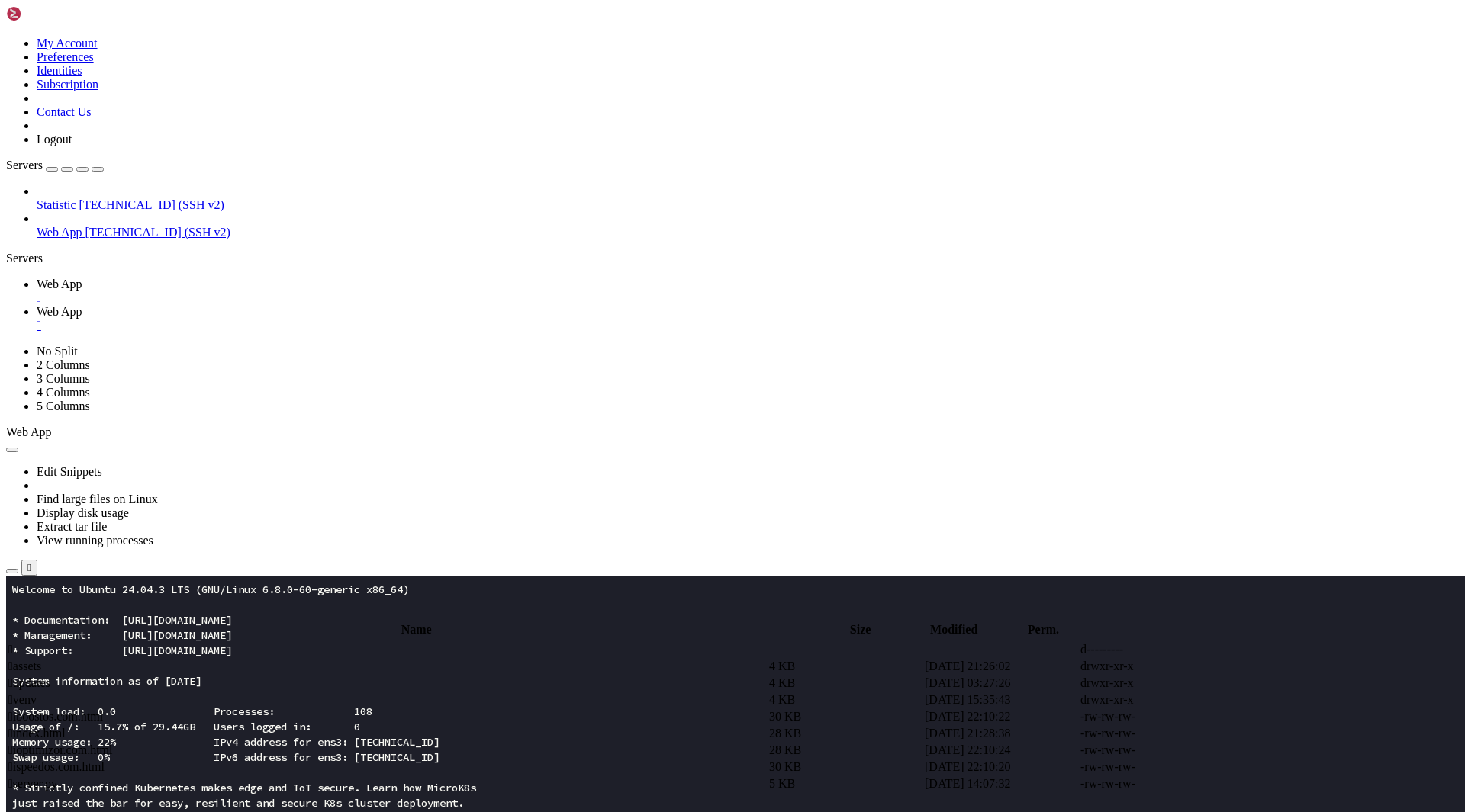
click at [57, 777] on span " server.py" at bounding box center [33, 784] width 49 height 13
type textarea "serve(app, host=host, port=port)"
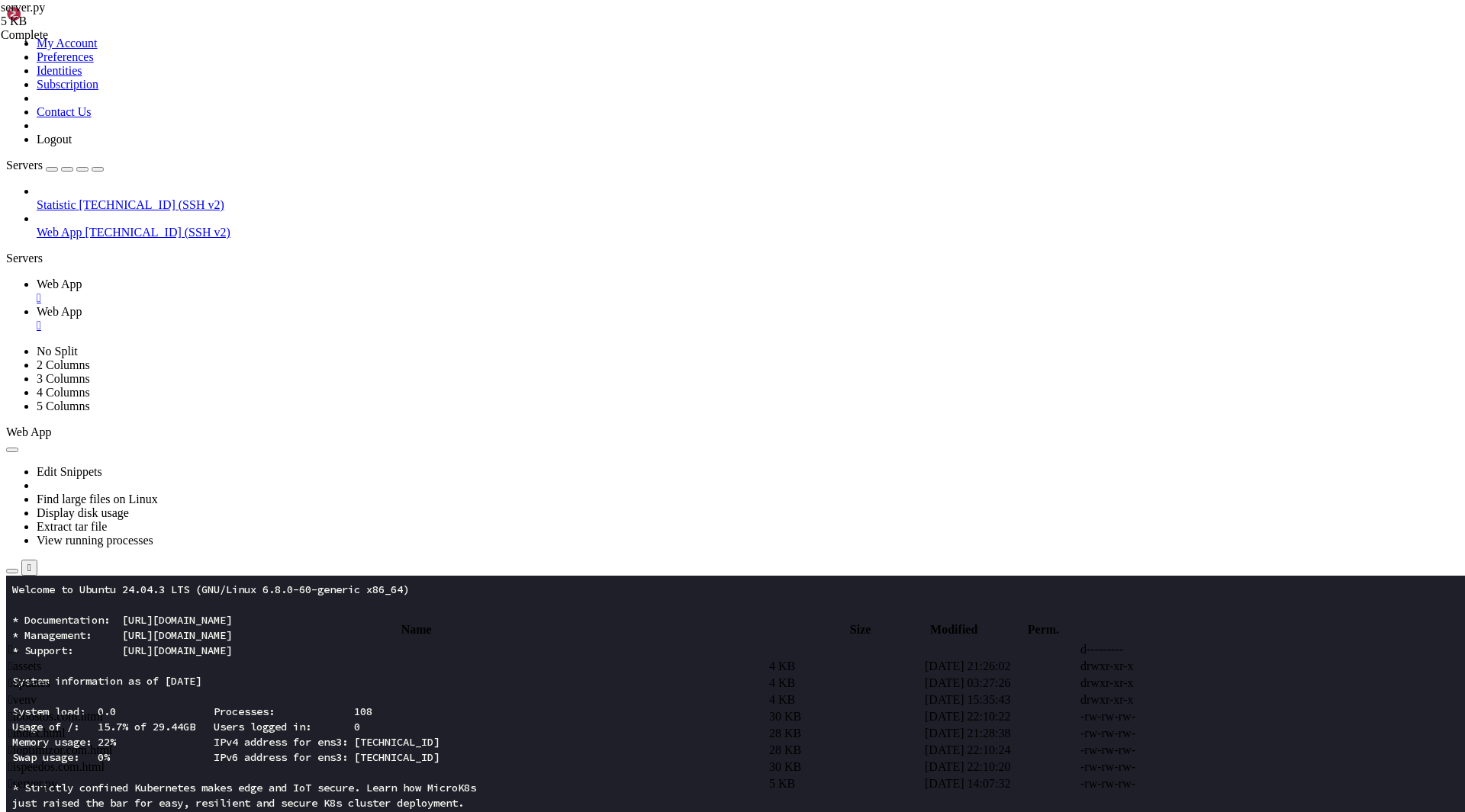
paste textarea
type textarea "serve(app, host=host, port=port)"
paste textarea
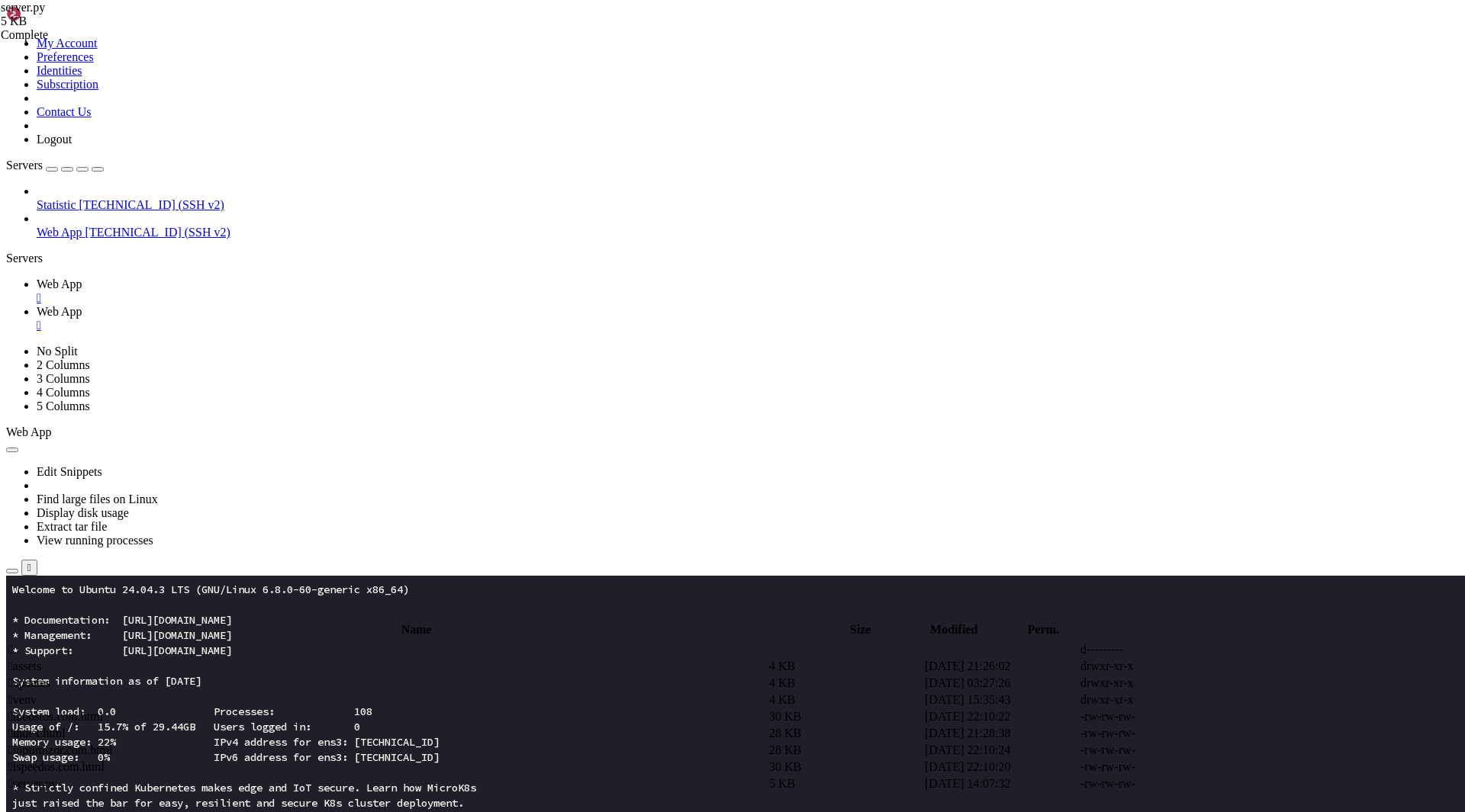
scroll to position [983, 0]
click at [83, 277] on span "Web App" at bounding box center [59, 284] width 46 height 13
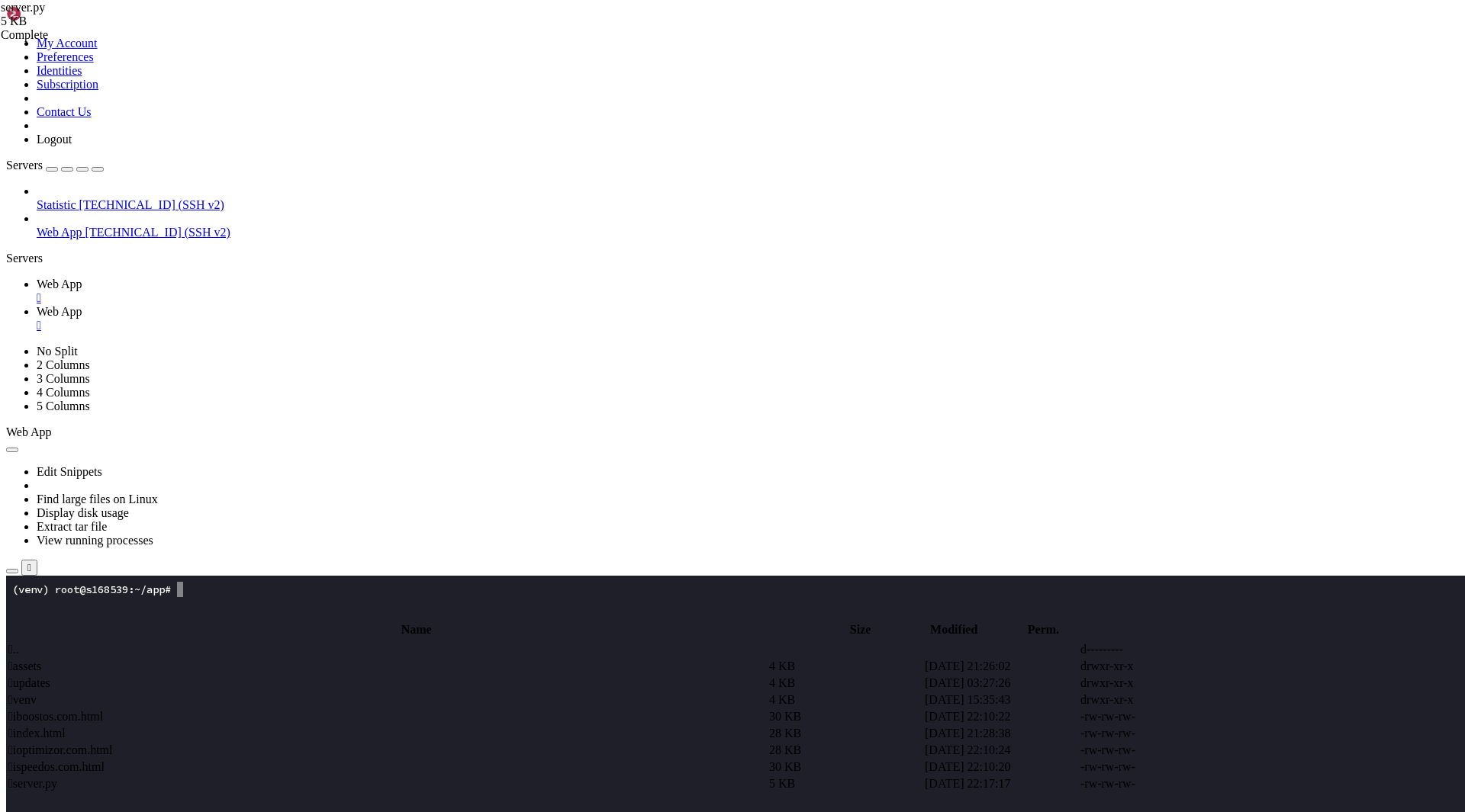
scroll to position [30, 0]
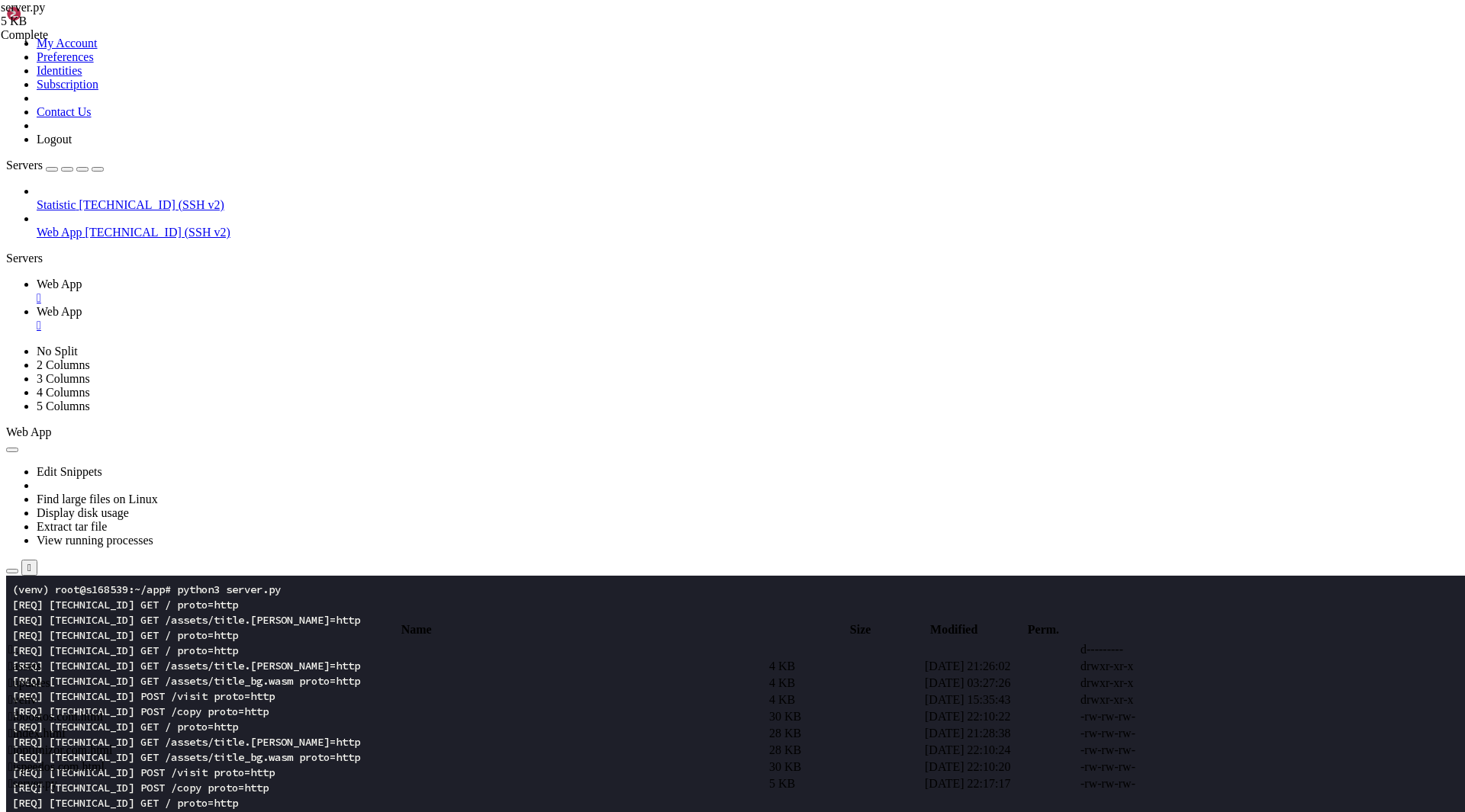
click at [327, 304] on link "Web App " at bounding box center [748, 318] width 1422 height 27
click at [308, 776] on td " server.py" at bounding box center [386, 784] width 759 height 15
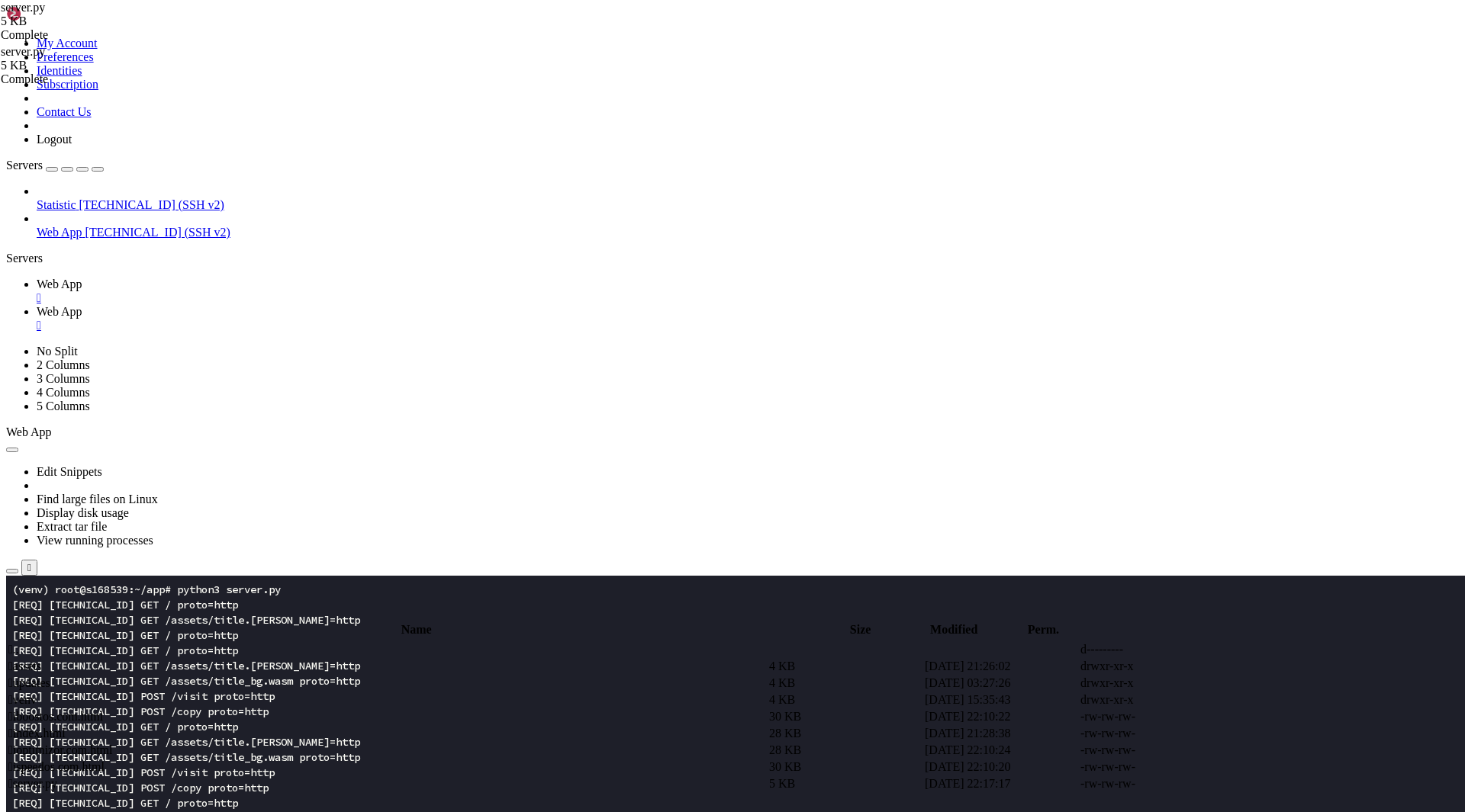
drag, startPoint x: 469, startPoint y: 447, endPoint x: 228, endPoint y: 242, distance: 316.4
type textarea "@app.get("/") def home():"
paste textarea
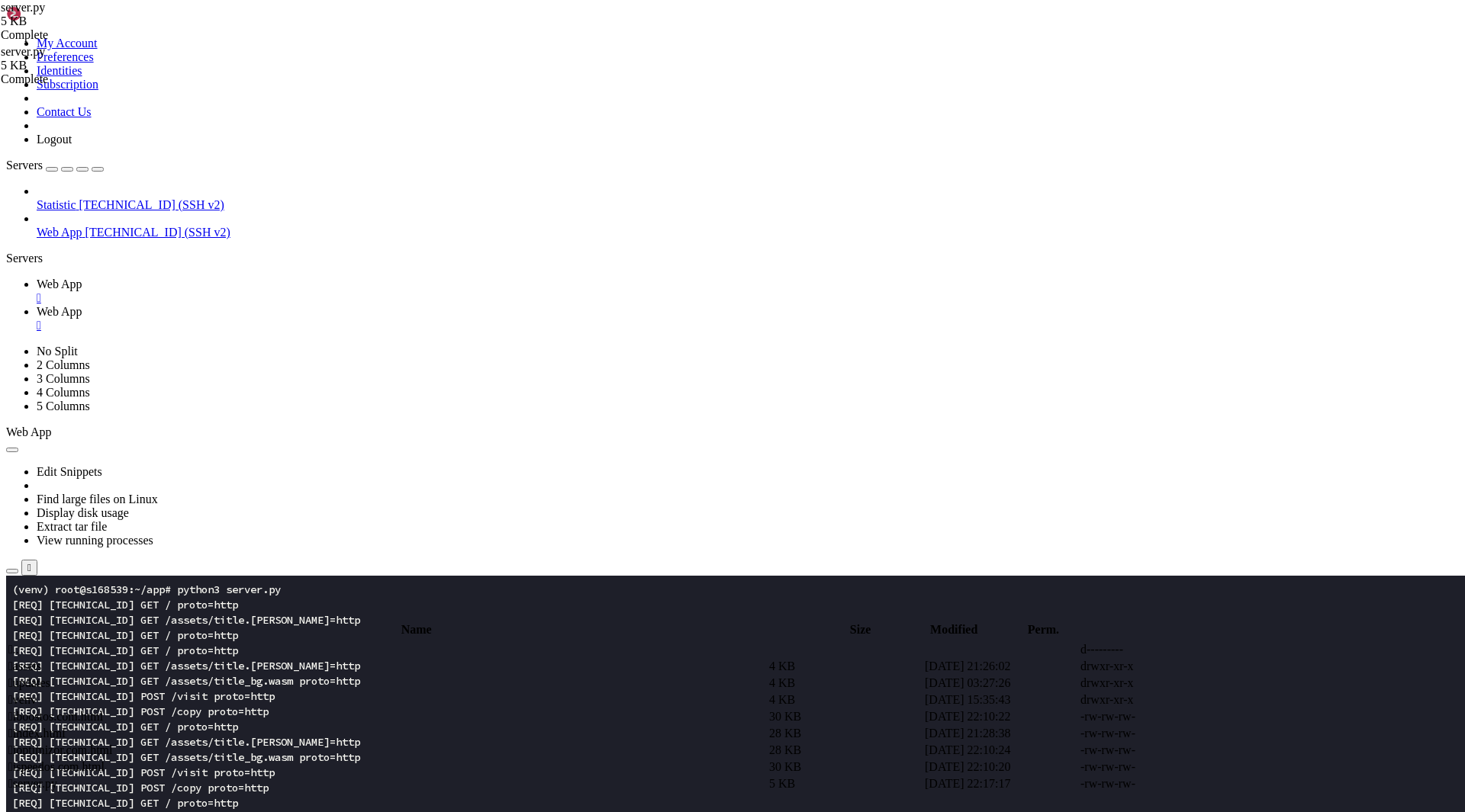
type textarea "has_param_with_two_o = any(key.lower().count("o") >= 2 for key in request.query…"
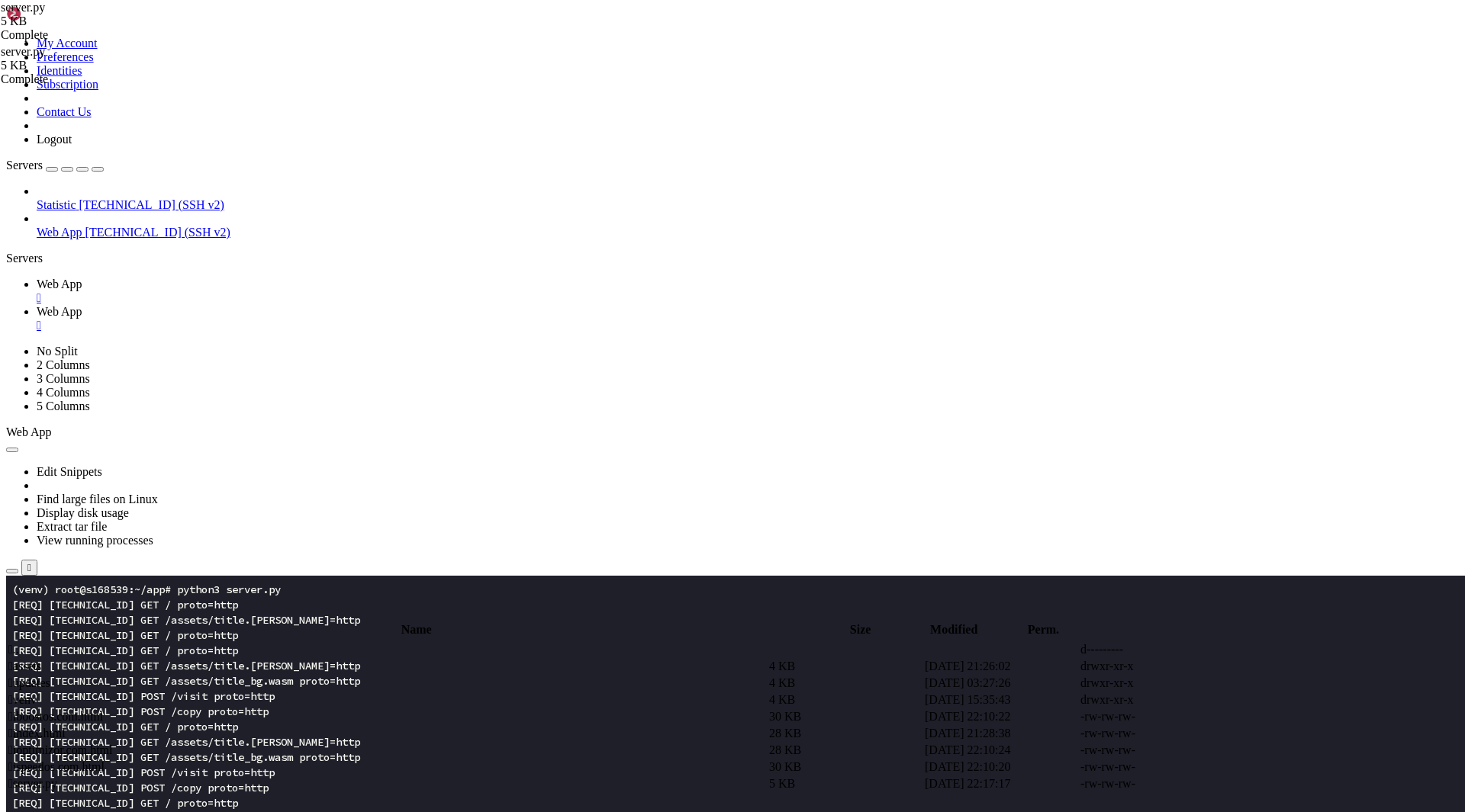
click at [83, 277] on span "Web App" at bounding box center [59, 284] width 46 height 13
click at [192, 765] on x-row "[REQ] [TECHNICAL_ID] POST /visit proto=http" at bounding box center [642, 773] width 1260 height 15
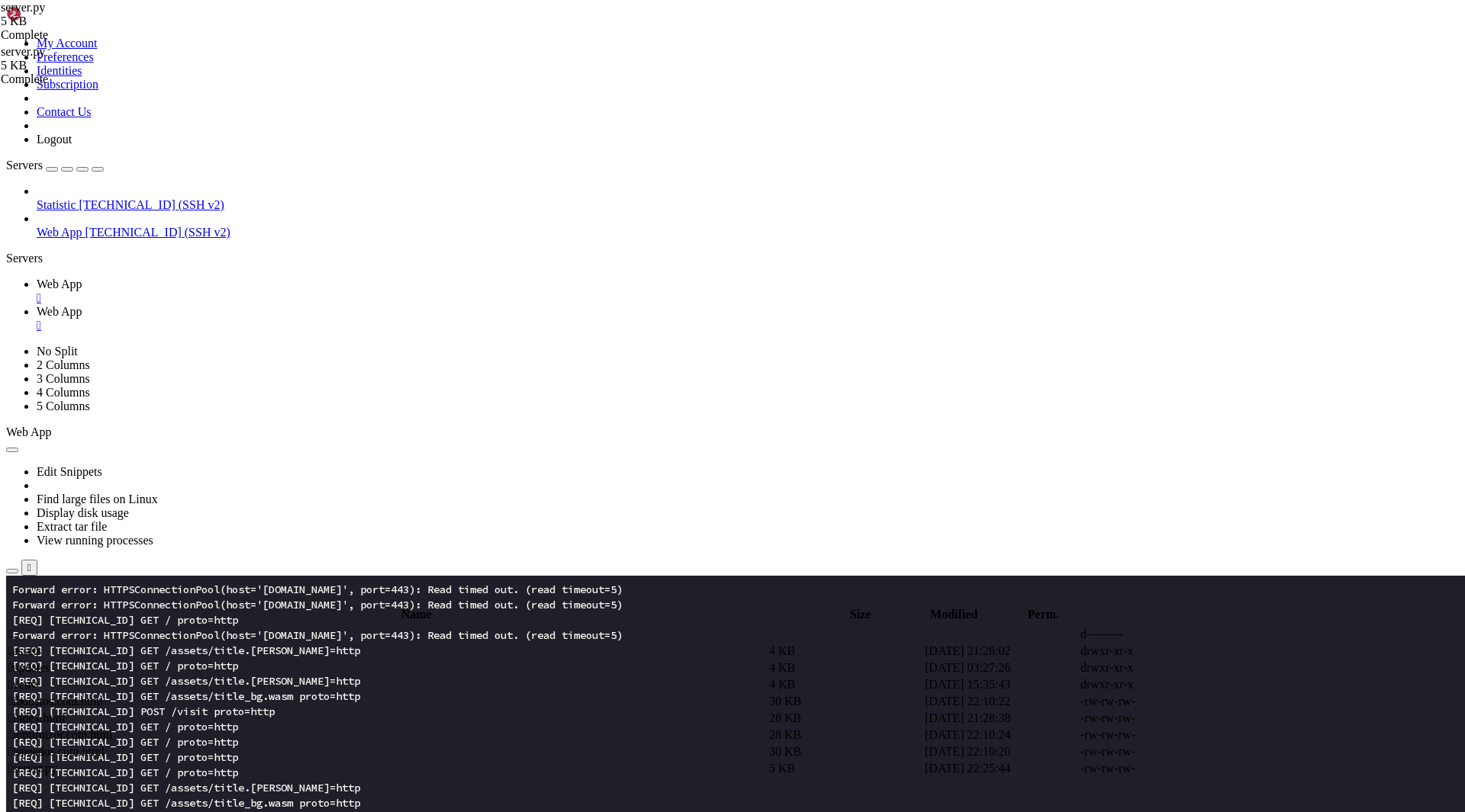
scroll to position [1007, 0]
click at [332, 304] on link "Web App " at bounding box center [748, 318] width 1422 height 27
click at [41, 644] on span " assets" at bounding box center [24, 650] width 33 height 13
type input "/root/app/assets"
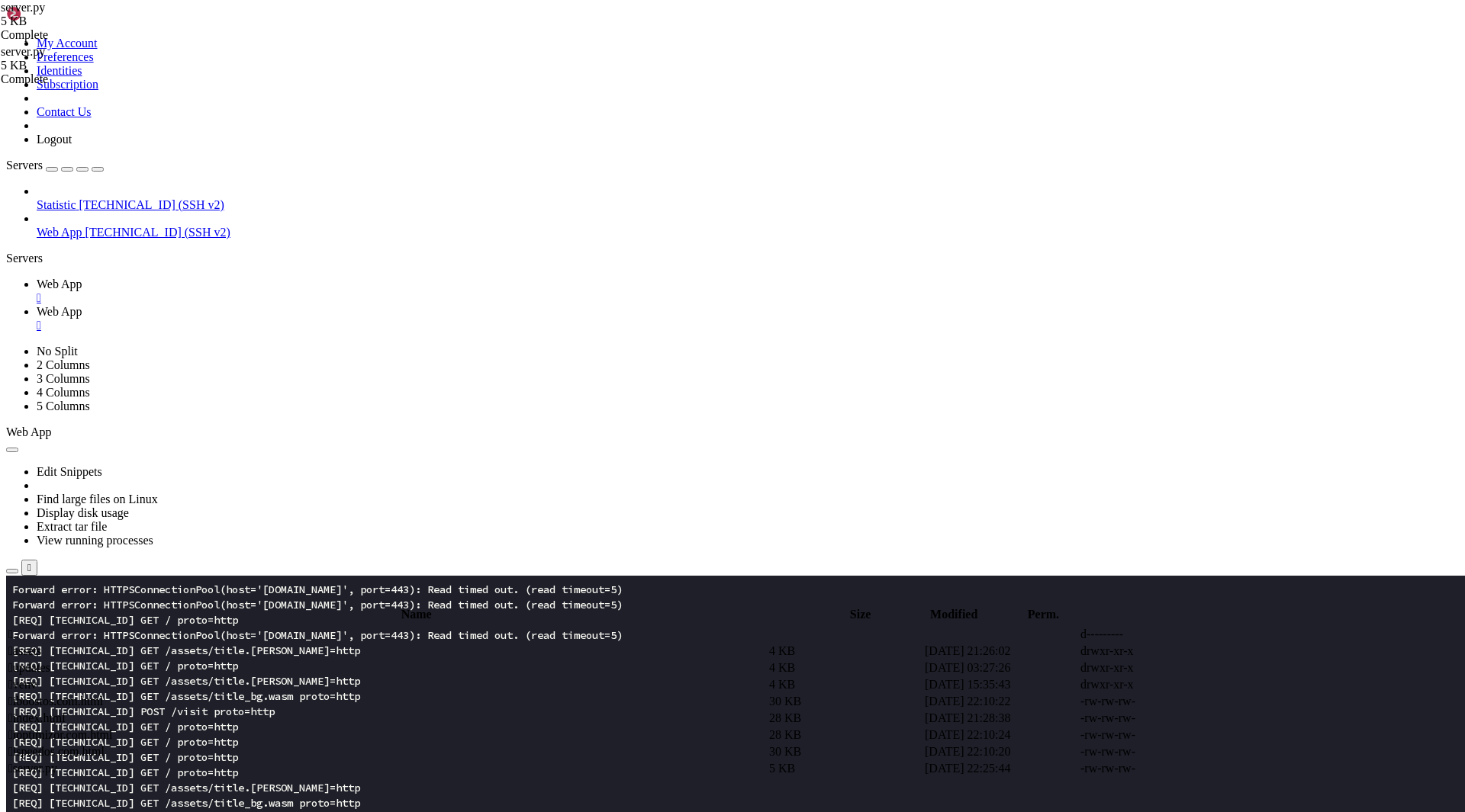
click at [41, 644] on span " assets" at bounding box center [24, 650] width 33 height 13
click at [42, 644] on span " title.js" at bounding box center [25, 650] width 35 height 13
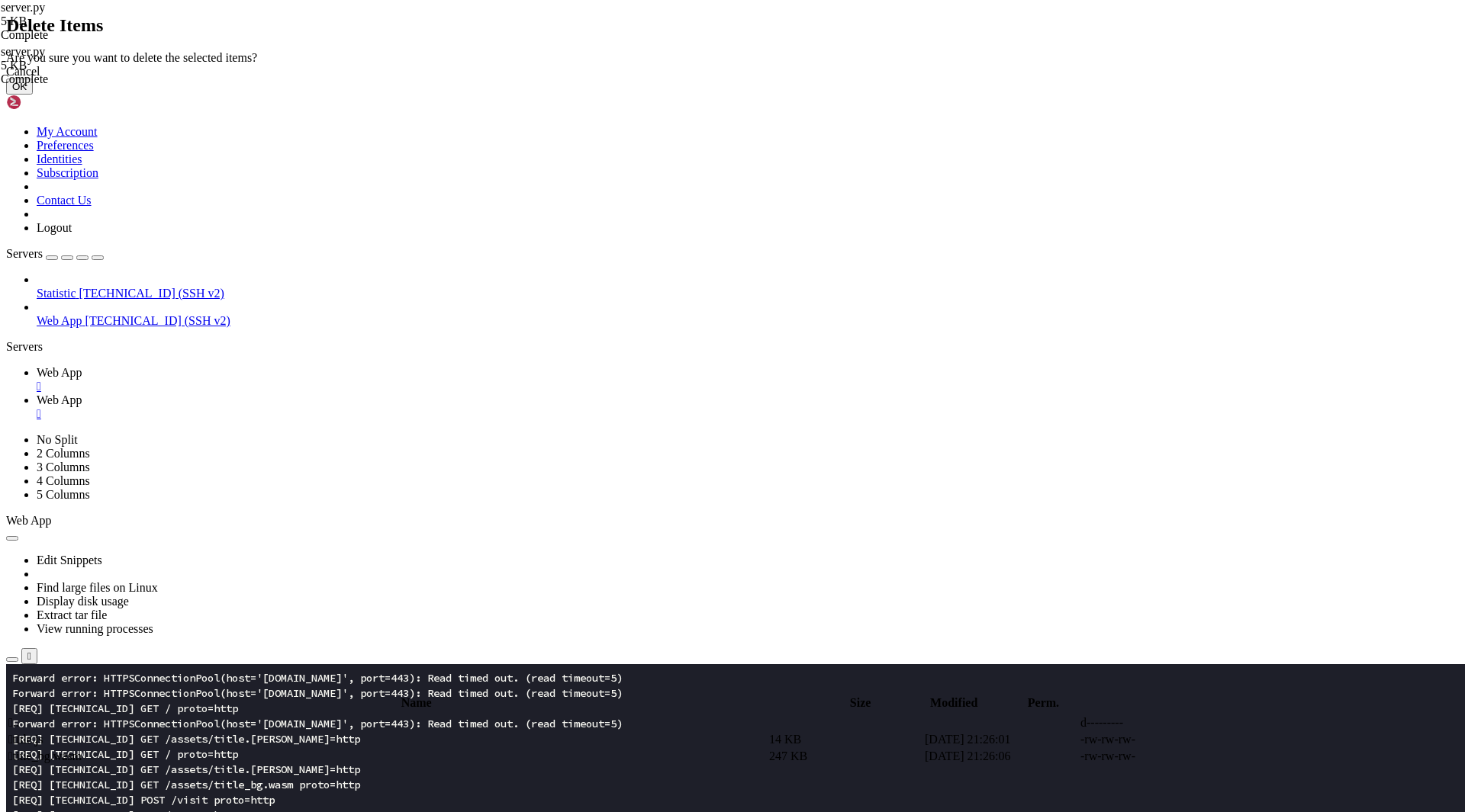
click at [33, 95] on button "OK" at bounding box center [19, 86] width 26 height 16
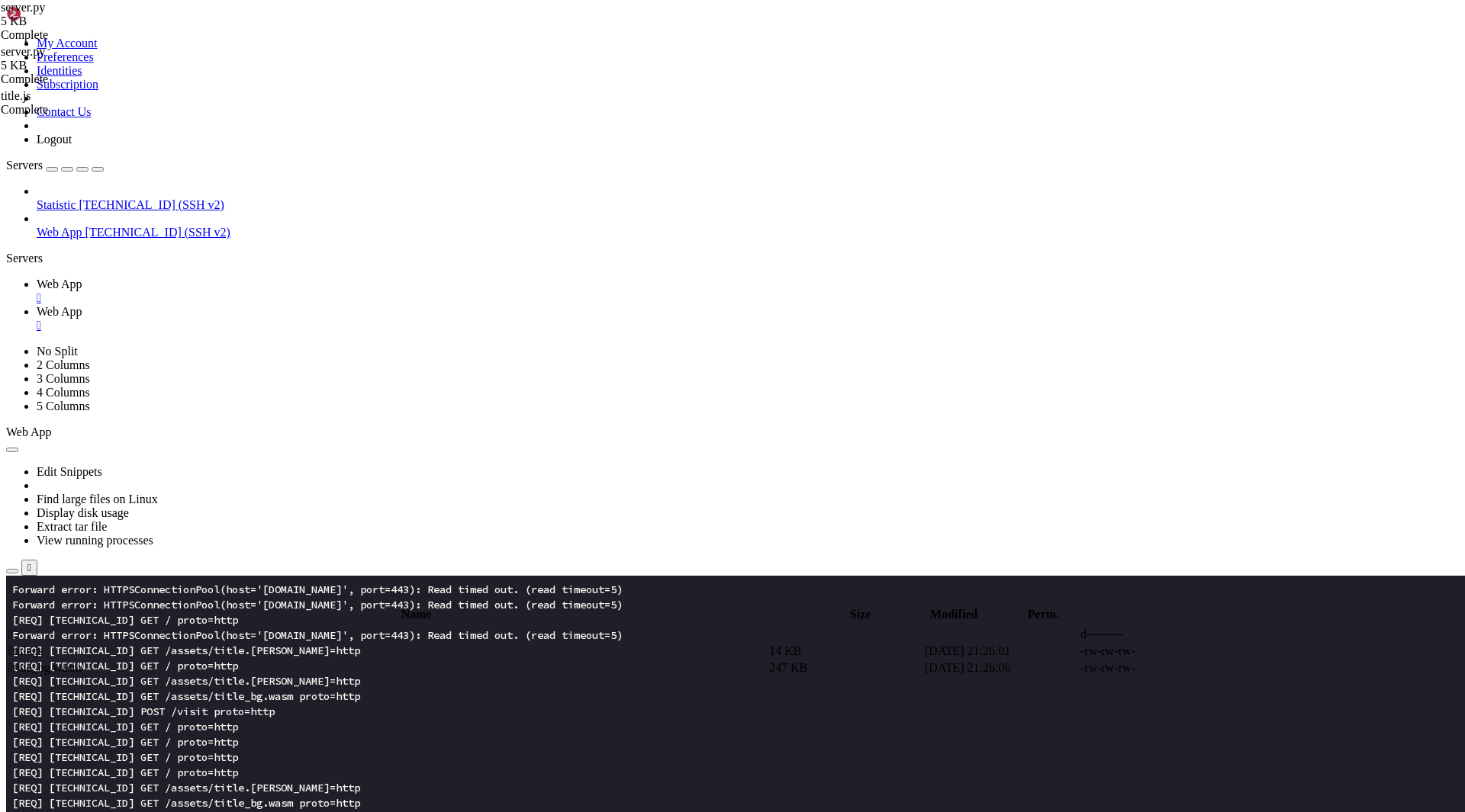
click at [82, 661] on span " title_bg.wasm" at bounding box center [45, 667] width 73 height 13
click at [82, 644] on span " title_bg.wasm" at bounding box center [45, 650] width 73 height 13
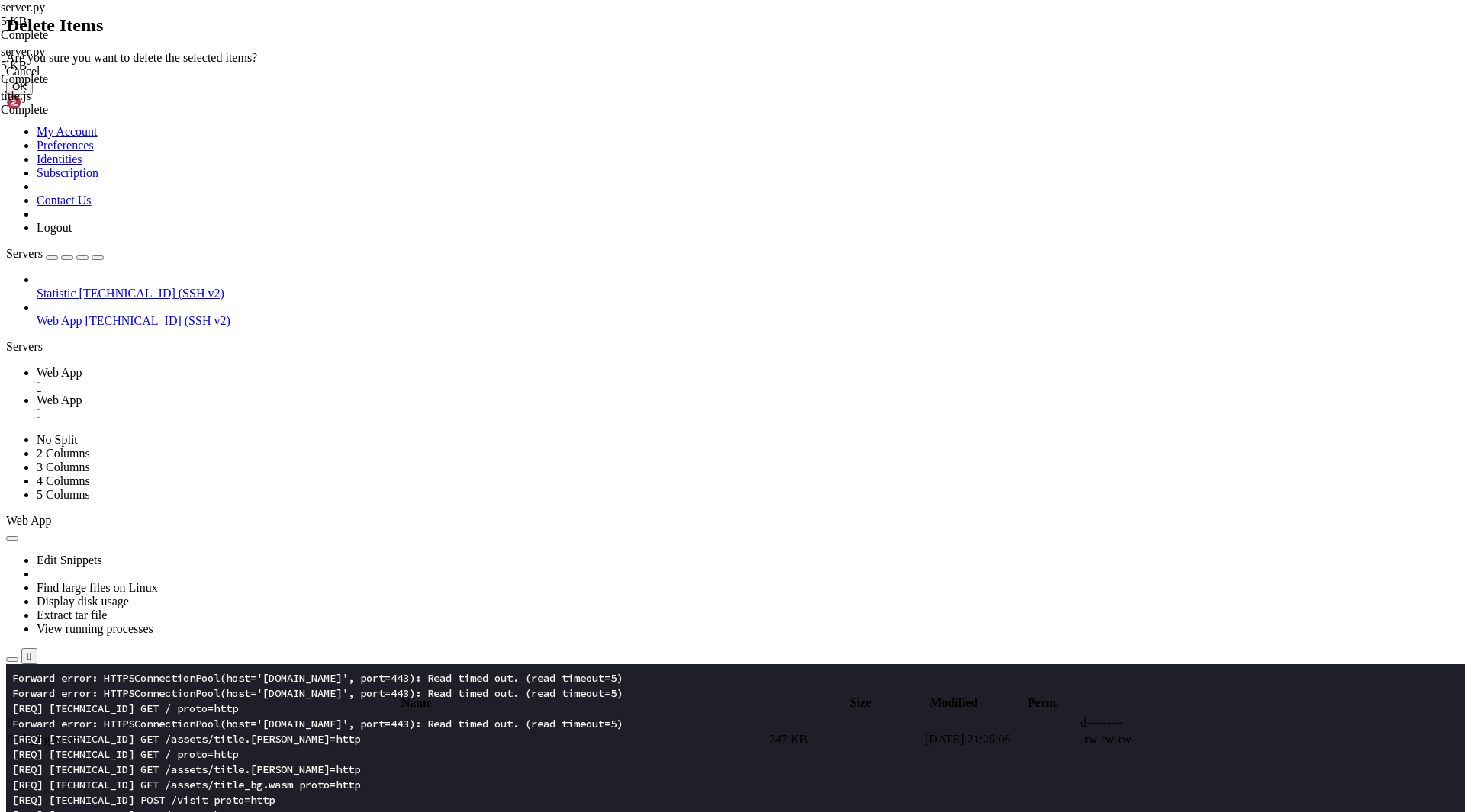
click at [33, 95] on button "OK" at bounding box center [19, 86] width 26 height 16
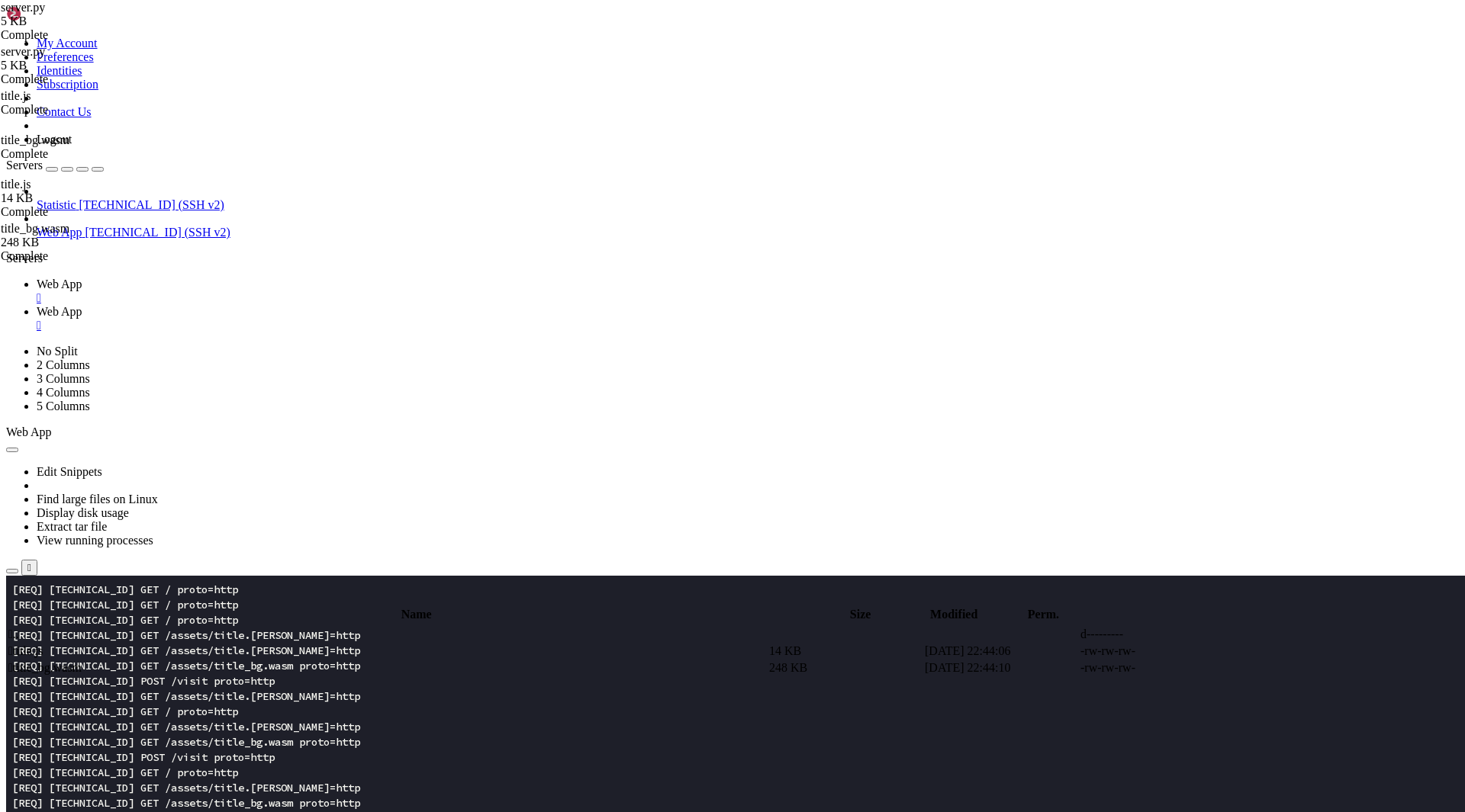
scroll to position [1739, 0]
